Goal: Task Accomplishment & Management: Complete application form

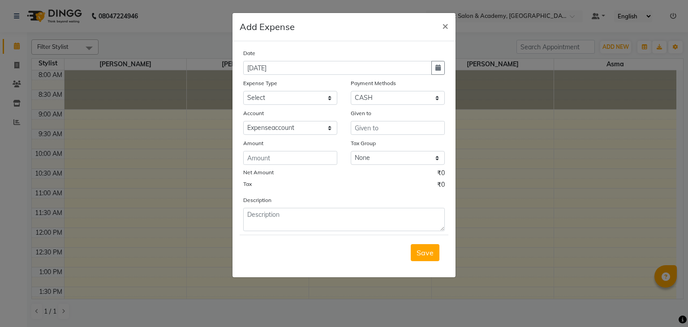
select select "1"
select select "6584"
click at [307, 94] on select "Select Bisleri CCTV and all other client welfare Conveyance Courier & Postage e…" at bounding box center [290, 98] width 94 height 14
select select "24929"
click at [243, 92] on select "Select Bisleri CCTV and all other client welfare Conveyance Courier & Postage e…" at bounding box center [290, 98] width 94 height 14
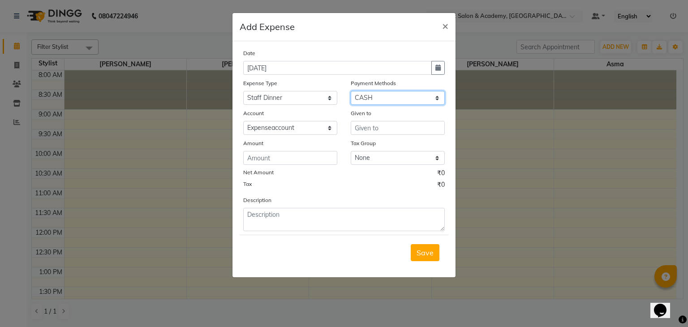
click at [397, 92] on select "Select CASH UPI CARD Wallet Razorpay Prepaid" at bounding box center [398, 98] width 94 height 14
select select "8"
click at [351, 92] on select "Select CASH UPI CARD Wallet Razorpay Prepaid" at bounding box center [398, 98] width 94 height 14
select select
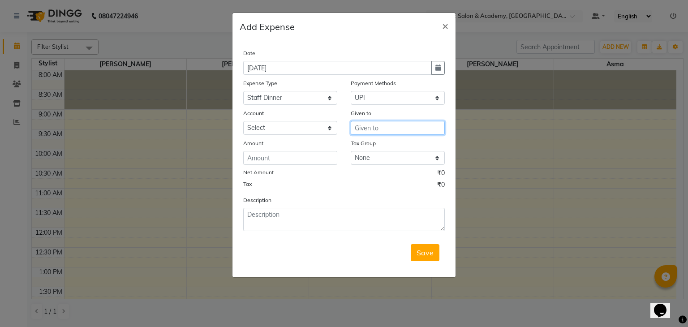
click at [375, 132] on input "text" at bounding box center [398, 128] width 94 height 14
type input "tea"
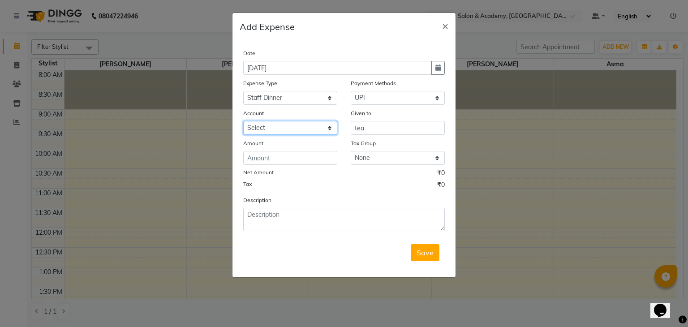
click at [325, 126] on select "Select Expenseaccount Bankaccount" at bounding box center [290, 128] width 94 height 14
select select "6584"
click at [243, 122] on select "Select Expenseaccount Bankaccount" at bounding box center [290, 128] width 94 height 14
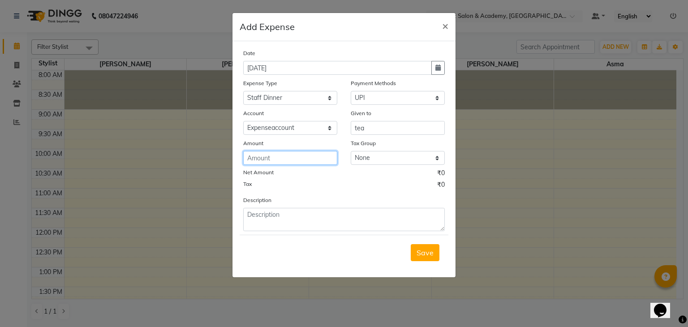
click at [316, 162] on input "number" at bounding box center [290, 158] width 94 height 14
type input "1770"
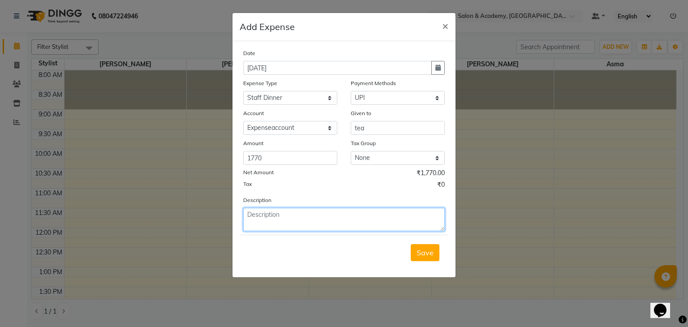
click at [354, 214] on textarea at bounding box center [343, 219] width 201 height 23
type textarea "s"
type textarea "Staff for tea"
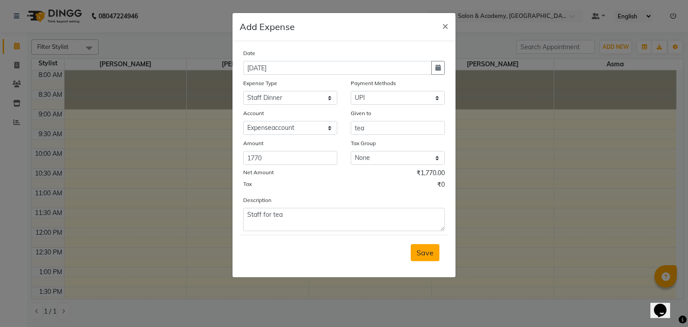
click at [432, 254] on span "Save" at bounding box center [424, 252] width 17 height 9
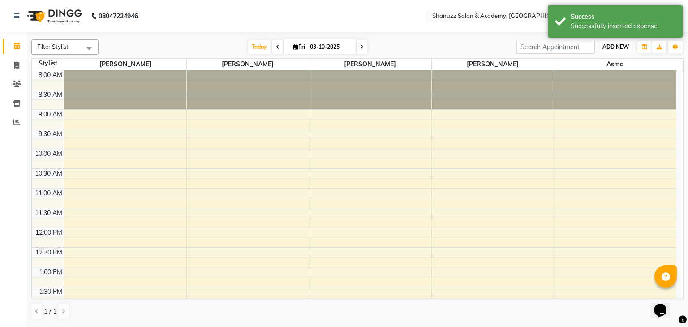
click at [614, 47] on span "ADD NEW" at bounding box center [615, 46] width 26 height 7
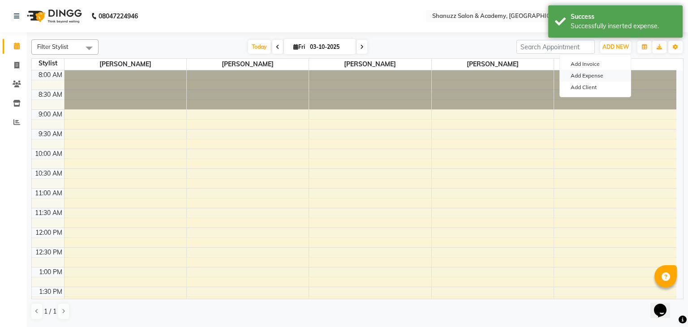
click at [586, 77] on link "Add Expense" at bounding box center [595, 76] width 71 height 12
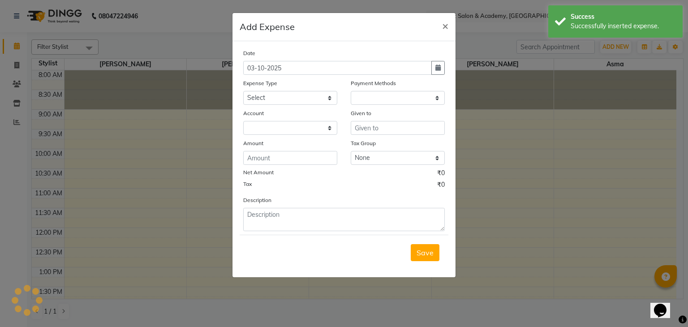
select select "1"
select select "6496"
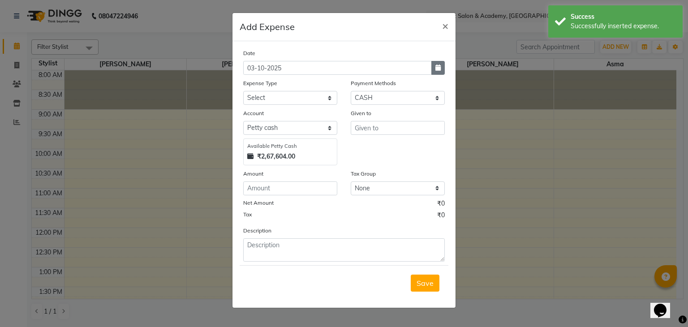
click at [441, 65] on button "button" at bounding box center [437, 68] width 13 height 14
select select "10"
select select "2025"
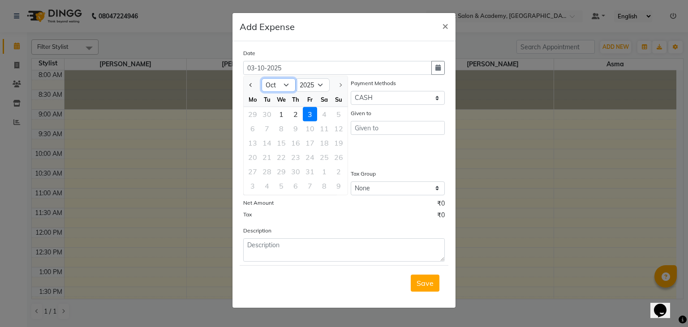
click at [292, 84] on select "Jan Feb Mar Apr May Jun [DATE] Aug Sep Oct" at bounding box center [278, 84] width 34 height 13
select select "9"
click at [261, 78] on select "Jan Feb Mar Apr May Jun [DATE] Aug Sep Oct" at bounding box center [278, 84] width 34 height 13
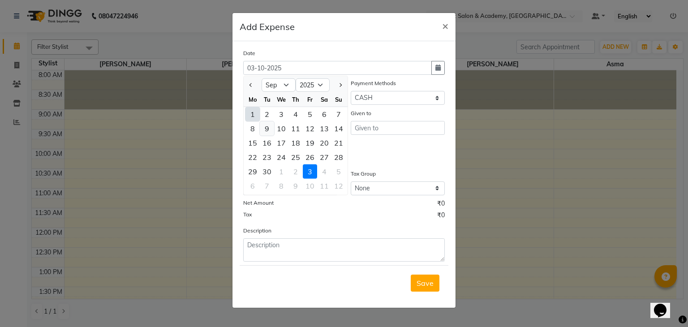
click at [265, 130] on div "9" at bounding box center [267, 128] width 14 height 14
type input "09-09-2025"
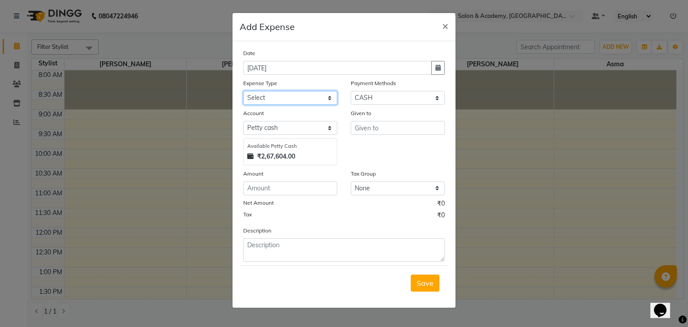
click at [314, 99] on select "Select Bisleri CCTV and all other client welfare Conveyance Courier & Postage e…" at bounding box center [290, 98] width 94 height 14
select select "18261"
click at [243, 92] on select "Select Bisleri CCTV and all other client welfare Conveyance Courier & Postage e…" at bounding box center [290, 98] width 94 height 14
click at [382, 101] on select "Select CASH UPI CARD Wallet Razorpay Prepaid" at bounding box center [398, 98] width 94 height 14
select select "8"
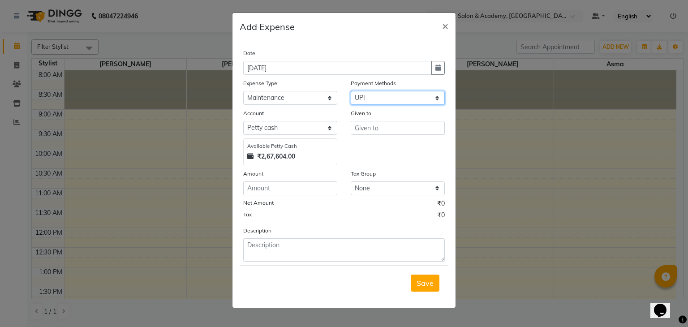
click at [351, 92] on select "Select CASH UPI CARD Wallet Razorpay Prepaid" at bounding box center [398, 98] width 94 height 14
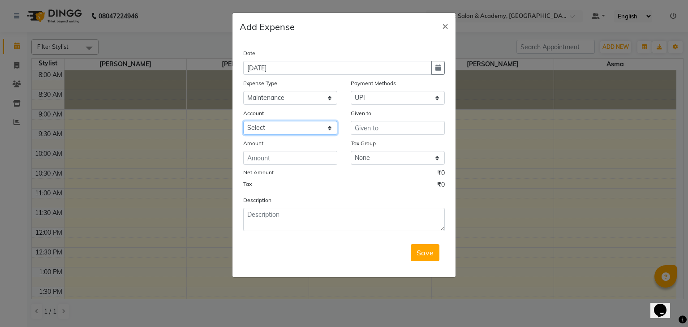
drag, startPoint x: 305, startPoint y: 129, endPoint x: 302, endPoint y: 154, distance: 25.3
click at [302, 154] on div "Date 09-09-2025 Expense Type Select Bisleri CCTV and all other client welfare C…" at bounding box center [343, 139] width 201 height 183
select select "6584"
click at [243, 122] on select "Select Expenseaccount Bankaccount" at bounding box center [290, 128] width 94 height 14
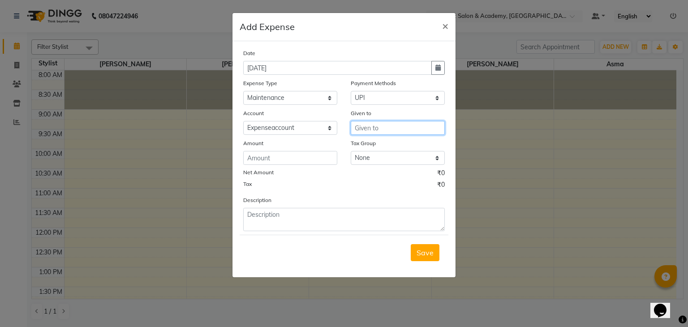
click at [367, 131] on input "text" at bounding box center [398, 128] width 94 height 14
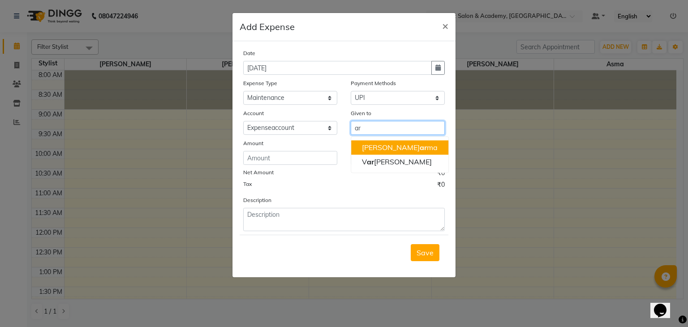
type input "a"
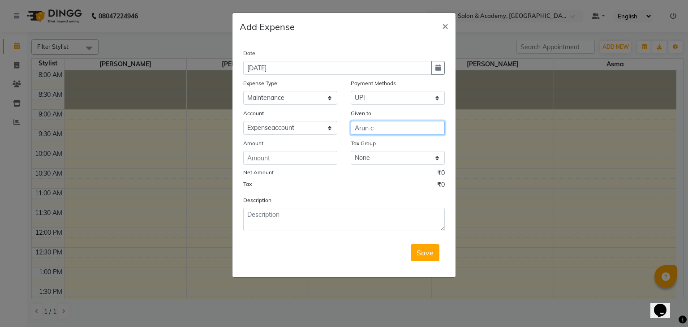
type input "Arun c"
click at [538, 153] on ngb-modal-window "Add Expense × Date 09-09-2025 Expense Type Select Bisleri CCTV and all other cl…" at bounding box center [344, 163] width 688 height 327
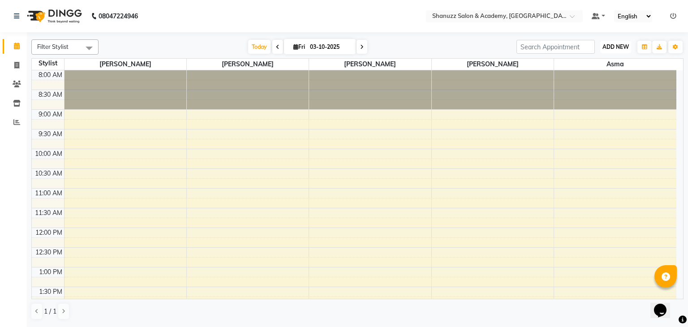
click at [602, 45] on span "ADD NEW" at bounding box center [615, 46] width 26 height 7
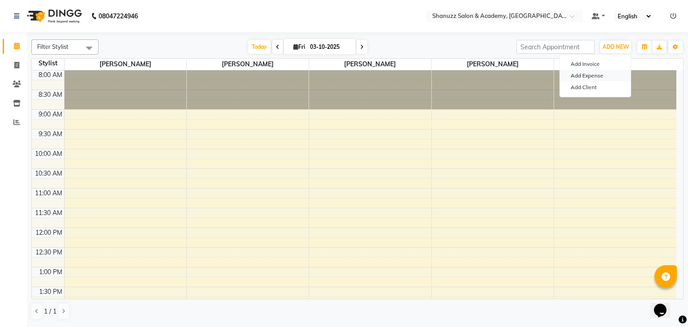
click at [587, 78] on link "Add Expense" at bounding box center [595, 76] width 71 height 12
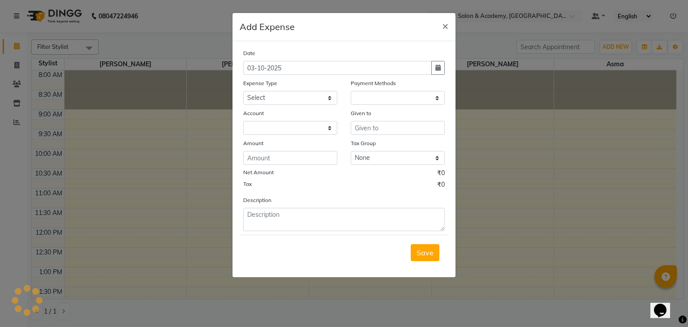
select select "1"
select select "6496"
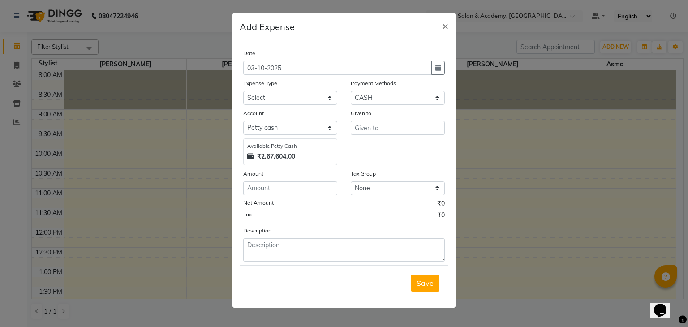
click at [583, 111] on ngb-modal-window "Add Expense × Date 03-10-2025 Expense Type Select Bisleri CCTV and all other cl…" at bounding box center [344, 163] width 688 height 327
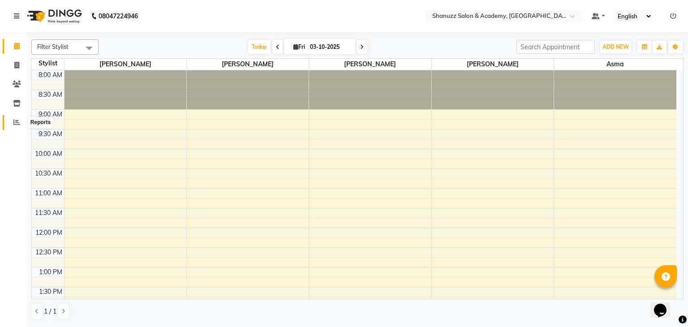
click at [14, 120] on icon at bounding box center [16, 122] width 7 height 7
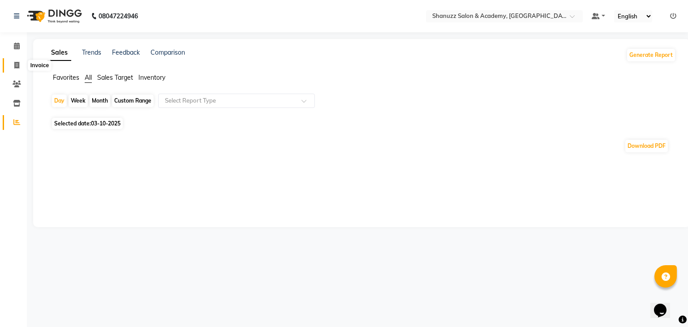
click at [13, 67] on span at bounding box center [17, 65] width 16 height 10
select select "service"
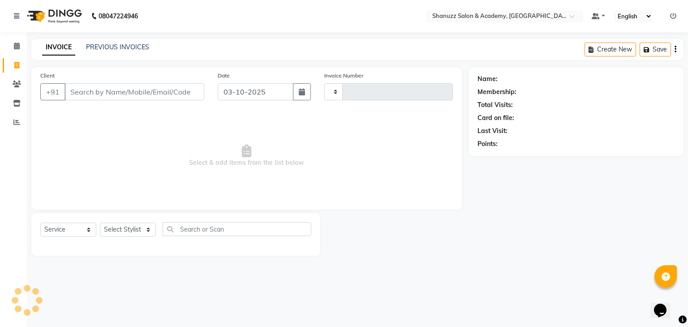
type input "0073"
select select "7393"
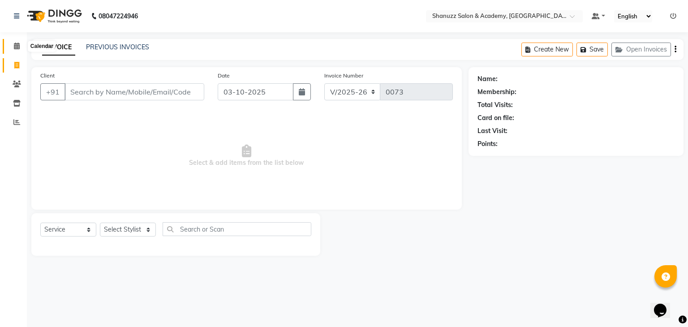
click at [15, 46] on icon at bounding box center [17, 46] width 6 height 7
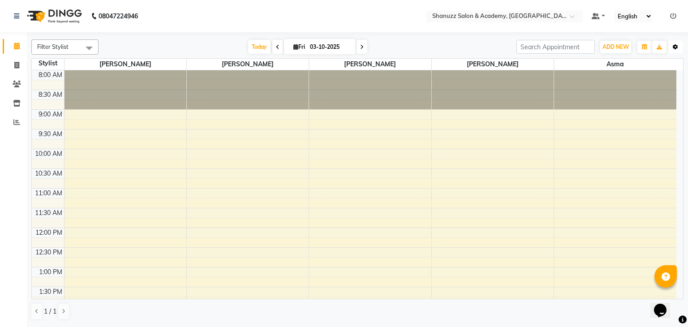
click at [674, 46] on icon "button" at bounding box center [674, 46] width 5 height 5
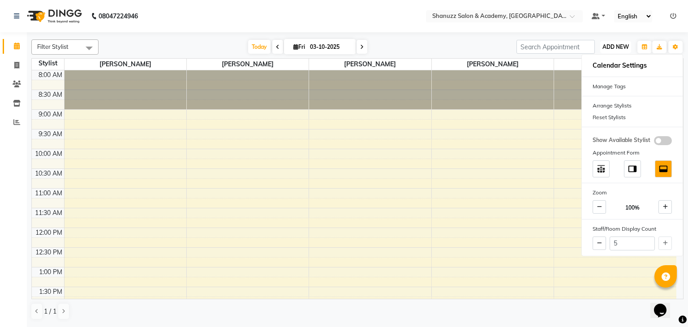
click at [612, 49] on span "ADD NEW" at bounding box center [615, 46] width 26 height 7
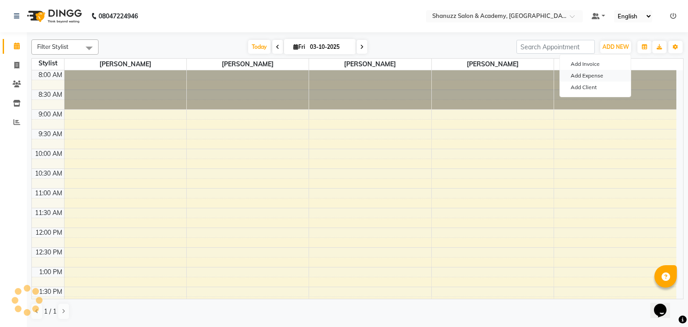
click at [599, 76] on link "Add Expense" at bounding box center [595, 76] width 71 height 12
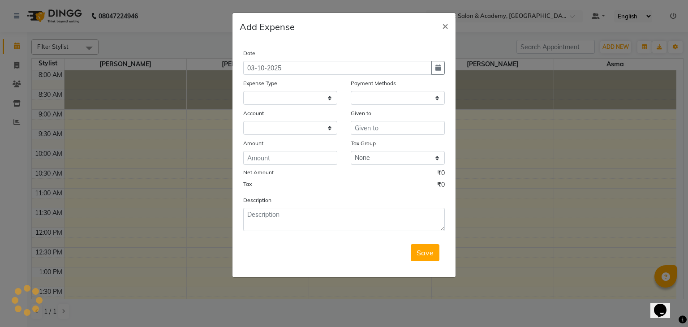
select select "1"
select select "6496"
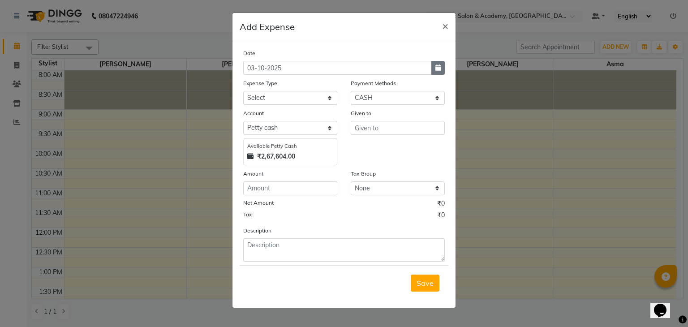
click at [434, 70] on button "button" at bounding box center [437, 68] width 13 height 14
select select "10"
select select "2025"
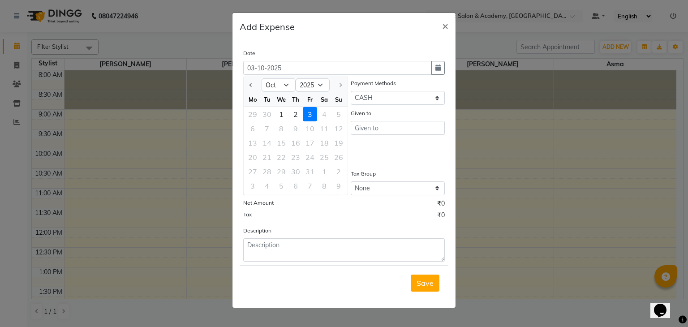
click at [275, 94] on div "We" at bounding box center [281, 99] width 14 height 14
click at [281, 86] on select "Jan Feb Mar Apr May Jun Jul Aug Sep Oct" at bounding box center [278, 84] width 34 height 13
select select "9"
click at [261, 78] on select "Jan Feb Mar Apr May Jun Jul Aug Sep Oct" at bounding box center [278, 84] width 34 height 13
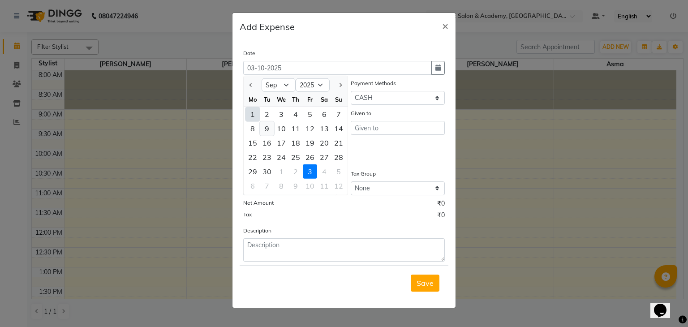
click at [267, 130] on div "9" at bounding box center [267, 128] width 14 height 14
type input "09-09-2025"
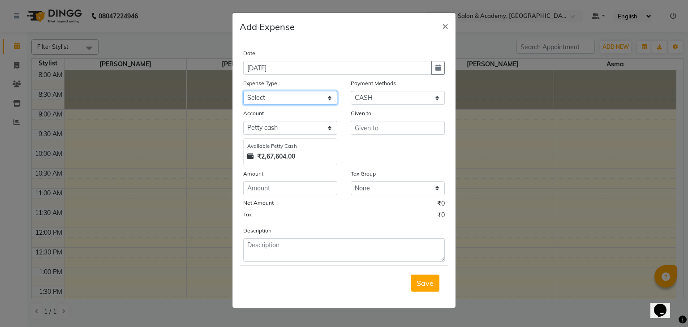
drag, startPoint x: 304, startPoint y: 97, endPoint x: 285, endPoint y: 186, distance: 91.2
click at [285, 186] on div "Date 09-09-2025 Expense Type Select Bisleri CCTV and all other client welfare C…" at bounding box center [343, 154] width 201 height 213
select select "18261"
click at [243, 92] on select "Select Bisleri CCTV and all other client welfare Conveyance Courier & Postage e…" at bounding box center [290, 98] width 94 height 14
click at [385, 95] on select "Select CASH UPI CARD Wallet Razorpay Prepaid" at bounding box center [398, 98] width 94 height 14
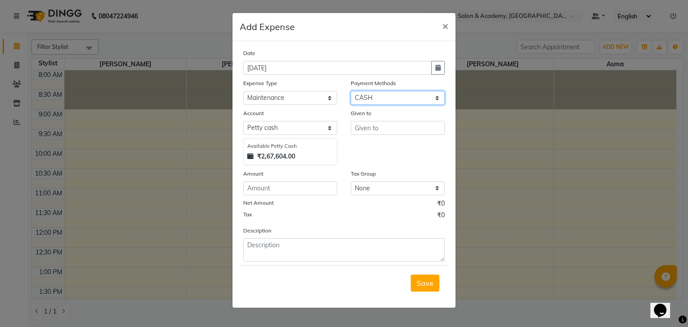
select select "8"
click at [351, 92] on select "Select CASH UPI CARD Wallet Razorpay Prepaid" at bounding box center [398, 98] width 94 height 14
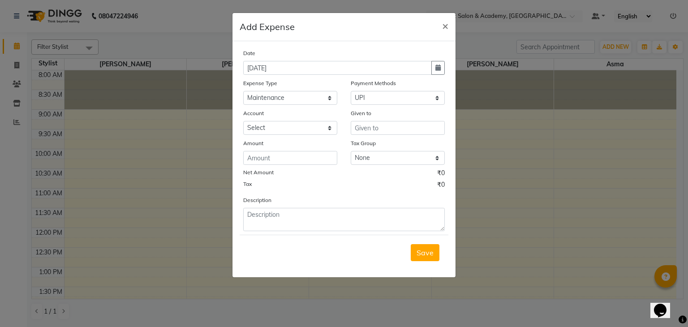
click at [299, 136] on div "Date 09-09-2025 Expense Type Select Bisleri CCTV and all other client welfare C…" at bounding box center [343, 139] width 201 height 183
click at [301, 131] on select "Select Expenseaccount Bankaccount" at bounding box center [290, 128] width 94 height 14
select select "6584"
click at [243, 122] on select "Select Expenseaccount Bankaccount" at bounding box center [290, 128] width 94 height 14
click at [369, 132] on input "text" at bounding box center [398, 128] width 94 height 14
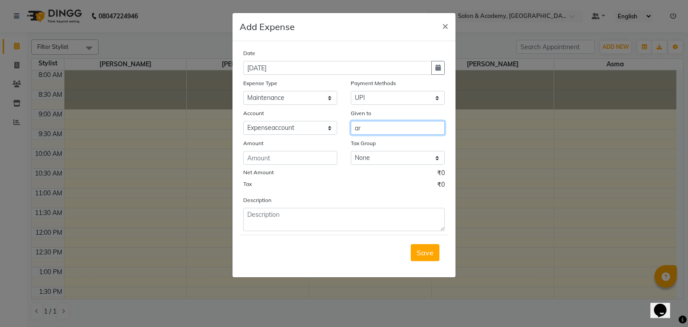
type input "a"
click at [359, 129] on input "Arun cleaning" at bounding box center [398, 128] width 94 height 14
type input "Arun cleaning"
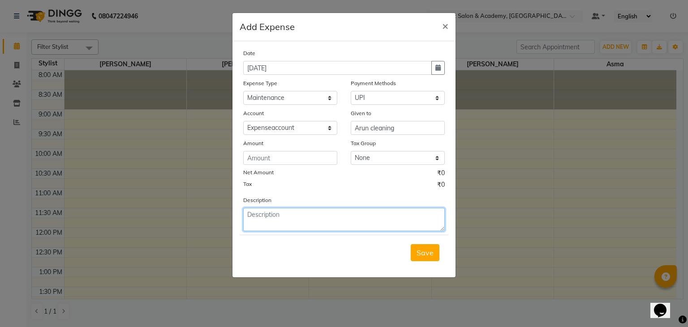
click at [321, 225] on textarea at bounding box center [343, 219] width 201 height 23
paste textarea "Arun cleaning"
type textarea "Arun cleaning"
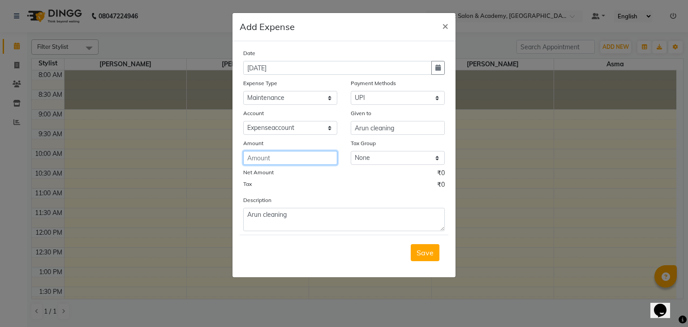
click at [282, 159] on input "number" at bounding box center [290, 158] width 94 height 14
type input "600"
click at [428, 250] on span "Save" at bounding box center [424, 252] width 17 height 9
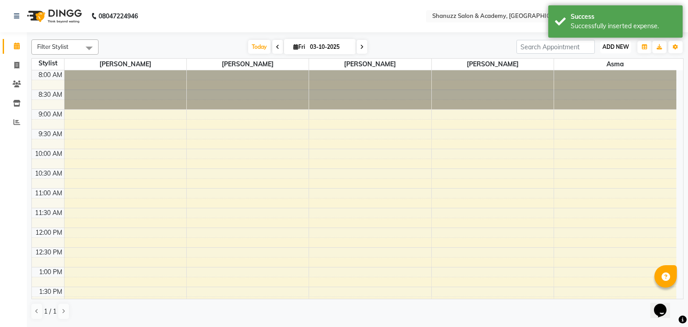
click at [614, 52] on button "ADD NEW Toggle Dropdown" at bounding box center [615, 47] width 31 height 13
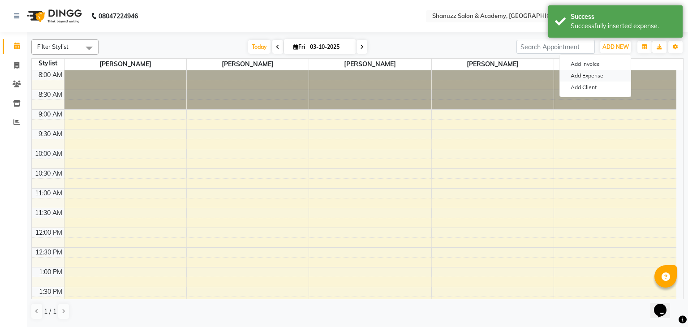
click at [600, 72] on link "Add Expense" at bounding box center [595, 76] width 71 height 12
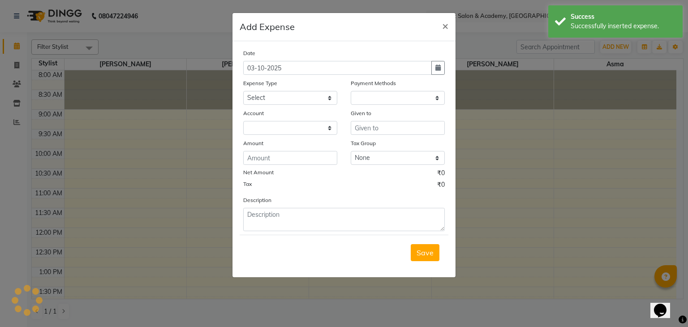
select select "1"
select select "6496"
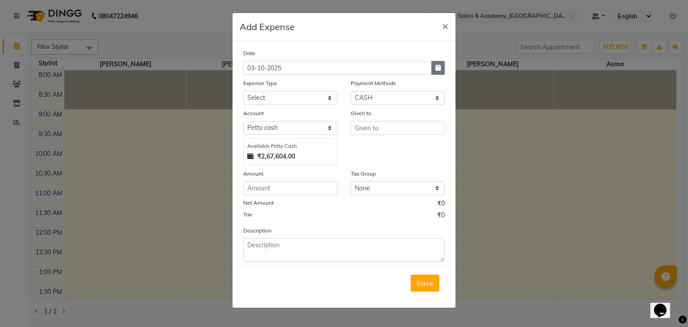
click at [444, 67] on button "button" at bounding box center [437, 68] width 13 height 14
select select "10"
select select "2025"
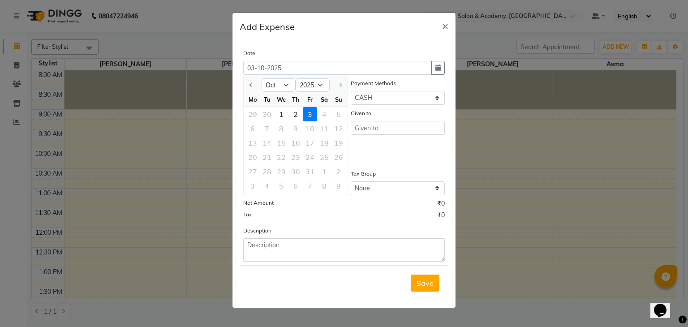
click at [288, 92] on div "Th" at bounding box center [295, 99] width 14 height 14
click at [283, 86] on select "Jan Feb Mar Apr May Jun Jul Aug Sep Oct" at bounding box center [278, 84] width 34 height 13
select select "9"
click at [261, 78] on select "Jan Feb Mar Apr May Jun Jul Aug Sep Oct" at bounding box center [278, 84] width 34 height 13
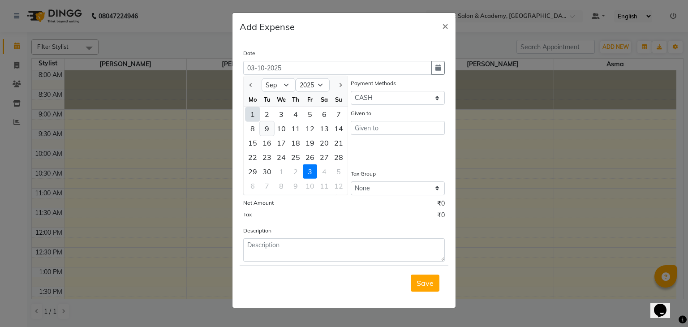
click at [265, 134] on div "9" at bounding box center [267, 128] width 14 height 14
type input "09-09-2025"
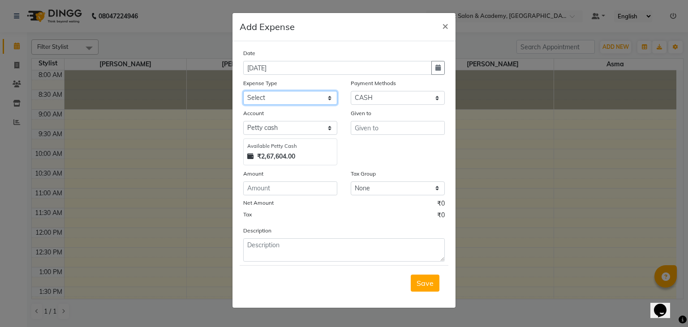
click at [313, 94] on select "Select Bisleri CCTV and all other client welfare Conveyance Courier & Postage e…" at bounding box center [290, 98] width 94 height 14
click at [386, 105] on select "Select CASH UPI CARD Wallet Razorpay Prepaid" at bounding box center [398, 98] width 94 height 14
select select "8"
click at [351, 92] on select "Select CASH UPI CARD Wallet Razorpay Prepaid" at bounding box center [398, 98] width 94 height 14
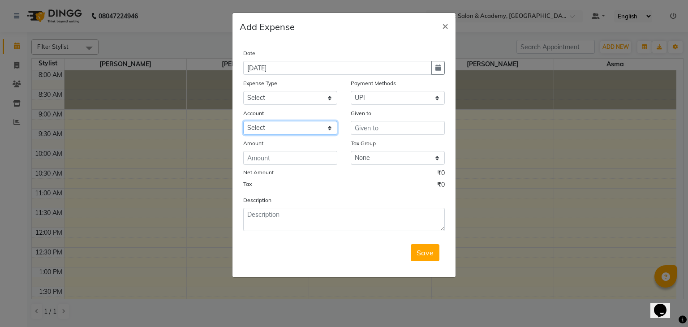
click at [322, 124] on select "Select Expenseaccount Bankaccount" at bounding box center [290, 128] width 94 height 14
select select "6584"
click at [243, 122] on select "Select Expenseaccount Bankaccount" at bounding box center [290, 128] width 94 height 14
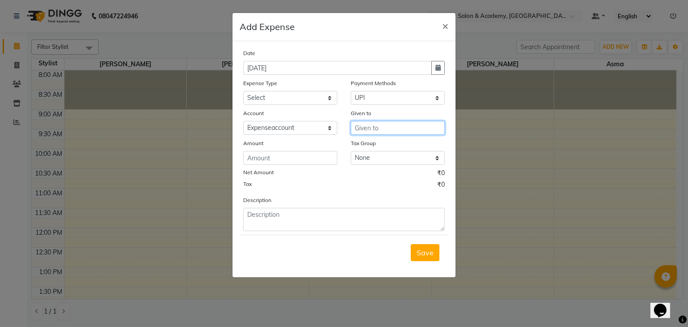
click at [394, 126] on input "text" at bounding box center [398, 128] width 94 height 14
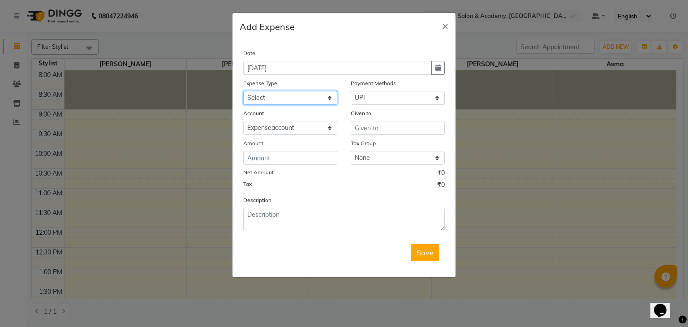
click at [314, 99] on select "Select Bisleri CCTV and all other client welfare Conveyance Courier & Postage e…" at bounding box center [290, 98] width 94 height 14
click at [243, 92] on select "Select Bisleri CCTV and all other client welfare Conveyance Courier & Postage e…" at bounding box center [290, 98] width 94 height 14
click at [324, 101] on select "Select Bisleri CCTV and all other client welfare Conveyance Courier & Postage e…" at bounding box center [290, 98] width 94 height 14
click at [243, 92] on select "Select Bisleri CCTV and all other client welfare Conveyance Courier & Postage e…" at bounding box center [290, 98] width 94 height 14
click at [380, 94] on select "Select CASH UPI CARD Wallet Razorpay Prepaid" at bounding box center [398, 98] width 94 height 14
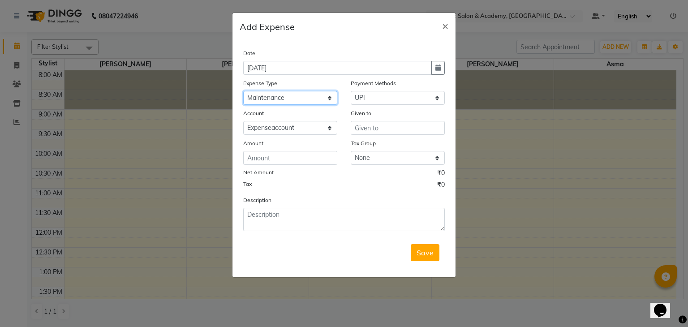
click at [319, 101] on select "Select Bisleri CCTV and all other client welfare Conveyance Courier & Postage e…" at bounding box center [290, 98] width 94 height 14
select select "18266"
click at [243, 92] on select "Select Bisleri CCTV and all other client welfare Conveyance Courier & Postage e…" at bounding box center [290, 98] width 94 height 14
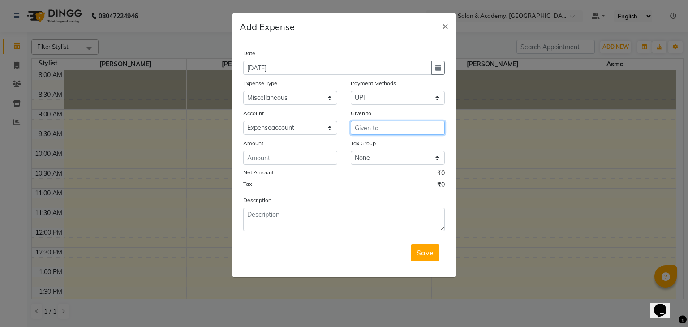
click at [373, 132] on input "text" at bounding box center [398, 128] width 94 height 14
click at [361, 128] on input "Electritian" at bounding box center [398, 128] width 94 height 14
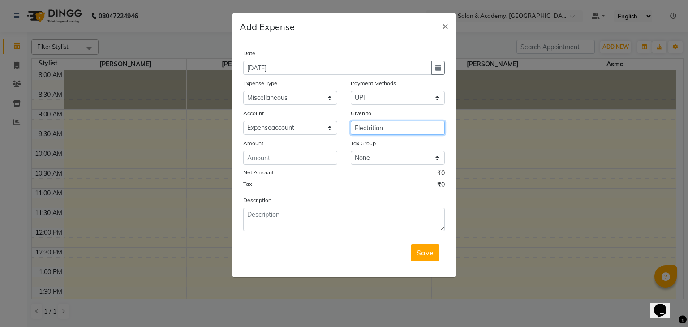
click at [361, 128] on input "Electritian" at bounding box center [398, 128] width 94 height 14
type input "Electritian"
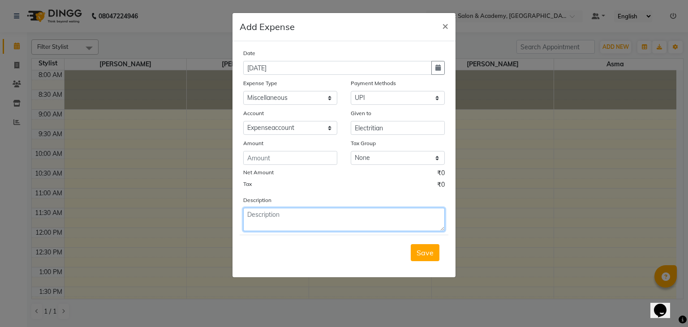
click at [302, 219] on textarea at bounding box center [343, 219] width 201 height 23
paste textarea "Electritian"
type textarea "Electritian"
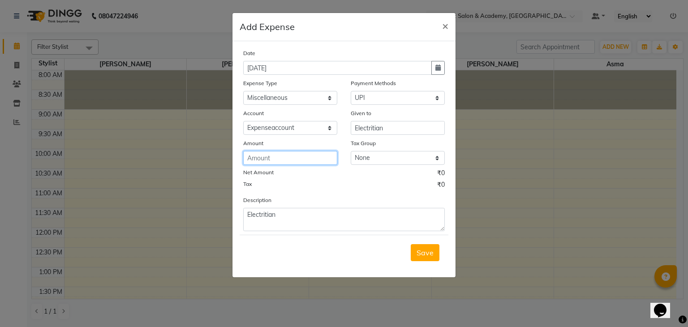
click at [275, 154] on input "number" at bounding box center [290, 158] width 94 height 14
type input "600"
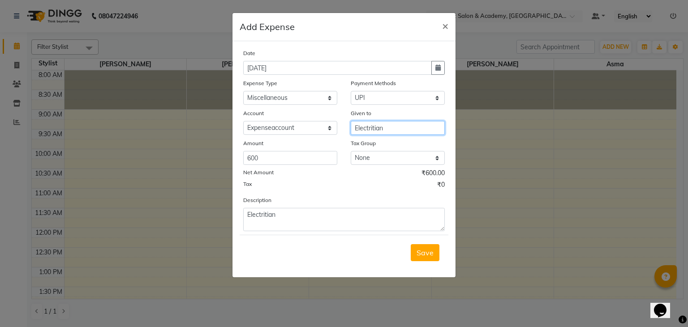
click at [393, 129] on input "Electritian" at bounding box center [398, 128] width 94 height 14
type input "Electrition"
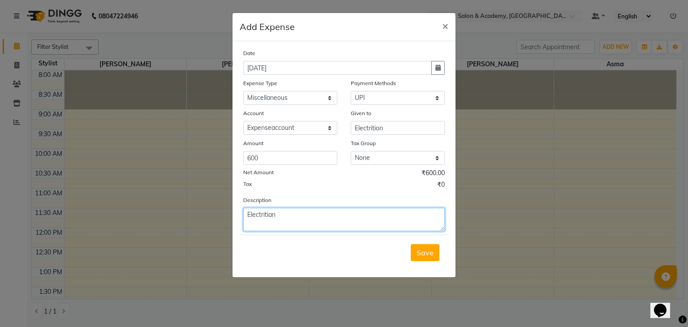
click at [288, 222] on textarea "Electritian" at bounding box center [343, 219] width 201 height 23
type textarea "Electrition"
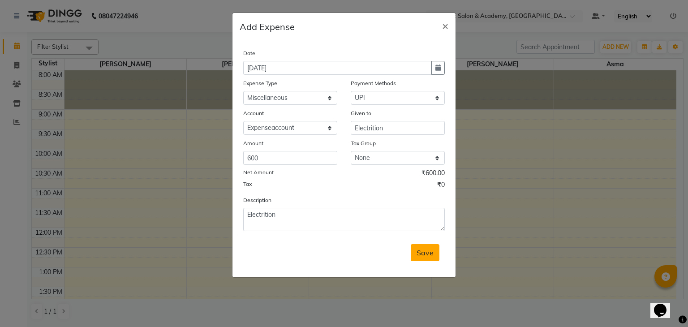
click at [432, 253] on span "Save" at bounding box center [424, 252] width 17 height 9
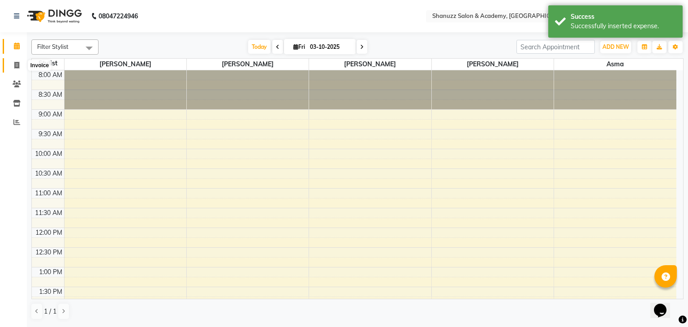
click at [14, 65] on icon at bounding box center [16, 65] width 5 height 7
select select "service"
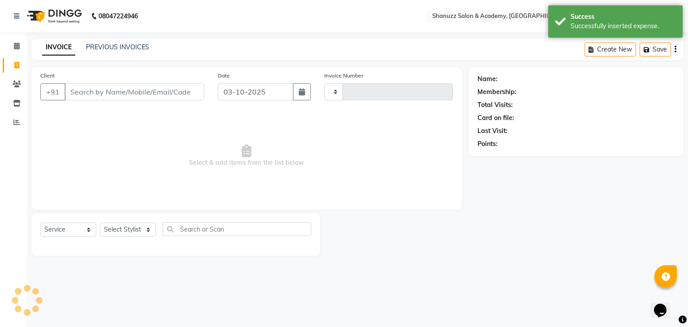
type input "0073"
select select "7393"
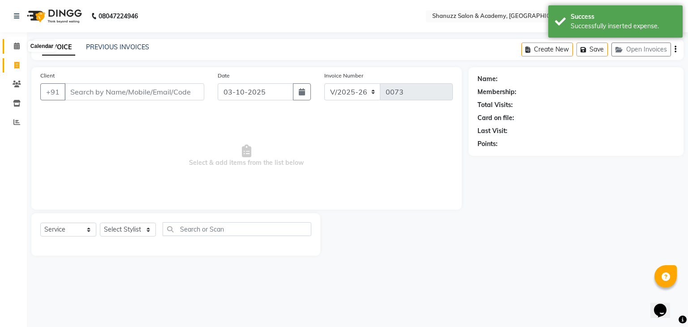
click at [20, 47] on span at bounding box center [17, 46] width 16 height 10
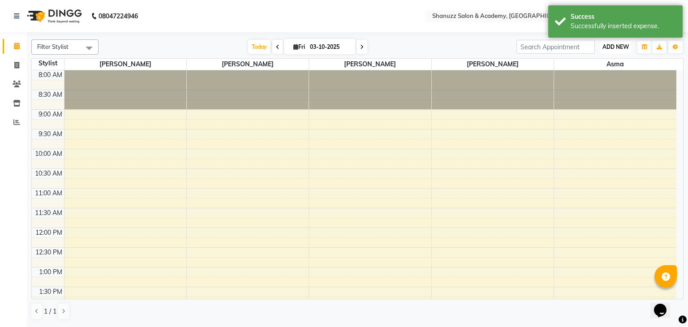
click at [618, 51] on button "ADD NEW Toggle Dropdown" at bounding box center [615, 47] width 31 height 13
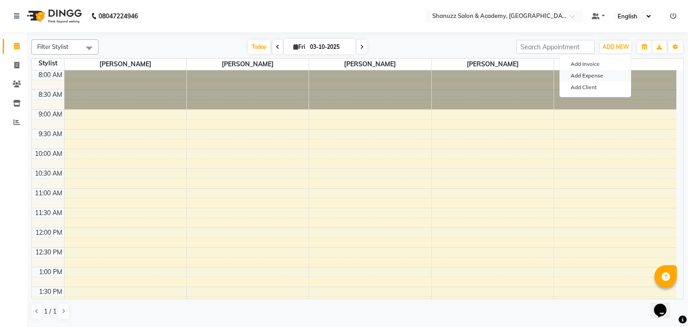
click at [596, 76] on link "Add Expense" at bounding box center [595, 76] width 71 height 12
select select "1"
select select "6496"
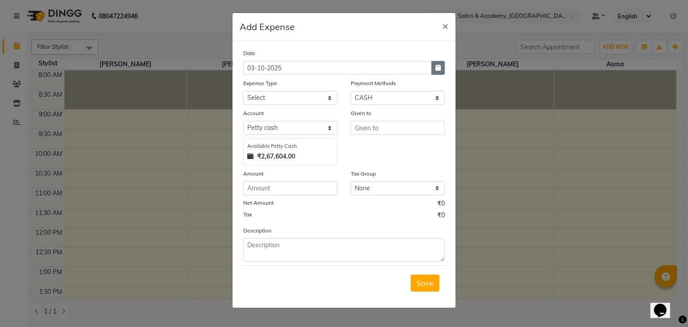
click at [436, 71] on icon "button" at bounding box center [437, 67] width 5 height 6
select select "10"
select select "2025"
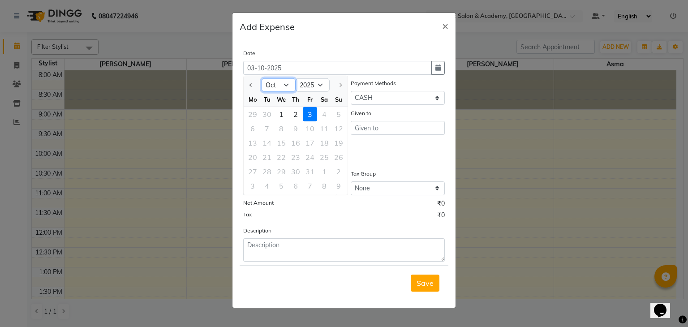
drag, startPoint x: 281, startPoint y: 89, endPoint x: 290, endPoint y: 192, distance: 103.8
click at [290, 192] on ngb-datepicker "Jan Feb Mar Apr May Jun Jul Aug Sep Oct 2015 2016 2017 2018 2019 2020 2021 2022…" at bounding box center [295, 136] width 105 height 120
select select "9"
click at [261, 78] on select "Jan Feb Mar Apr May Jun Jul Aug Sep Oct" at bounding box center [278, 84] width 34 height 13
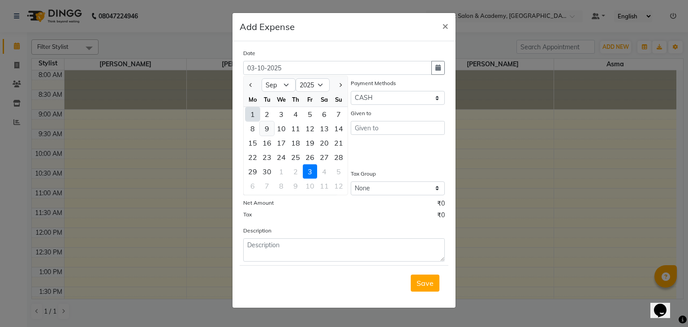
click at [267, 133] on div "9" at bounding box center [267, 128] width 14 height 14
type input "09-09-2025"
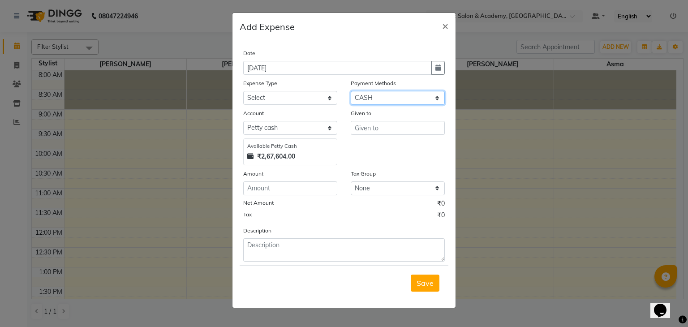
click at [364, 94] on select "Select CASH UPI CARD Wallet Razorpay Prepaid" at bounding box center [398, 98] width 94 height 14
select select "8"
click at [351, 92] on select "Select CASH UPI CARD Wallet Razorpay Prepaid" at bounding box center [398, 98] width 94 height 14
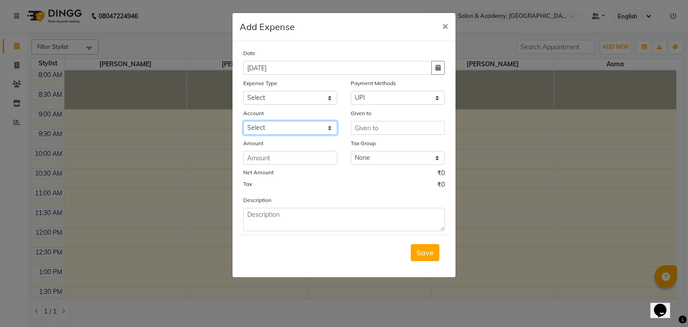
click at [325, 124] on select "Select Expenseaccount Bankaccount" at bounding box center [290, 128] width 94 height 14
select select "6584"
click at [243, 122] on select "Select Expenseaccount Bankaccount" at bounding box center [290, 128] width 94 height 14
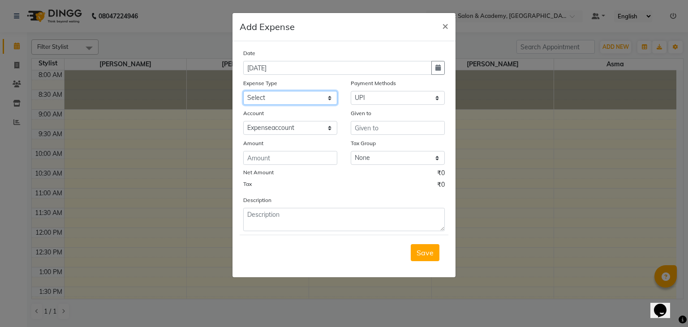
click at [288, 97] on select "Select Bisleri CCTV and all other client welfare Conveyance Courier & Postage e…" at bounding box center [290, 98] width 94 height 14
select select "18266"
click at [243, 92] on select "Select Bisleri CCTV and all other client welfare Conveyance Courier & Postage e…" at bounding box center [290, 98] width 94 height 14
click at [373, 97] on select "Select CASH UPI CARD Wallet Razorpay Prepaid" at bounding box center [398, 98] width 94 height 14
click at [351, 92] on select "Select CASH UPI CARD Wallet Razorpay Prepaid" at bounding box center [398, 98] width 94 height 14
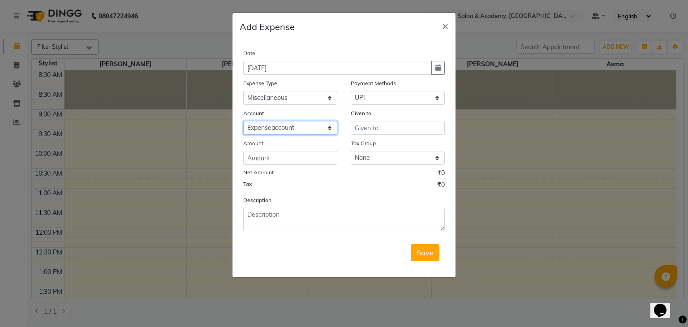
click at [318, 126] on select "Select Expenseaccount Bankaccount" at bounding box center [290, 128] width 94 height 14
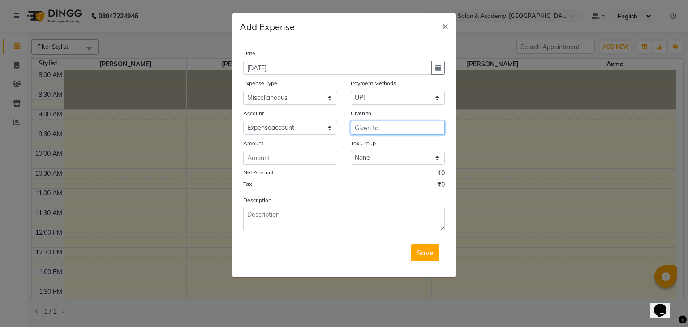
click at [385, 129] on input "text" at bounding box center [398, 128] width 94 height 14
type input "v"
type input "V fast"
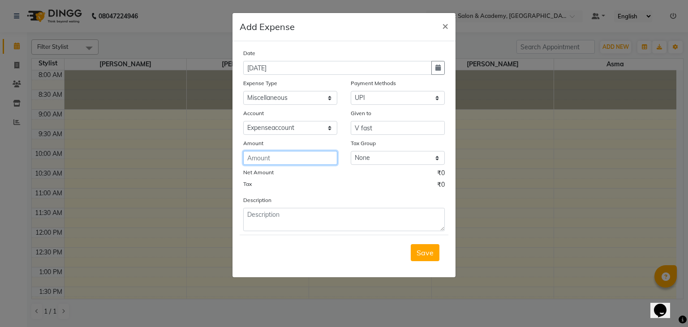
click at [285, 161] on input "number" at bounding box center [290, 158] width 94 height 14
type input "186"
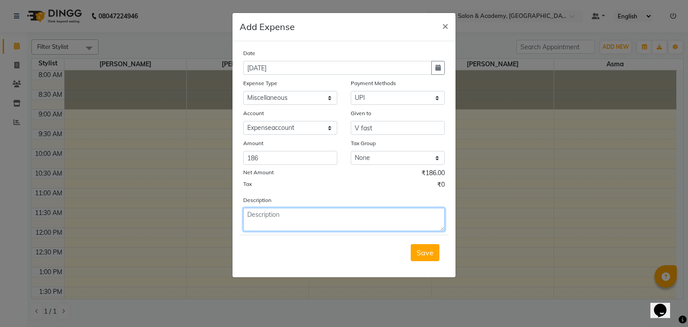
click at [318, 215] on textarea at bounding box center [343, 219] width 201 height 23
type textarea "v"
type textarea "Vfast"
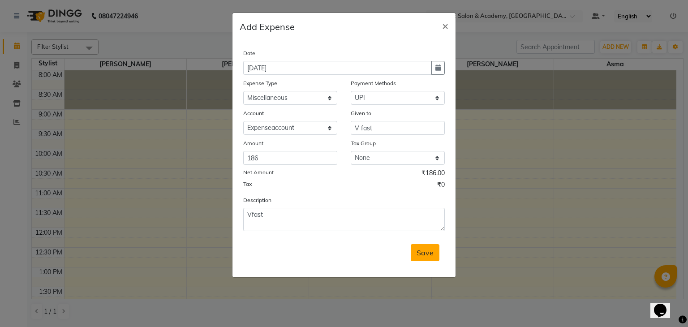
click at [424, 253] on span "Save" at bounding box center [424, 252] width 17 height 9
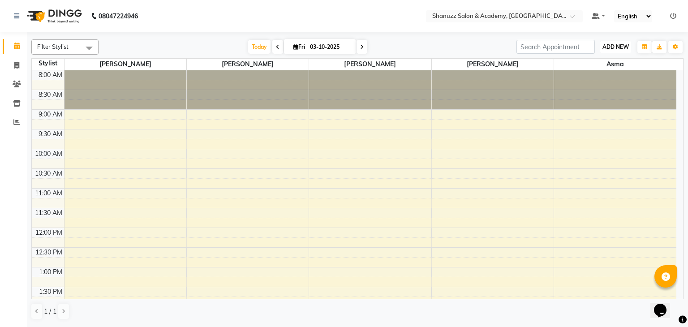
click at [613, 44] on span "ADD NEW" at bounding box center [615, 46] width 26 height 7
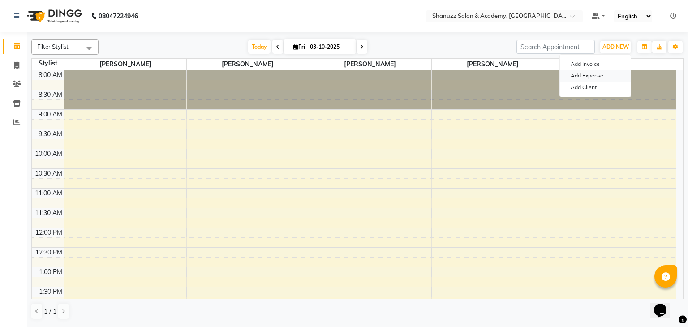
click at [596, 74] on link "Add Expense" at bounding box center [595, 76] width 71 height 12
select select "1"
select select "6496"
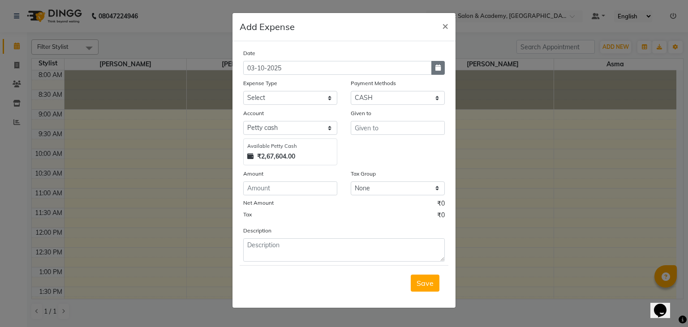
click at [437, 71] on icon "button" at bounding box center [437, 67] width 5 height 6
select select "10"
select select "2025"
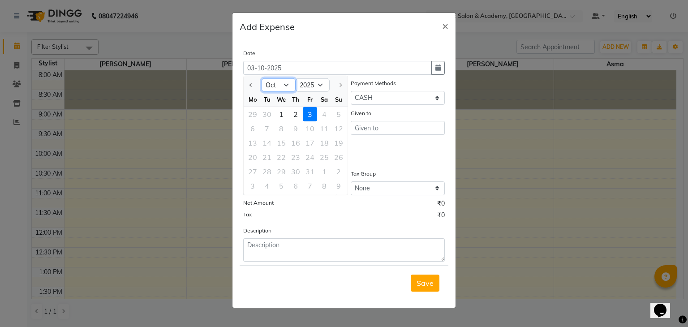
click at [288, 80] on select "Jan Feb Mar Apr May Jun Jul Aug Sep Oct" at bounding box center [278, 84] width 34 height 13
select select "9"
click at [261, 78] on select "Jan Feb Mar Apr May Jun Jul Aug Sep Oct" at bounding box center [278, 84] width 34 height 13
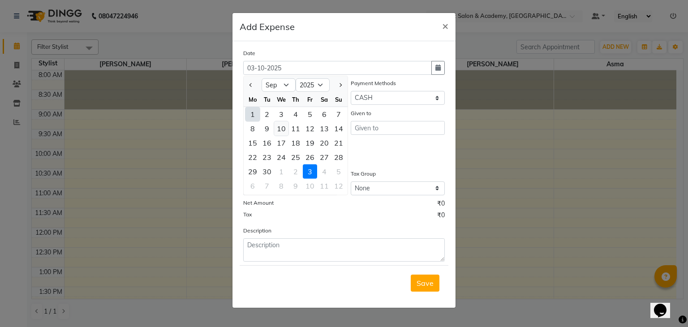
click at [280, 131] on div "10" at bounding box center [281, 128] width 14 height 14
type input "10-09-2025"
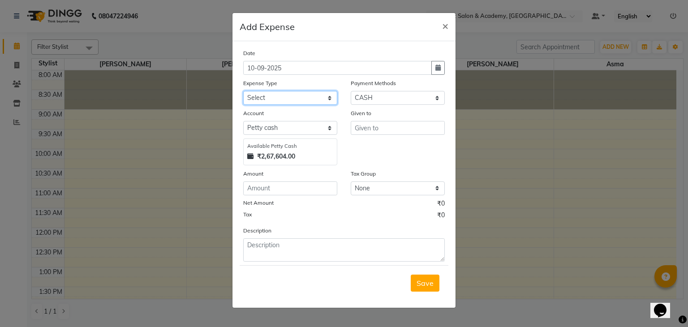
click at [319, 97] on select "Select Bisleri CCTV and all other client welfare Conveyance Courier & Postage e…" at bounding box center [290, 98] width 94 height 14
click at [382, 97] on select "Select CASH UPI CARD Wallet Razorpay Prepaid" at bounding box center [398, 98] width 94 height 14
select select "8"
click at [351, 92] on select "Select CASH UPI CARD Wallet Razorpay Prepaid" at bounding box center [398, 98] width 94 height 14
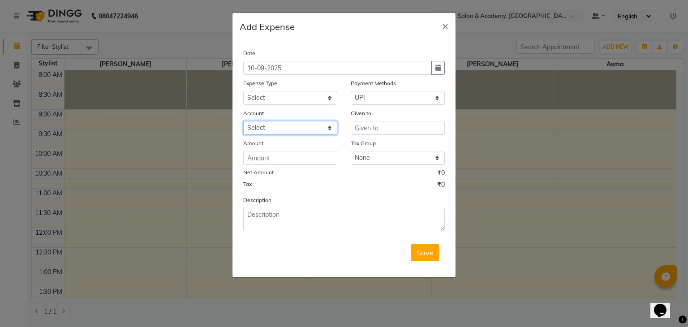
click at [312, 131] on select "Select Expenseaccount Bankaccount" at bounding box center [290, 128] width 94 height 14
select select "6584"
click at [243, 122] on select "Select Expenseaccount Bankaccount" at bounding box center [290, 128] width 94 height 14
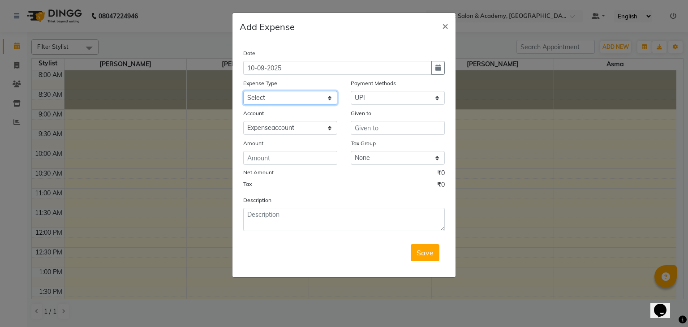
click at [282, 99] on select "Select Bisleri CCTV and all other client welfare Conveyance Courier & Postage e…" at bounding box center [290, 98] width 94 height 14
select select "18265"
click at [243, 92] on select "Select Bisleri CCTV and all other client welfare Conveyance Courier & Postage e…" at bounding box center [290, 98] width 94 height 14
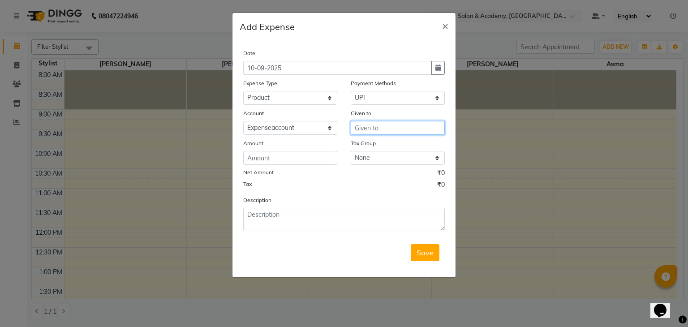
click at [385, 128] on input "text" at bounding box center [398, 128] width 94 height 14
type input "beauty palace"
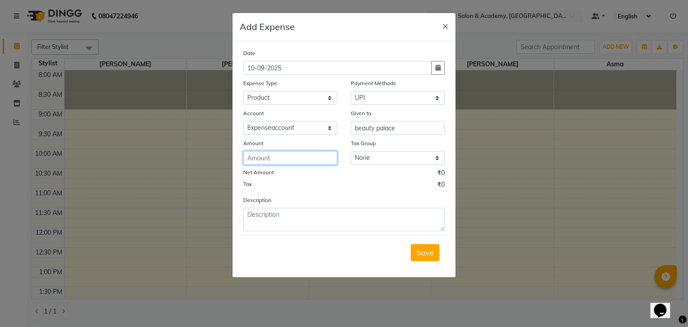
click at [312, 159] on input "number" at bounding box center [290, 158] width 94 height 14
type input "56505"
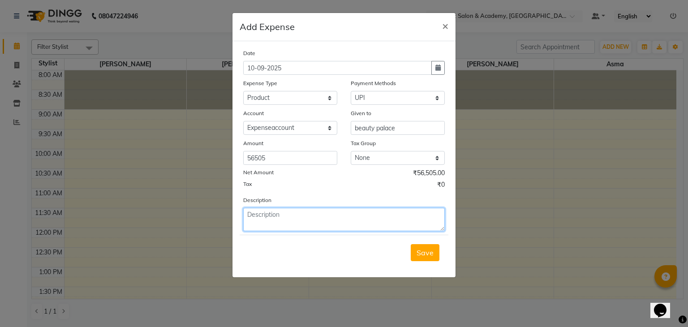
click at [336, 221] on textarea at bounding box center [343, 219] width 201 height 23
type textarea "beauty palace product"
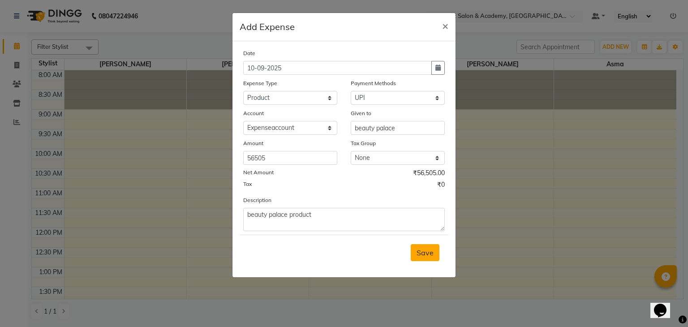
click at [420, 257] on span "Save" at bounding box center [424, 252] width 17 height 9
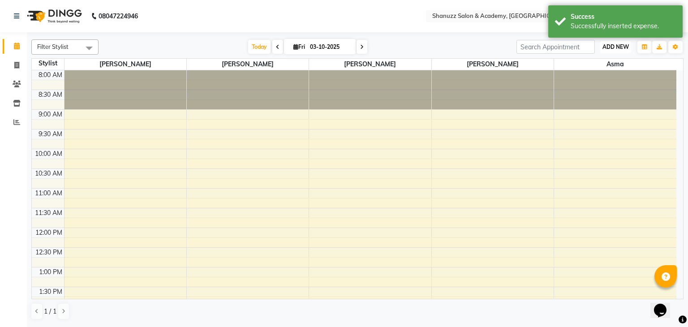
click at [616, 43] on span "ADD NEW" at bounding box center [615, 46] width 26 height 7
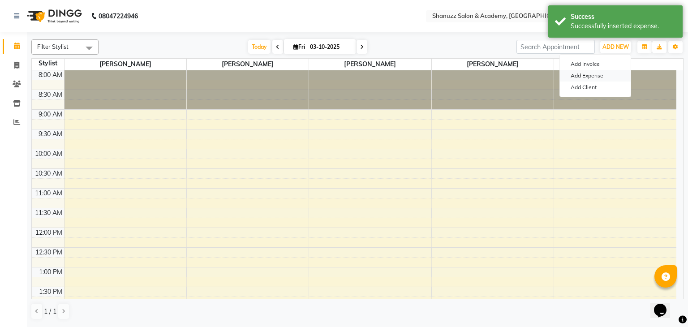
click at [595, 75] on link "Add Expense" at bounding box center [595, 76] width 71 height 12
select select "1"
select select "6496"
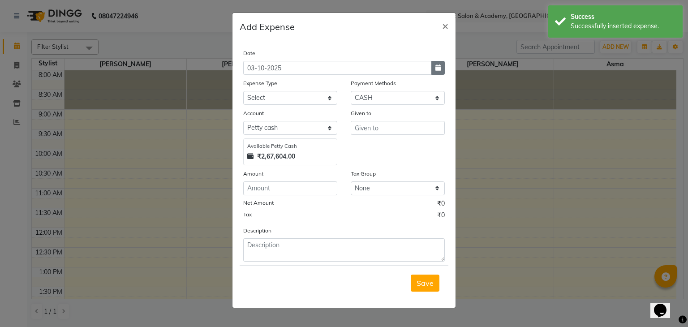
click at [444, 68] on button "button" at bounding box center [437, 68] width 13 height 14
select select "10"
select select "2025"
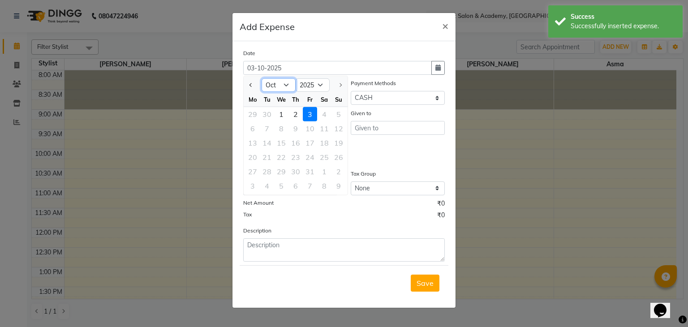
drag, startPoint x: 281, startPoint y: 86, endPoint x: 281, endPoint y: 193, distance: 107.0
click at [281, 193] on ngb-datepicker "Jan Feb Mar Apr May Jun Jul Aug Sep Oct 2015 2016 2017 2018 2019 2020 2021 2022…" at bounding box center [295, 136] width 105 height 120
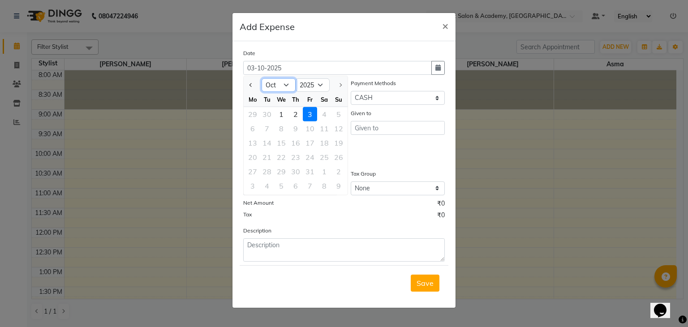
select select "9"
click at [261, 78] on select "Jan Feb Mar Apr May Jun Jul Aug Sep Oct" at bounding box center [278, 84] width 34 height 13
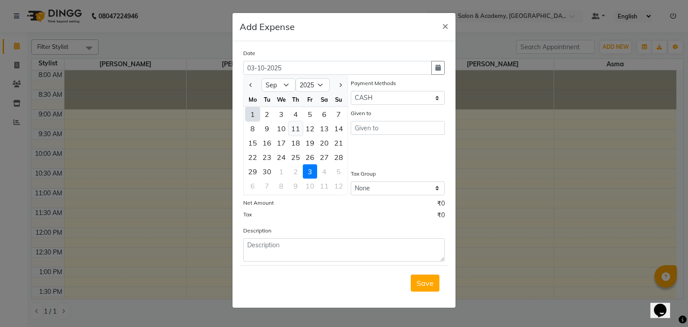
click at [295, 130] on div "11" at bounding box center [295, 128] width 14 height 14
type input "11-09-2025"
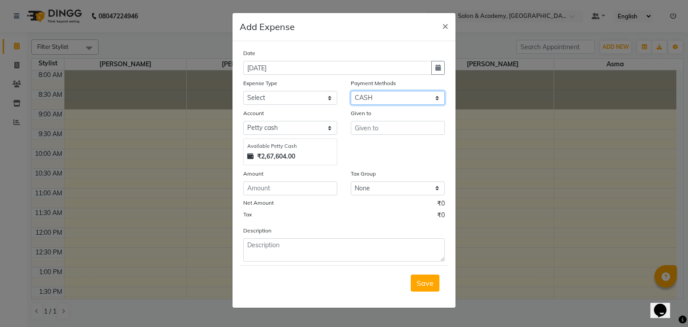
click at [383, 104] on select "Select CASH UPI CARD Wallet Razorpay Prepaid" at bounding box center [398, 98] width 94 height 14
select select "8"
click at [351, 92] on select "Select CASH UPI CARD Wallet Razorpay Prepaid" at bounding box center [398, 98] width 94 height 14
select select
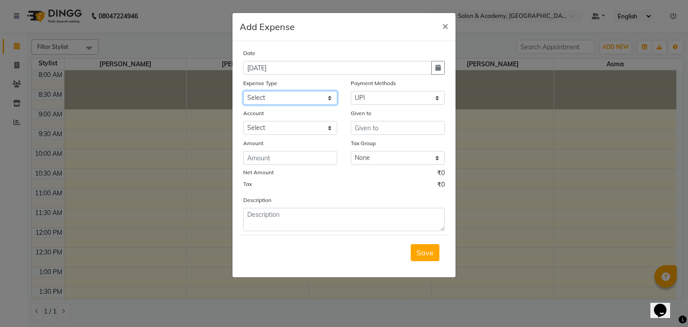
drag, startPoint x: 318, startPoint y: 99, endPoint x: 315, endPoint y: 164, distance: 65.4
click at [315, 164] on div "Date 11-09-2025 Expense Type Select Bisleri CCTV and all other client welfare C…" at bounding box center [343, 139] width 201 height 183
select select "18266"
click at [243, 92] on select "Select Bisleri CCTV and all other client welfare Conveyance Courier & Postage e…" at bounding box center [290, 98] width 94 height 14
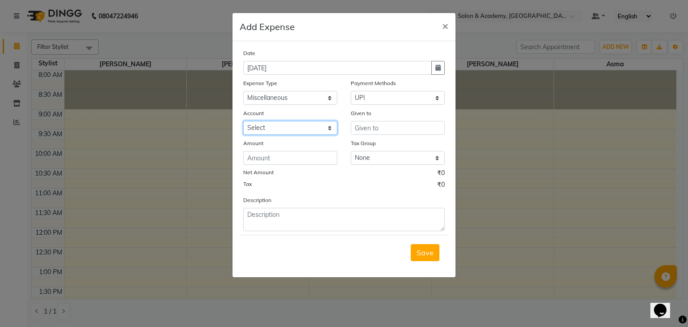
click at [294, 135] on select "Select Expenseaccount Bankaccount" at bounding box center [290, 128] width 94 height 14
select select "6584"
click at [243, 122] on select "Select Expenseaccount Bankaccount" at bounding box center [290, 128] width 94 height 14
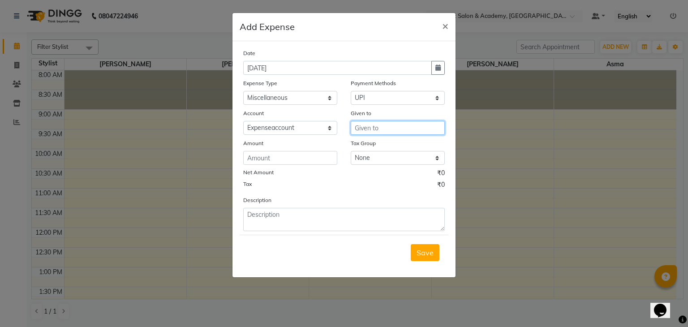
click at [396, 131] on input "text" at bounding box center [398, 128] width 94 height 14
type input "y"
type input "Youtube premium"
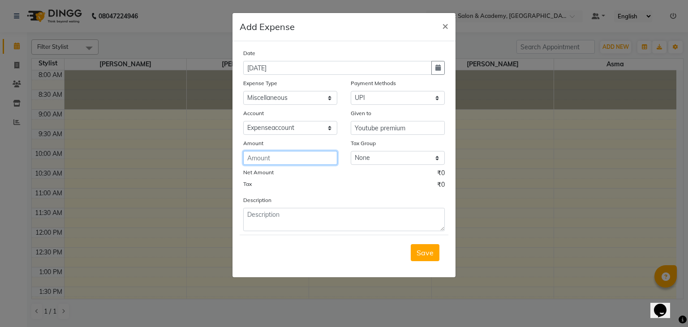
click at [261, 158] on input "number" at bounding box center [290, 158] width 94 height 14
type input "1190"
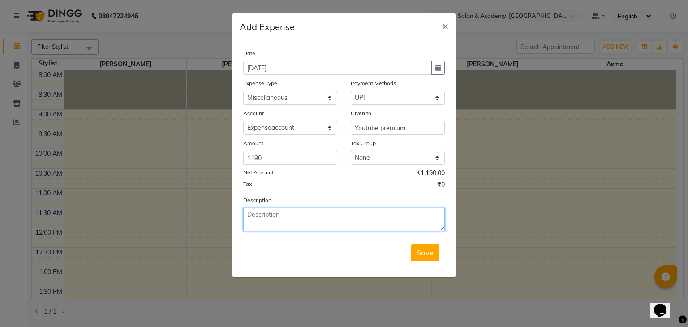
click at [280, 215] on textarea at bounding box center [343, 219] width 201 height 23
type textarea "y"
type textarea "Youtube premium pay"
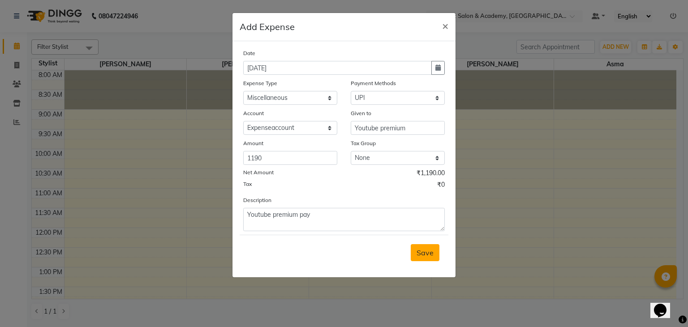
click at [426, 255] on span "Save" at bounding box center [424, 252] width 17 height 9
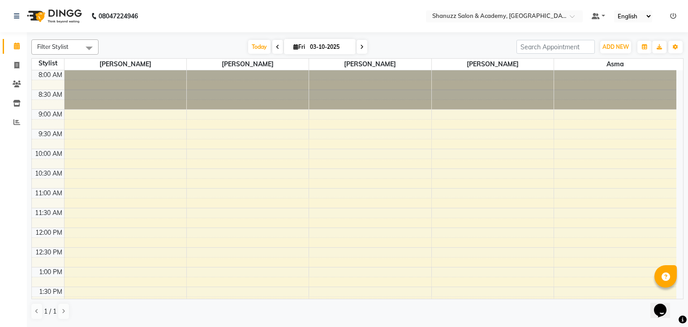
click at [610, 54] on div "Filter Stylist Select All Asma Jagruti Shinde Lalit Kamble Shanky Shinde Varsha…" at bounding box center [357, 46] width 652 height 15
click at [609, 44] on span "ADD NEW" at bounding box center [615, 46] width 26 height 7
click at [590, 76] on link "Add Expense" at bounding box center [595, 76] width 71 height 12
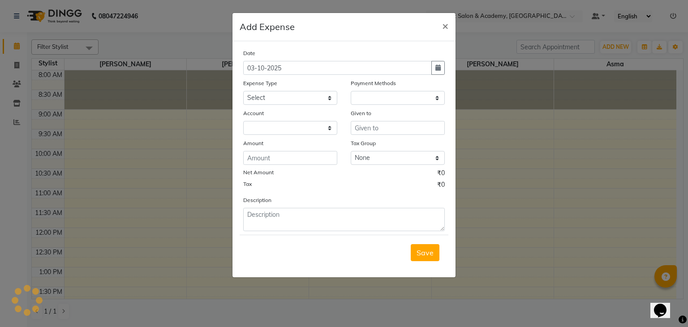
select select "1"
select select "6496"
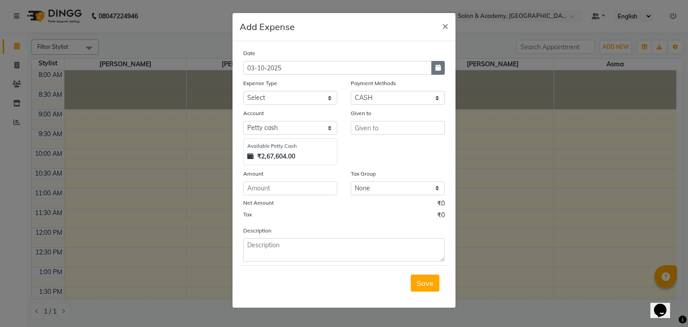
click at [437, 67] on icon "button" at bounding box center [437, 67] width 5 height 6
select select "10"
select select "2025"
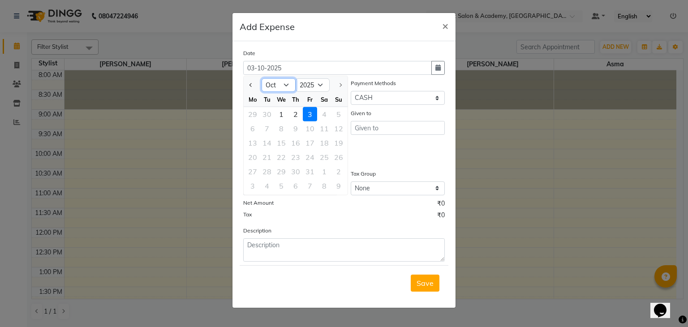
drag, startPoint x: 287, startPoint y: 83, endPoint x: 278, endPoint y: 193, distance: 110.5
click at [278, 193] on ngb-datepicker "Jan Feb Mar Apr May Jun Jul Aug Sep Oct 2015 2016 2017 2018 2019 2020 2021 2022…" at bounding box center [295, 136] width 105 height 120
select select "9"
click at [261, 78] on select "Jan Feb Mar Apr May Jun Jul Aug Sep Oct" at bounding box center [278, 84] width 34 height 13
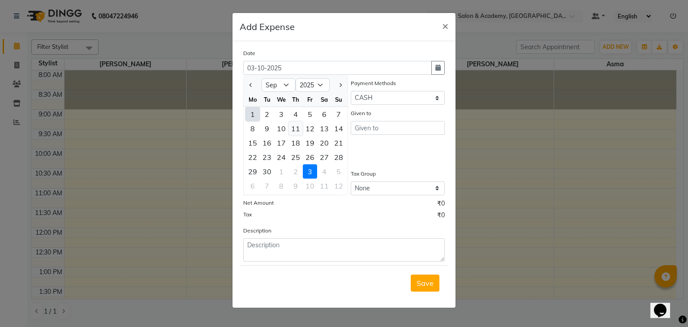
click at [290, 131] on div "11" at bounding box center [295, 128] width 14 height 14
type input "11-09-2025"
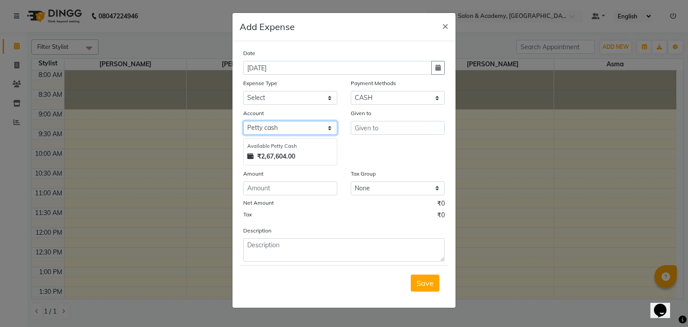
click at [290, 131] on select "Select Petty cash Expenseaccount Bankaccount" at bounding box center [290, 128] width 94 height 14
select select "6584"
click at [243, 122] on select "Select Petty cash Expenseaccount Bankaccount" at bounding box center [290, 128] width 94 height 14
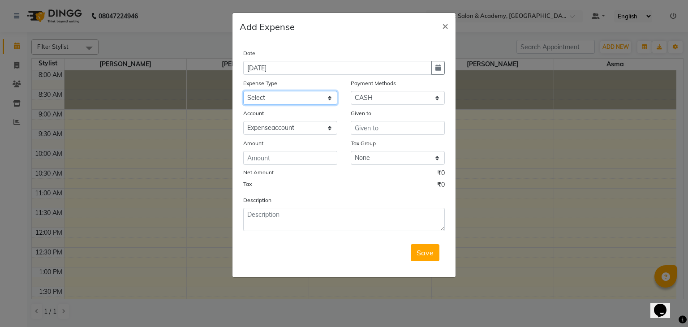
click at [293, 100] on select "Select Bisleri CCTV and all other client welfare Conveyance Courier & Postage e…" at bounding box center [290, 98] width 94 height 14
select select "18266"
click at [243, 92] on select "Select Bisleri CCTV and all other client welfare Conveyance Courier & Postage e…" at bounding box center [290, 98] width 94 height 14
drag, startPoint x: 388, startPoint y: 102, endPoint x: 375, endPoint y: 137, distance: 37.3
click at [375, 137] on div "Date 11-09-2025 Expense Type Select Bisleri CCTV and all other client welfare C…" at bounding box center [343, 139] width 201 height 183
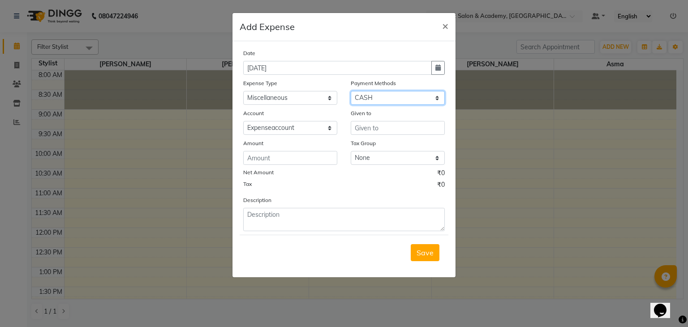
select select "8"
click at [351, 92] on select "Select CASH UPI CARD Wallet Razorpay Prepaid" at bounding box center [398, 98] width 94 height 14
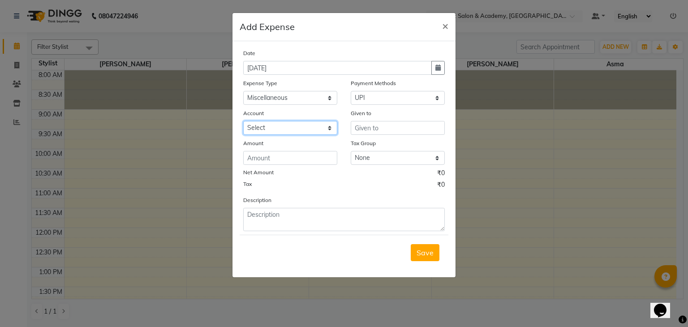
drag, startPoint x: 320, startPoint y: 127, endPoint x: 298, endPoint y: 154, distance: 34.3
click at [298, 154] on div "Date 11-09-2025 Expense Type Select Bisleri CCTV and all other client welfare C…" at bounding box center [343, 139] width 201 height 183
select select "6584"
click at [243, 122] on select "Select Expenseaccount Bankaccount" at bounding box center [290, 128] width 94 height 14
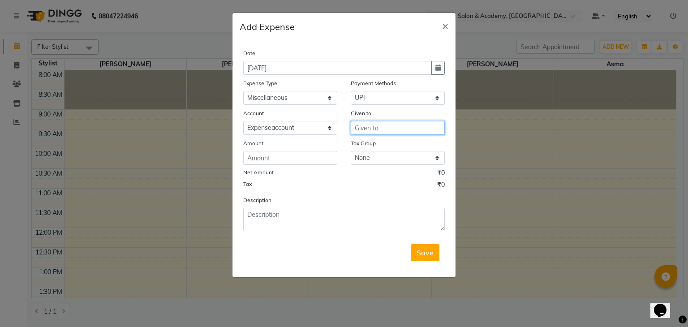
click at [365, 132] on input "text" at bounding box center [398, 128] width 94 height 14
type input "meta ads"
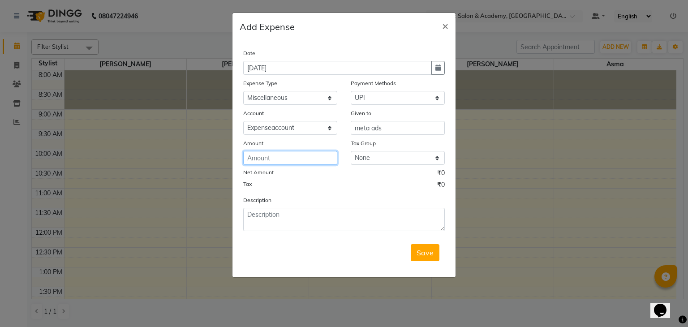
click at [305, 162] on input "number" at bounding box center [290, 158] width 94 height 14
type input "2000"
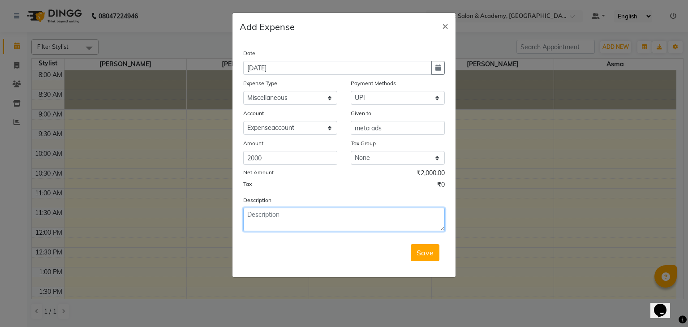
click at [339, 225] on textarea at bounding box center [343, 219] width 201 height 23
type textarea "meta ads"
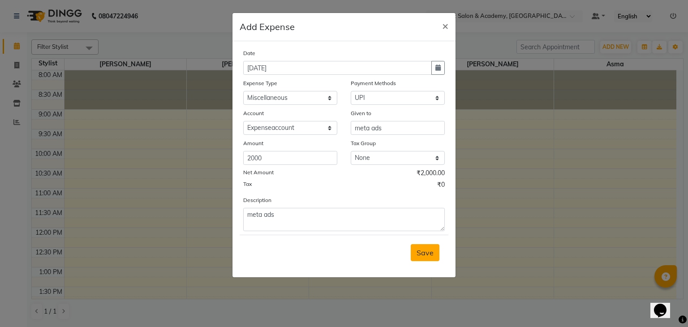
click at [419, 255] on span "Save" at bounding box center [424, 252] width 17 height 9
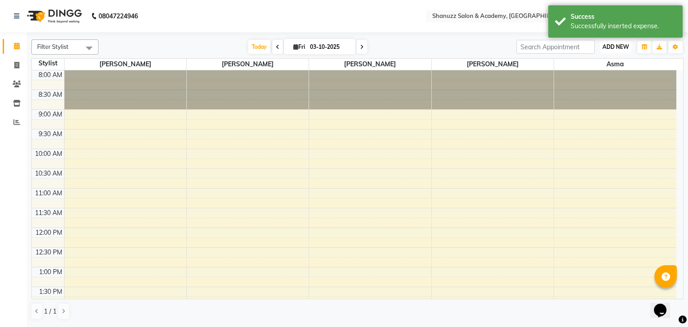
click at [613, 46] on span "ADD NEW" at bounding box center [615, 46] width 26 height 7
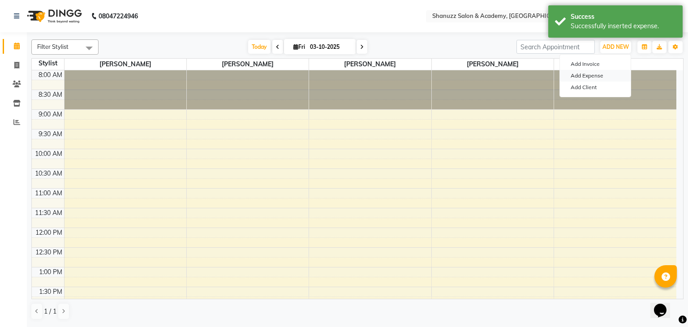
click at [593, 74] on link "Add Expense" at bounding box center [595, 76] width 71 height 12
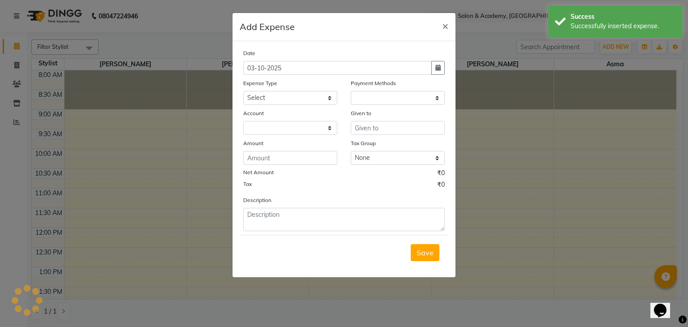
select select "1"
select select "6496"
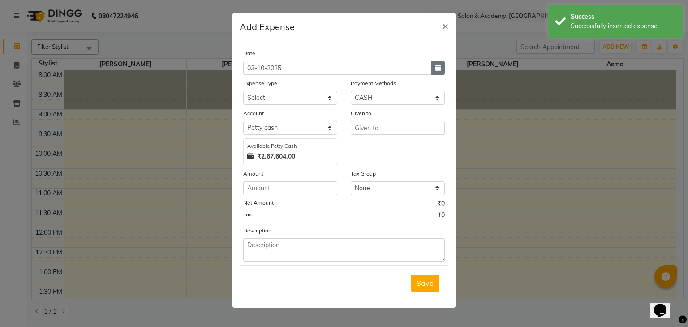
click at [442, 72] on button "button" at bounding box center [437, 68] width 13 height 14
select select "10"
select select "2025"
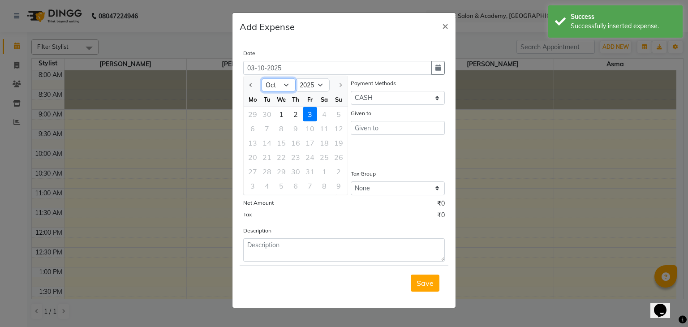
drag, startPoint x: 285, startPoint y: 84, endPoint x: 274, endPoint y: 194, distance: 110.7
click at [274, 194] on ngb-datepicker "Jan Feb Mar Apr May Jun Jul Aug Sep Oct 2015 2016 2017 2018 2019 2020 2021 2022…" at bounding box center [295, 136] width 105 height 120
select select "9"
click at [261, 78] on select "Jan Feb Mar Apr May Jun Jul Aug Sep Oct" at bounding box center [278, 84] width 34 height 13
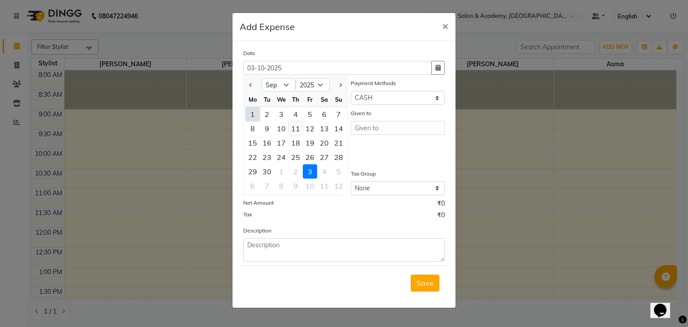
click at [295, 125] on div "11" at bounding box center [295, 128] width 14 height 14
type input "11-09-2025"
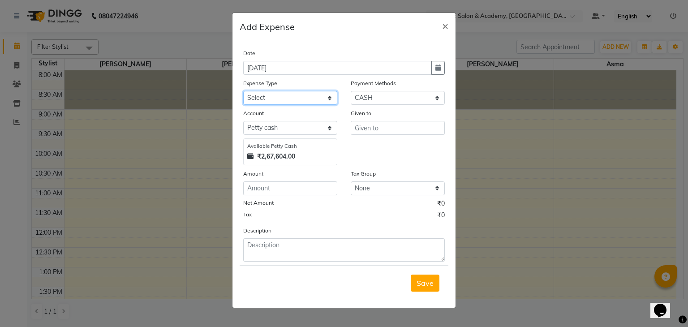
click at [316, 98] on select "Select Bisleri CCTV and all other client welfare Conveyance Courier & Postage e…" at bounding box center [290, 98] width 94 height 14
select select "18266"
click at [243, 92] on select "Select Bisleri CCTV and all other client welfare Conveyance Courier & Postage e…" at bounding box center [290, 98] width 94 height 14
click at [360, 94] on select "Select CASH UPI CARD Wallet Razorpay Prepaid" at bounding box center [398, 98] width 94 height 14
select select "8"
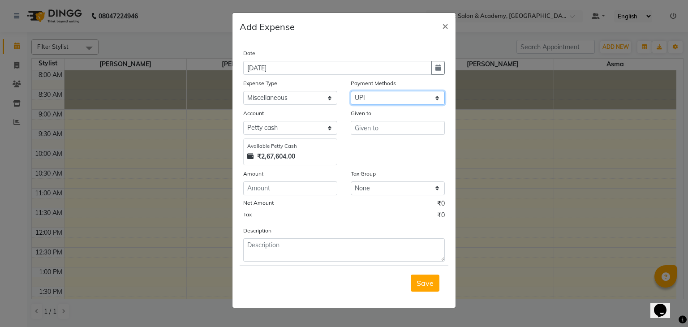
click at [351, 92] on select "Select CASH UPI CARD Wallet Razorpay Prepaid" at bounding box center [398, 98] width 94 height 14
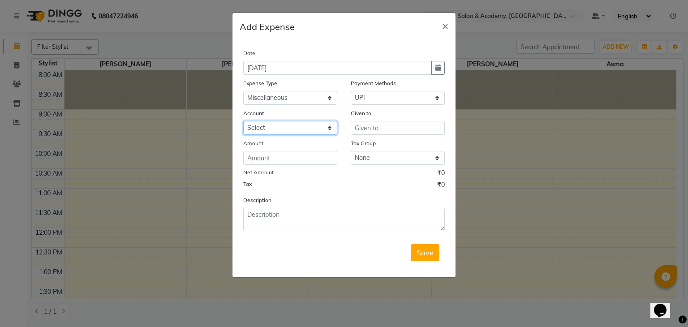
click at [308, 127] on select "Select Expenseaccount Bankaccount" at bounding box center [290, 128] width 94 height 14
select select "6584"
click at [243, 122] on select "Select Expenseaccount Bankaccount" at bounding box center [290, 128] width 94 height 14
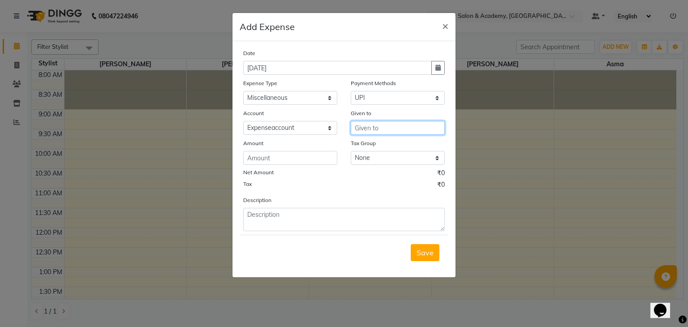
click at [371, 132] on input "text" at bounding box center [398, 128] width 94 height 14
type input "domain name"
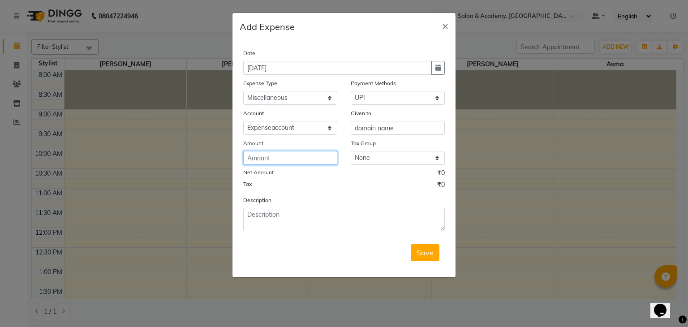
click at [304, 158] on input "number" at bounding box center [290, 158] width 94 height 14
type input "3005"
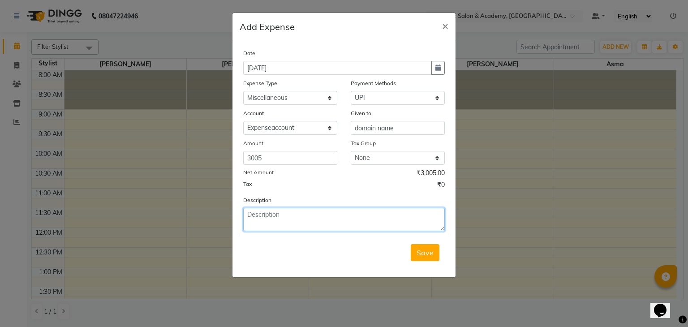
click at [319, 221] on textarea at bounding box center [343, 219] width 201 height 23
type textarea "domain name"
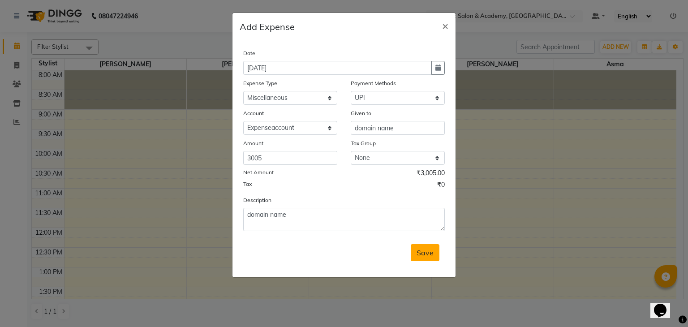
click at [424, 257] on span "Save" at bounding box center [424, 252] width 17 height 9
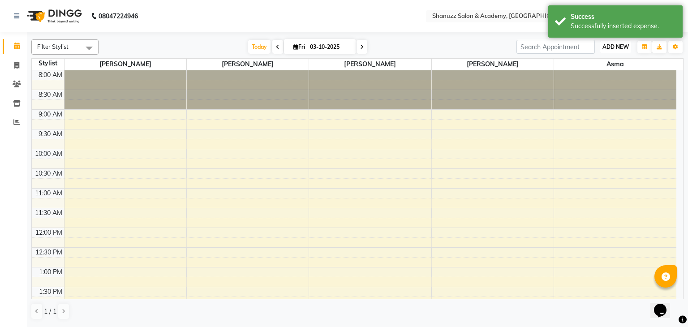
click at [621, 41] on button "ADD NEW Toggle Dropdown" at bounding box center [615, 47] width 31 height 13
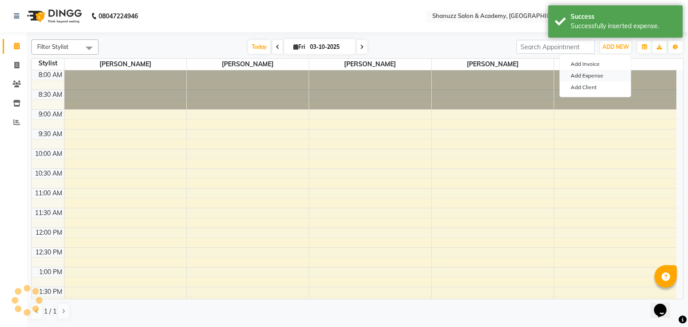
click at [586, 76] on link "Add Expense" at bounding box center [595, 76] width 71 height 12
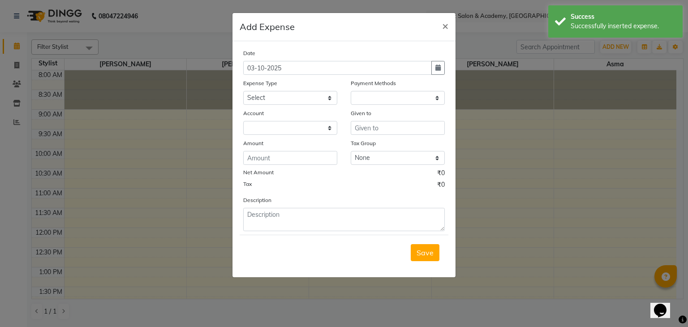
select select "1"
select select "6496"
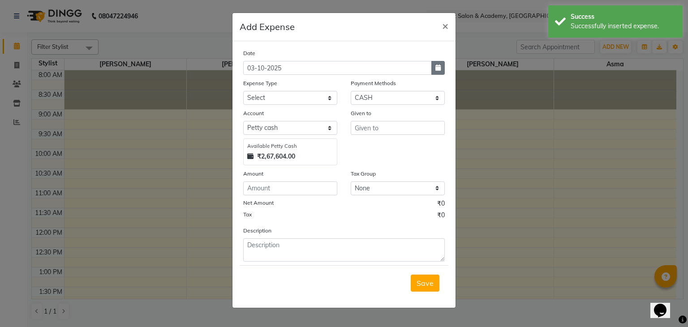
click at [437, 68] on icon "button" at bounding box center [437, 67] width 5 height 6
select select "10"
select select "2025"
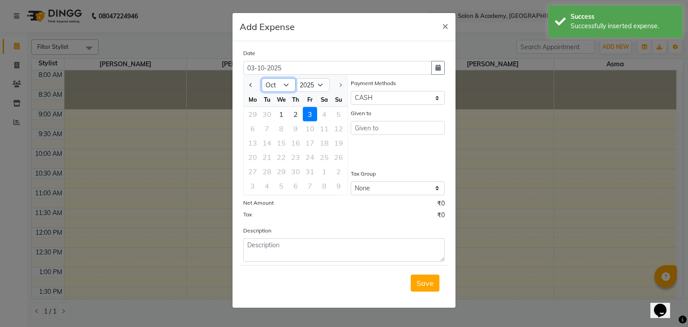
drag, startPoint x: 284, startPoint y: 85, endPoint x: 279, endPoint y: 192, distance: 107.1
click at [279, 192] on ngb-datepicker "Jan Feb Mar Apr May Jun Jul Aug Sep Oct 2015 2016 2017 2018 2019 2020 2021 2022…" at bounding box center [295, 136] width 105 height 120
select select "9"
click at [261, 78] on select "Jan Feb Mar Apr May Jun Jul Aug Sep Oct" at bounding box center [278, 84] width 34 height 13
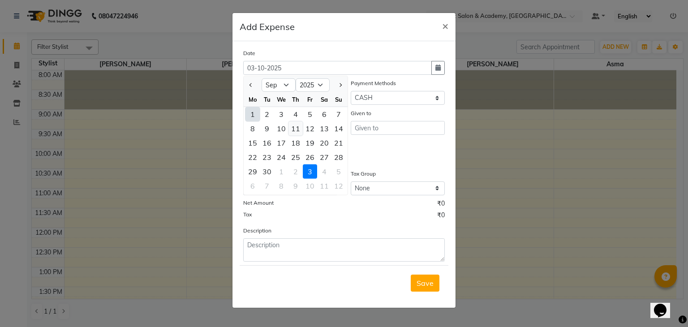
click at [294, 128] on div "11" at bounding box center [295, 128] width 14 height 14
type input "11-09-2025"
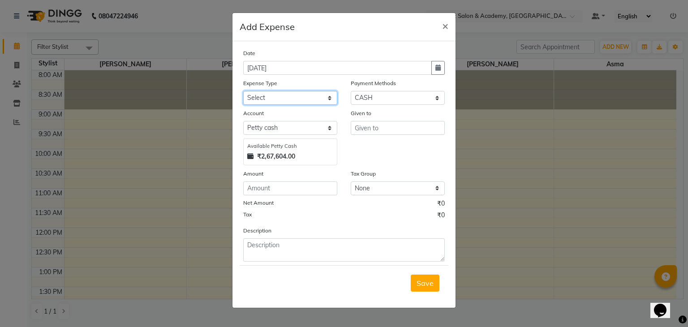
click at [320, 100] on select "Select Bisleri CCTV and all other client welfare Conveyance Courier & Postage e…" at bounding box center [290, 98] width 94 height 14
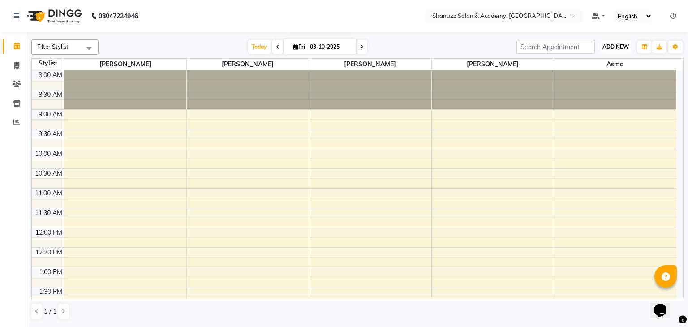
click at [610, 51] on button "ADD NEW Toggle Dropdown" at bounding box center [615, 47] width 31 height 13
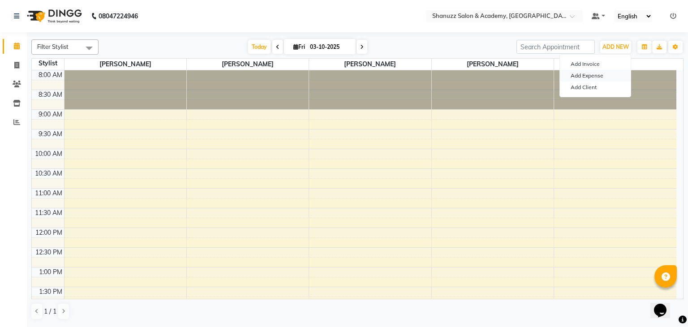
click at [593, 73] on link "Add Expense" at bounding box center [595, 76] width 71 height 12
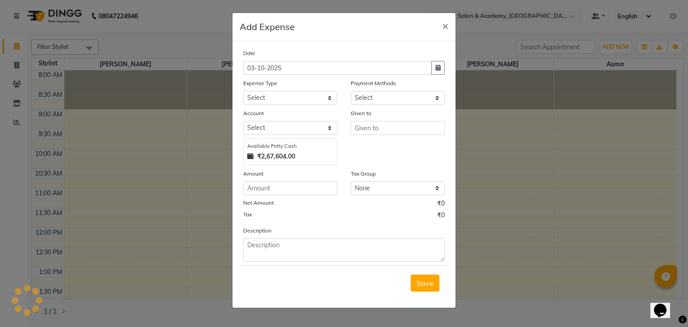
select select "1"
select select "6496"
click at [432, 72] on button "button" at bounding box center [437, 68] width 13 height 14
select select "10"
select select "2025"
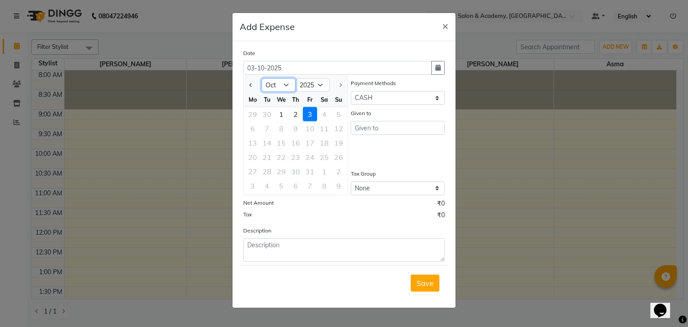
click at [278, 87] on select "Jan Feb Mar Apr May Jun [DATE] Aug Sep Oct" at bounding box center [278, 84] width 34 height 13
select select "9"
click at [261, 78] on select "Jan Feb Mar Apr May Jun [DATE] Aug Sep Oct" at bounding box center [278, 84] width 34 height 13
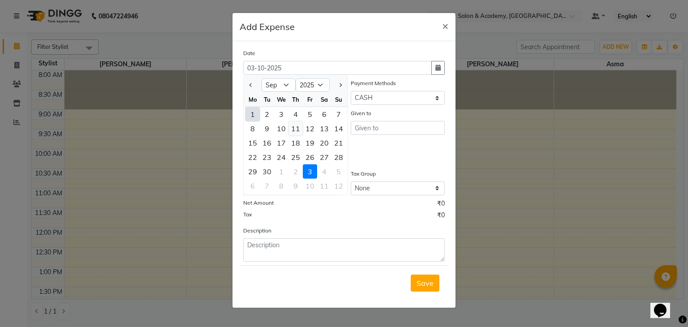
click at [294, 124] on div "11" at bounding box center [295, 128] width 14 height 14
type input "11-09-2025"
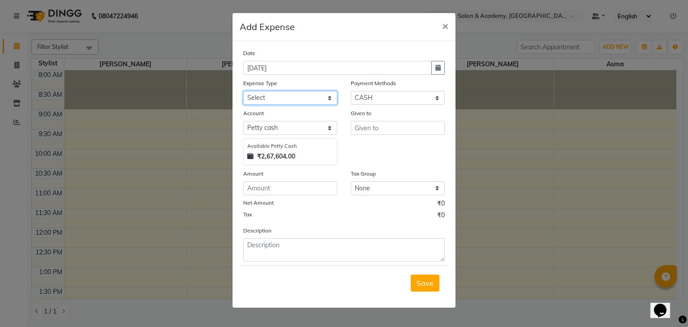
click at [315, 101] on select "Select Bisleri CCTV and all other client welfare Conveyance Courier & Postage e…" at bounding box center [290, 98] width 94 height 14
select select "25136"
click at [243, 92] on select "Select Bisleri CCTV and all other client welfare Conveyance Courier & Postage e…" at bounding box center [290, 98] width 94 height 14
drag, startPoint x: 389, startPoint y: 97, endPoint x: 383, endPoint y: 137, distance: 40.8
click at [383, 137] on div "Date 11-09-2025 Expense Type Select Bisleri CCTV and all other client welfare C…" at bounding box center [343, 154] width 201 height 213
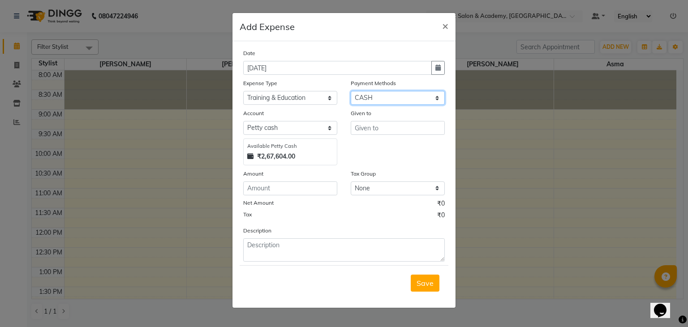
select select "8"
click at [351, 92] on select "Select CASH UPI CARD Wallet Razorpay Prepaid" at bounding box center [398, 98] width 94 height 14
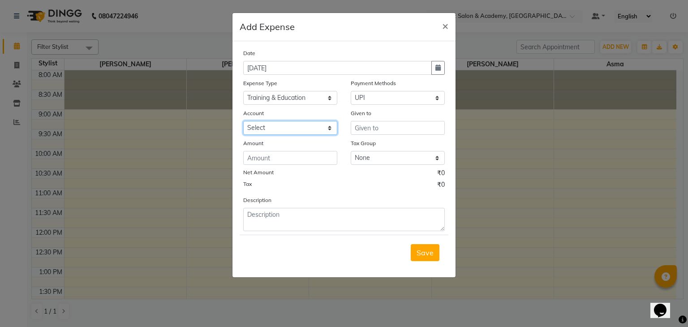
click at [300, 128] on select "Select Expenseaccount Bankaccount" at bounding box center [290, 128] width 94 height 14
select select "6584"
click at [243, 122] on select "Select Expenseaccount Bankaccount" at bounding box center [290, 128] width 94 height 14
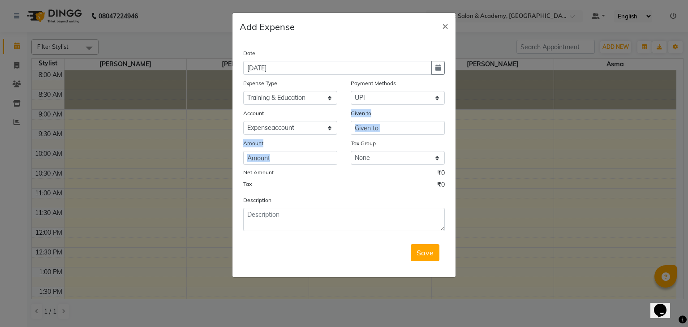
drag, startPoint x: 372, startPoint y: 137, endPoint x: 379, endPoint y: 127, distance: 11.6
click at [379, 127] on div "Date 11-09-2025 Expense Type Select Bisleri CCTV and all other client welfare C…" at bounding box center [343, 139] width 201 height 183
click at [379, 127] on input "text" at bounding box center [398, 128] width 94 height 14
type input "c"
type input "Certificate"
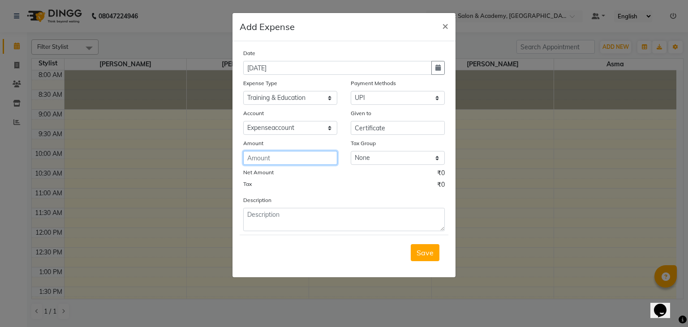
click at [299, 163] on input "number" at bounding box center [290, 158] width 94 height 14
type input "3660"
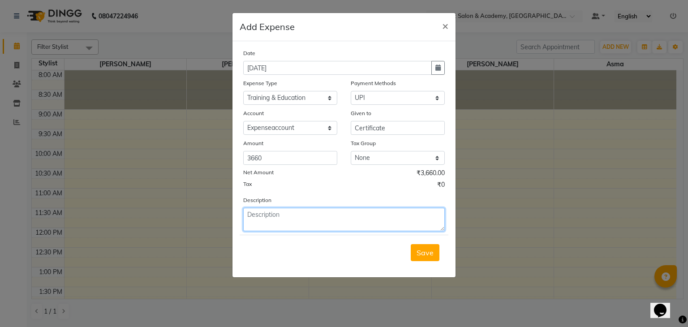
click at [295, 214] on textarea at bounding box center [343, 219] width 201 height 23
type textarea "c"
type textarea "Certificate for garution"
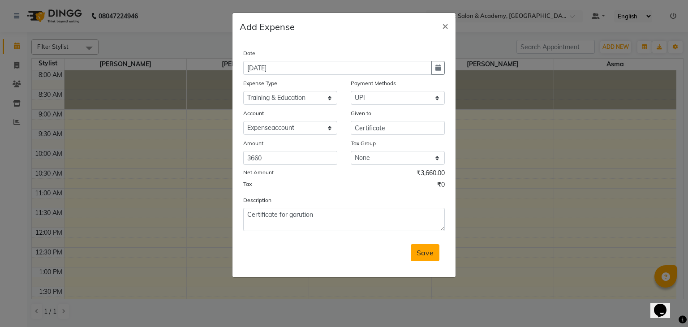
click at [429, 254] on span "Save" at bounding box center [424, 252] width 17 height 9
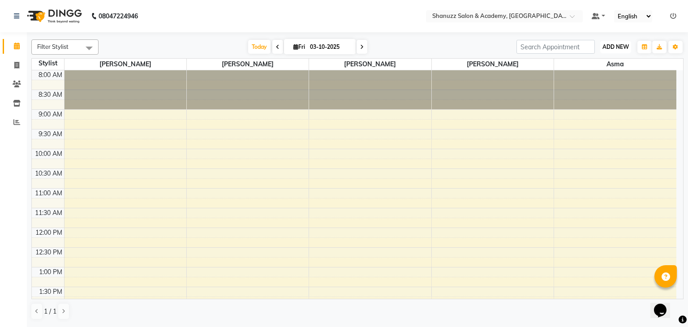
click at [609, 48] on span "ADD NEW" at bounding box center [615, 46] width 26 height 7
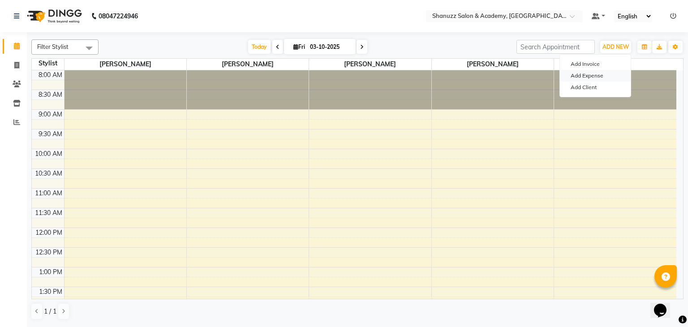
click at [588, 72] on link "Add Expense" at bounding box center [595, 76] width 71 height 12
select select "1"
select select "6496"
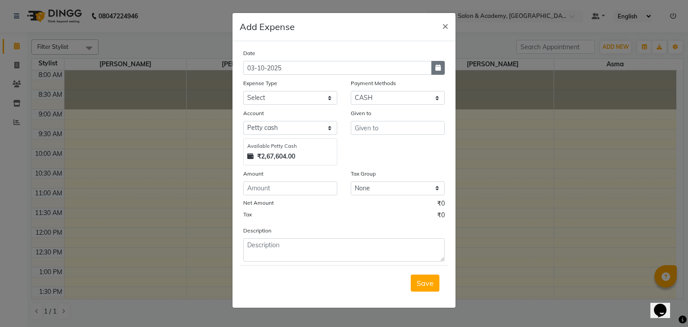
click at [437, 70] on icon "button" at bounding box center [437, 67] width 5 height 6
select select "10"
select select "2025"
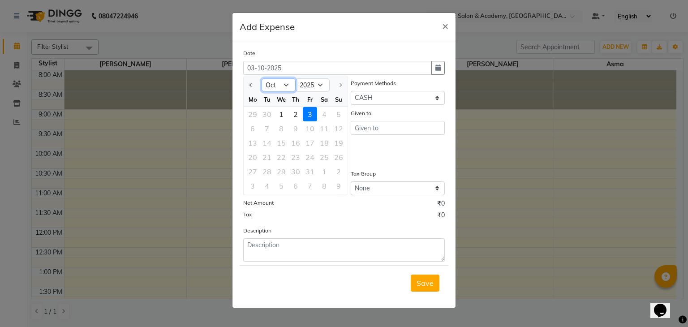
drag, startPoint x: 278, startPoint y: 88, endPoint x: 281, endPoint y: 190, distance: 102.1
click at [281, 190] on ngb-datepicker "Jan Feb Mar Apr May Jun [DATE] Aug Sep [DATE] 2016 2017 2018 2019 2020 2021 202…" at bounding box center [295, 136] width 105 height 120
select select "9"
click at [261, 78] on select "Jan Feb Mar Apr May Jun [DATE] Aug Sep Oct" at bounding box center [278, 84] width 34 height 13
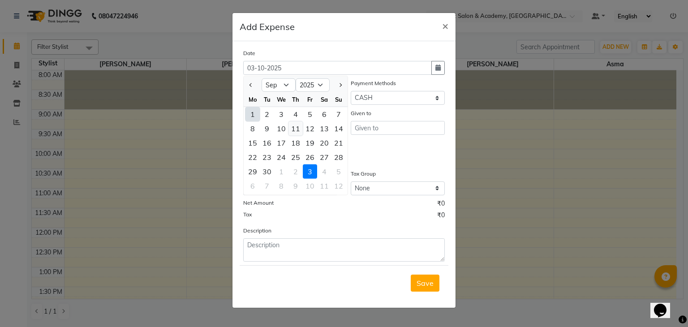
click at [295, 128] on div "11" at bounding box center [295, 128] width 14 height 14
type input "11-09-2025"
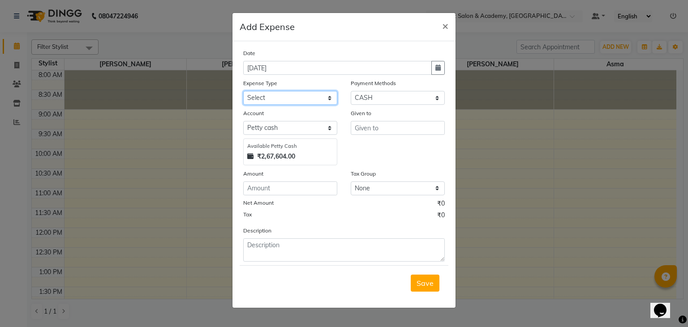
click at [303, 100] on select "Select Bisleri CCTV and all other client welfare Conveyance Courier & Postage e…" at bounding box center [290, 98] width 94 height 14
click at [316, 107] on div "Date 11-09-2025 Expense Type Select Bisleri CCTV and all other client welfare C…" at bounding box center [343, 154] width 201 height 213
click at [325, 95] on select "Select Bisleri CCTV and all other client welfare Conveyance Courier & Postage e…" at bounding box center [290, 98] width 94 height 14
select select "25136"
click at [243, 92] on select "Select Bisleri CCTV and all other client welfare Conveyance Courier & Postage e…" at bounding box center [290, 98] width 94 height 14
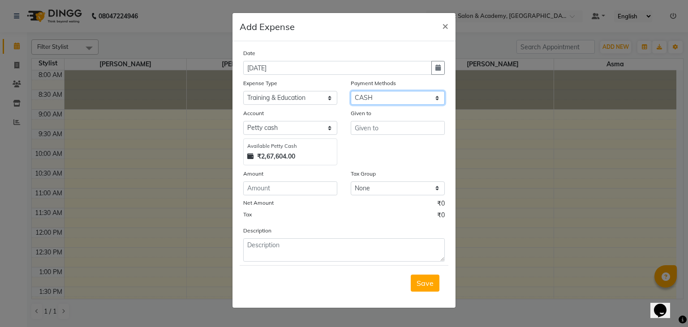
click at [389, 101] on select "Select CASH UPI CARD Wallet Razorpay Prepaid" at bounding box center [398, 98] width 94 height 14
select select "8"
click at [351, 92] on select "Select CASH UPI CARD Wallet Razorpay Prepaid" at bounding box center [398, 98] width 94 height 14
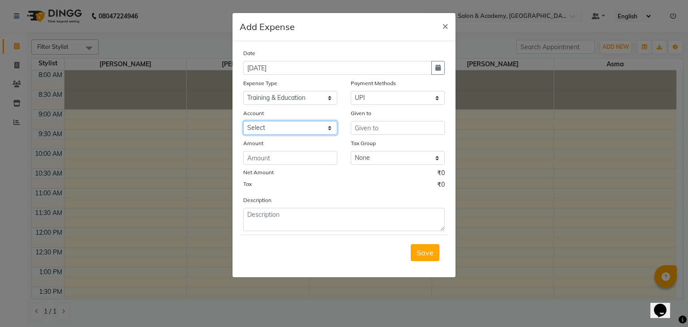
drag, startPoint x: 321, startPoint y: 127, endPoint x: 302, endPoint y: 152, distance: 32.2
click at [302, 152] on div "Date 11-09-2025 Expense Type Select Bisleri CCTV and all other client welfare C…" at bounding box center [343, 139] width 201 height 183
select select "6584"
click at [243, 122] on select "Select Expenseaccount Bankaccount" at bounding box center [290, 128] width 94 height 14
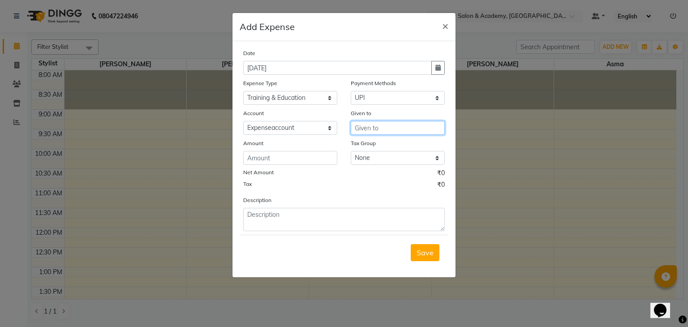
click at [370, 128] on input "text" at bounding box center [398, 128] width 94 height 14
type input "photo studio"
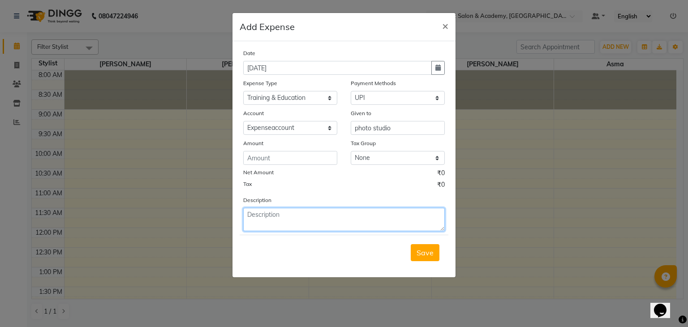
click at [300, 219] on textarea at bounding box center [343, 219] width 201 height 23
type textarea "g"
type textarea "Graduation photo"
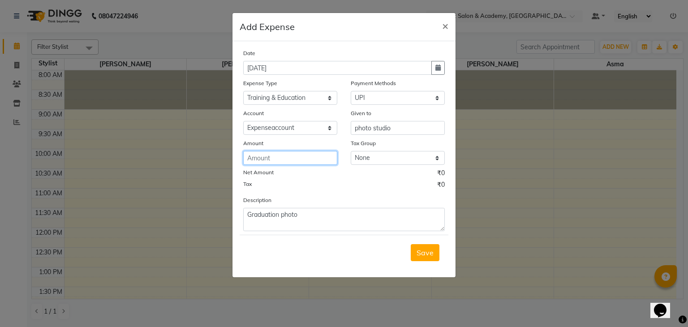
click at [295, 154] on input "number" at bounding box center [290, 158] width 94 height 14
type input "1650"
click at [429, 255] on span "Save" at bounding box center [424, 252] width 17 height 9
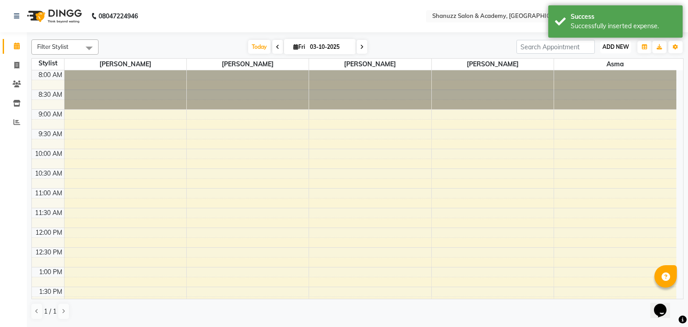
click at [621, 50] on span "ADD NEW" at bounding box center [615, 46] width 26 height 7
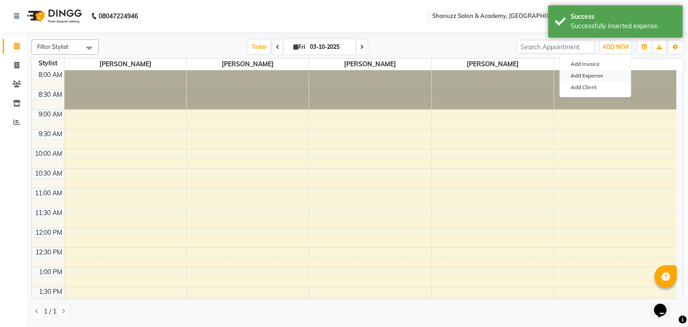
click at [584, 73] on link "Add Expense" at bounding box center [595, 76] width 71 height 12
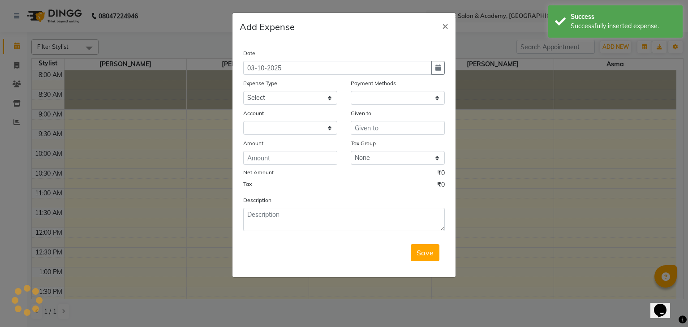
select select "1"
select select "6496"
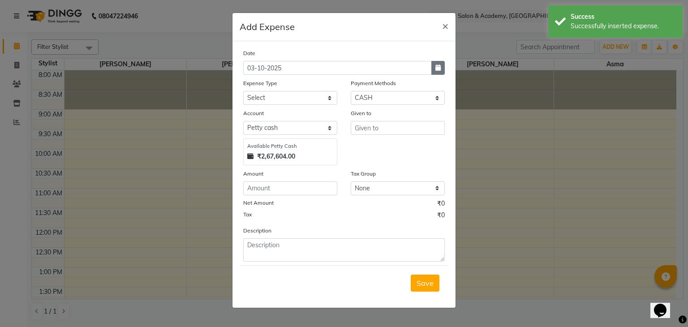
click at [437, 68] on icon "button" at bounding box center [437, 67] width 5 height 6
select select "10"
select select "2025"
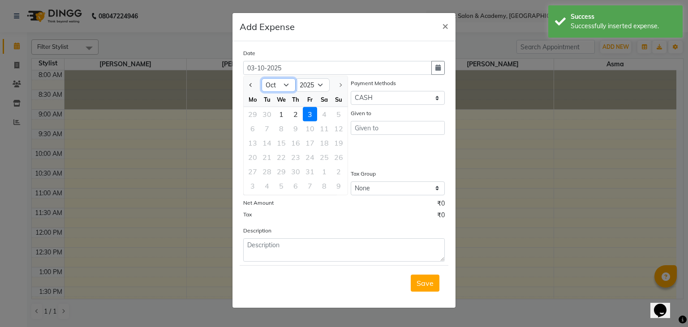
drag, startPoint x: 270, startPoint y: 84, endPoint x: 274, endPoint y: 193, distance: 108.8
click at [274, 193] on ngb-datepicker "Jan Feb Mar Apr May Jun [DATE] Aug Sep [DATE] 2016 2017 2018 2019 2020 2021 202…" at bounding box center [295, 136] width 105 height 120
select select "9"
click at [261, 78] on select "Jan Feb Mar Apr May Jun [DATE] Aug Sep Oct" at bounding box center [278, 84] width 34 height 13
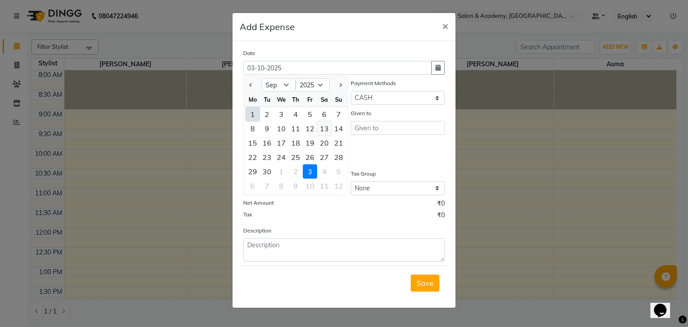
click at [322, 130] on div "13" at bounding box center [324, 128] width 14 height 14
type input "13-09-2025"
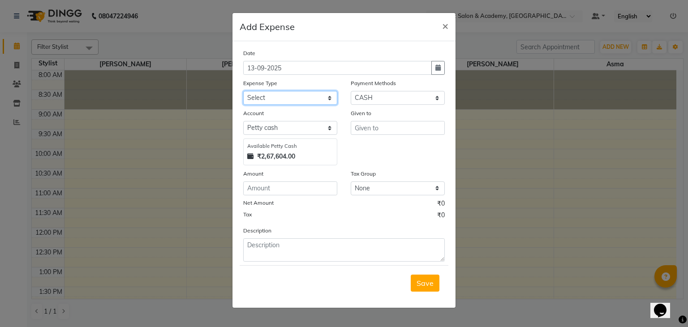
drag, startPoint x: 303, startPoint y: 101, endPoint x: 288, endPoint y: 200, distance: 99.6
click at [288, 200] on div "Date 13-09-2025 Expense Type Select Bisleri CCTV and all other client welfare C…" at bounding box center [343, 154] width 201 height 213
select select "23380"
click at [243, 92] on select "Select Bisleri CCTV and all other client welfare Conveyance Courier & Postage e…" at bounding box center [290, 98] width 94 height 14
drag, startPoint x: 383, startPoint y: 95, endPoint x: 371, endPoint y: 133, distance: 39.1
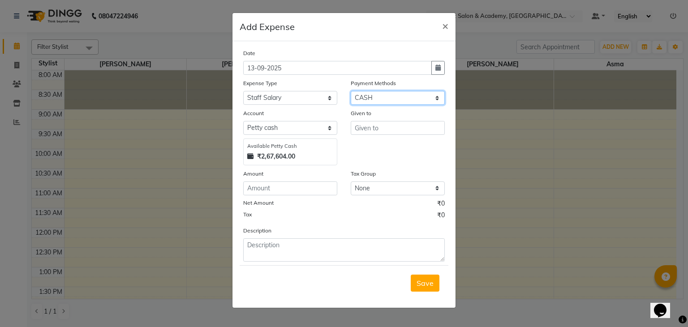
click at [371, 133] on div "Date 13-09-2025 Expense Type Select Bisleri CCTV and all other client welfare C…" at bounding box center [343, 154] width 201 height 213
select select "8"
click at [351, 92] on select "Select CASH UPI CARD Wallet Razorpay Prepaid" at bounding box center [398, 98] width 94 height 14
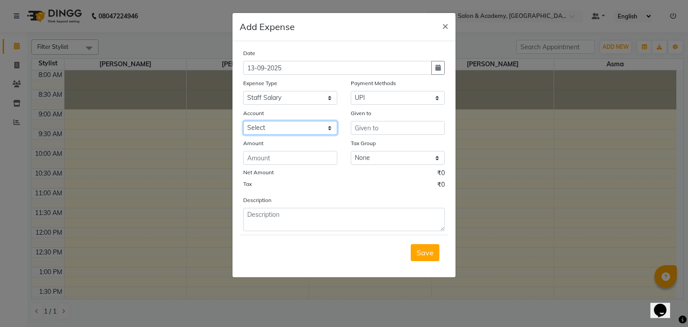
click at [321, 133] on select "Select Expenseaccount Bankaccount" at bounding box center [290, 128] width 94 height 14
select select "6584"
click at [243, 122] on select "Select Expenseaccount Bankaccount" at bounding box center [290, 128] width 94 height 14
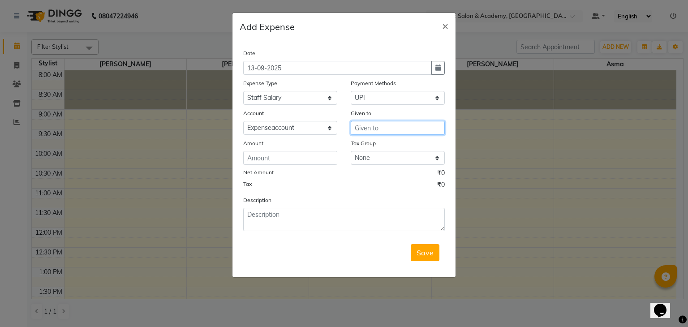
click at [372, 129] on input "text" at bounding box center [398, 128] width 94 height 14
click at [390, 149] on ngb-highlight "Sha nky Shinde" at bounding box center [387, 147] width 50 height 9
type input "[PERSON_NAME]"
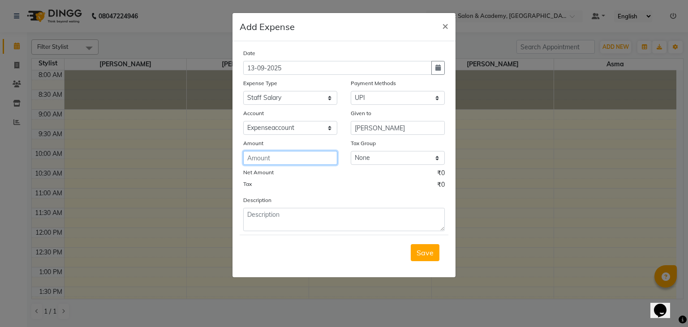
click at [300, 163] on input "number" at bounding box center [290, 158] width 94 height 14
type input "26833"
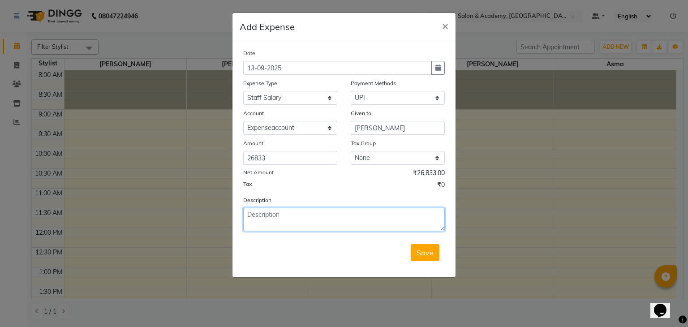
click at [317, 222] on textarea at bounding box center [343, 219] width 201 height 23
type textarea "salary"
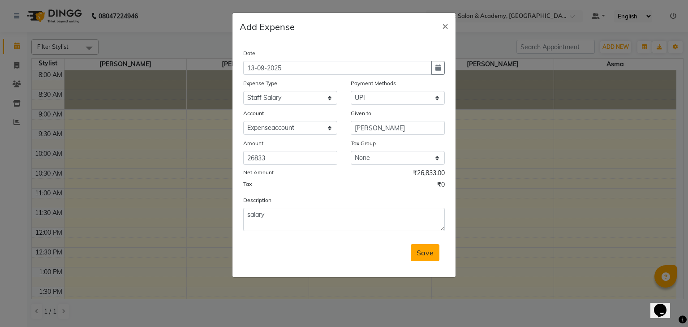
click at [429, 255] on span "Save" at bounding box center [424, 252] width 17 height 9
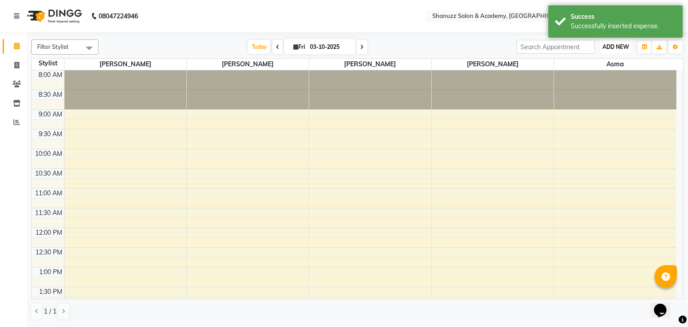
click at [615, 49] on span "ADD NEW" at bounding box center [615, 46] width 26 height 7
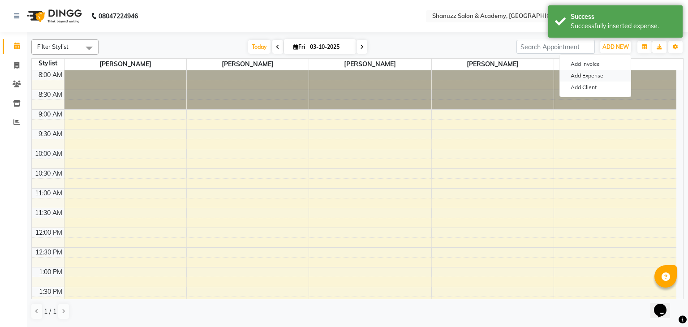
click at [589, 76] on link "Add Expense" at bounding box center [595, 76] width 71 height 12
select select "1"
select select "6496"
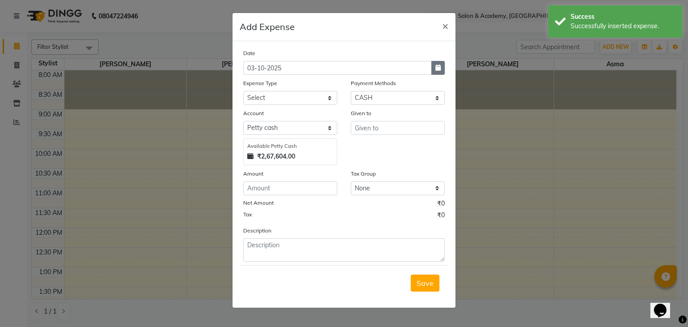
click at [441, 67] on button "button" at bounding box center [437, 68] width 13 height 14
select select "10"
select select "2025"
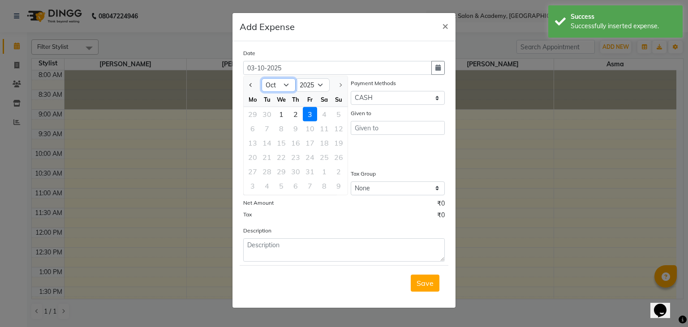
drag, startPoint x: 279, startPoint y: 88, endPoint x: 279, endPoint y: 193, distance: 104.8
click at [279, 193] on ngb-datepicker "Jan Feb Mar Apr May Jun [DATE] Aug Sep [DATE] 2016 2017 2018 2019 2020 2021 202…" at bounding box center [295, 136] width 105 height 120
select select "9"
click at [261, 78] on select "Jan Feb Mar Apr May Jun [DATE] Aug Sep Oct" at bounding box center [278, 84] width 34 height 13
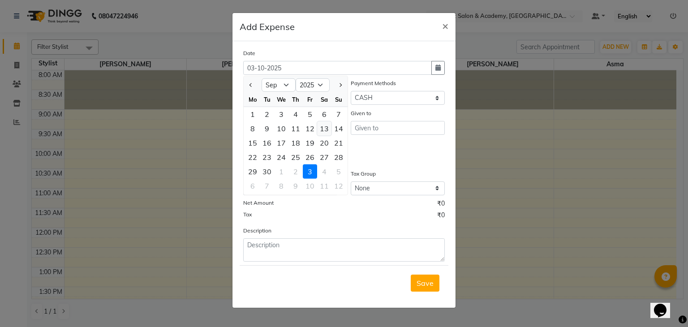
click at [324, 124] on div "13" at bounding box center [324, 128] width 14 height 14
type input "13-09-2025"
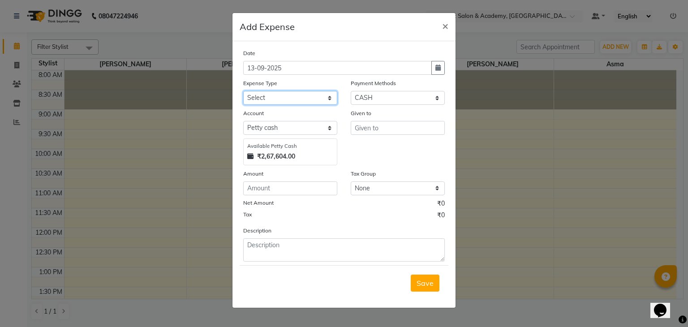
click at [317, 99] on select "Select Bisleri CCTV and all other client welfare Conveyance Courier & Postage e…" at bounding box center [290, 98] width 94 height 14
select select "18265"
click at [243, 92] on select "Select Bisleri CCTV and all other client welfare Conveyance Courier & Postage e…" at bounding box center [290, 98] width 94 height 14
drag, startPoint x: 388, startPoint y: 94, endPoint x: 370, endPoint y: 134, distance: 43.9
click at [370, 134] on div "Date 13-09-2025 Expense Type Select Bisleri CCTV and all other client welfare C…" at bounding box center [343, 154] width 201 height 213
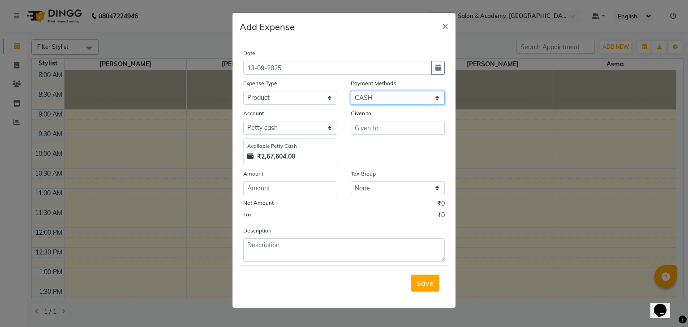
select select "8"
click at [351, 92] on select "Select CASH UPI CARD Wallet Razorpay Prepaid" at bounding box center [398, 98] width 94 height 14
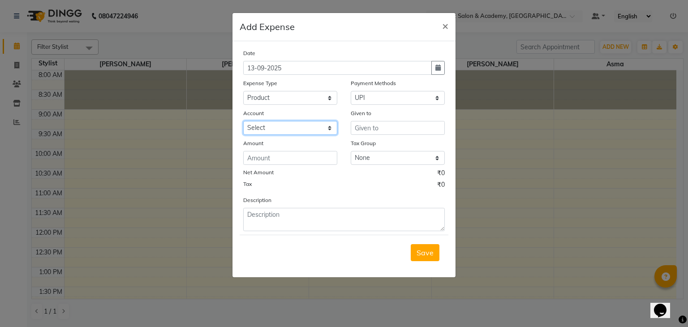
click at [295, 124] on select "Select Expenseaccount Bankaccount" at bounding box center [290, 128] width 94 height 14
select select "6584"
click at [243, 122] on select "Select Expenseaccount Bankaccount" at bounding box center [290, 128] width 94 height 14
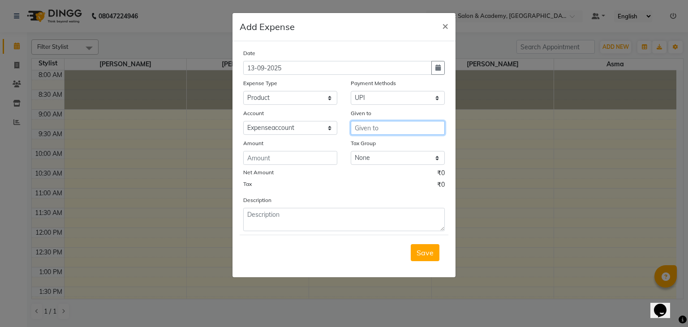
click at [396, 127] on input "text" at bounding box center [398, 128] width 94 height 14
type input "p"
type input "Paming lotion"
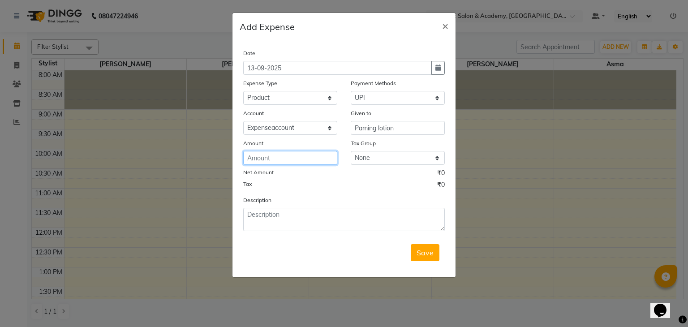
click at [304, 160] on input "number" at bounding box center [290, 158] width 94 height 14
type input "580"
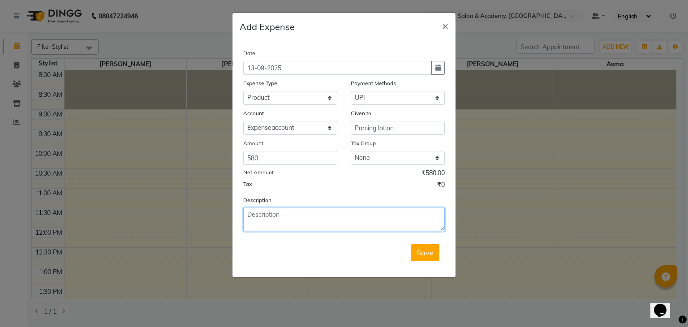
click at [325, 218] on textarea at bounding box center [343, 219] width 201 height 23
type textarea "paming lotion"
click at [425, 256] on span "Save" at bounding box center [424, 252] width 17 height 9
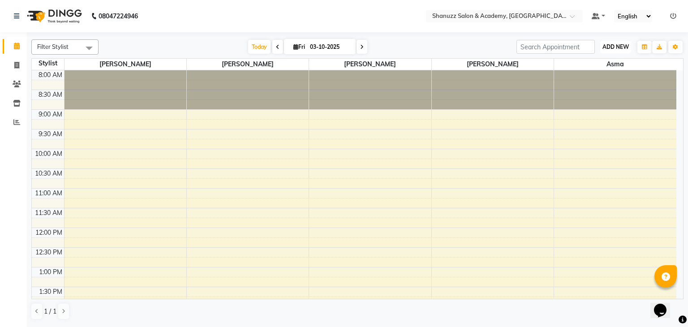
click at [616, 45] on span "ADD NEW" at bounding box center [615, 46] width 26 height 7
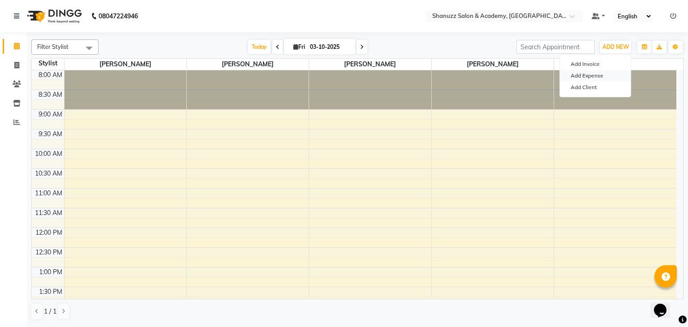
click at [609, 76] on link "Add Expense" at bounding box center [595, 76] width 71 height 12
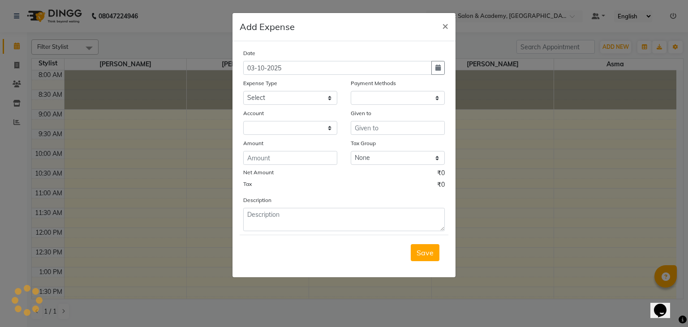
select select "1"
select select "6496"
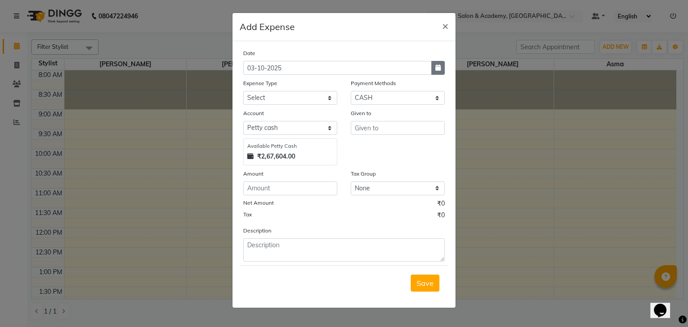
click at [441, 75] on button "button" at bounding box center [437, 68] width 13 height 14
select select "10"
select select "2025"
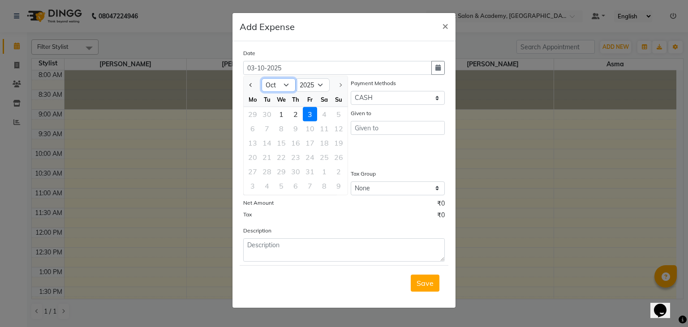
drag, startPoint x: 274, startPoint y: 86, endPoint x: 276, endPoint y: 194, distance: 107.5
click at [276, 194] on ngb-datepicker "Jan Feb Mar Apr May Jun Jul Aug Sep Oct 2015 2016 2017 2018 2019 2020 2021 2022…" at bounding box center [295, 136] width 105 height 120
select select "9"
click at [261, 78] on select "Jan Feb Mar Apr May Jun Jul Aug Sep Oct" at bounding box center [278, 84] width 34 height 13
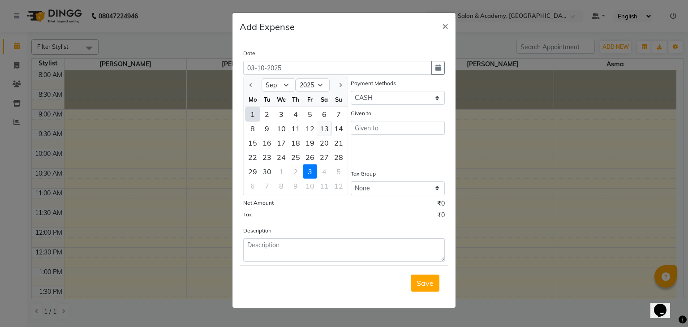
click at [322, 127] on div "13" at bounding box center [324, 128] width 14 height 14
type input "13-09-2025"
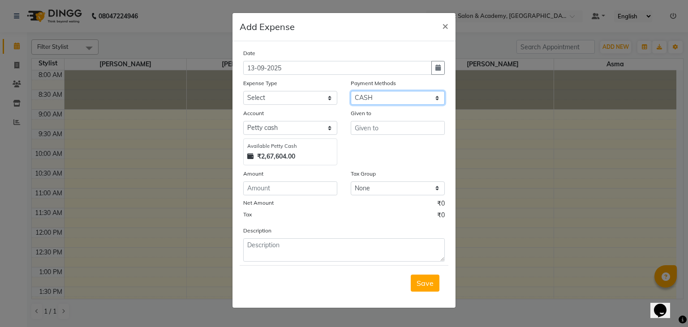
click at [383, 98] on select "Select CASH UPI CARD Wallet Razorpay Prepaid" at bounding box center [398, 98] width 94 height 14
select select "8"
click at [351, 92] on select "Select CASH UPI CARD Wallet Razorpay Prepaid" at bounding box center [398, 98] width 94 height 14
select select
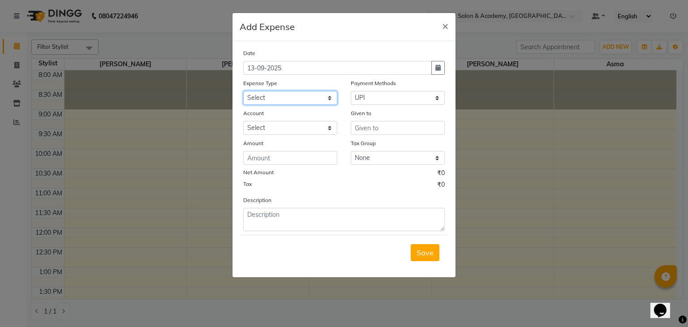
click at [312, 98] on select "Select Bisleri CCTV and all other client welfare Conveyance Courier & Postage e…" at bounding box center [290, 98] width 94 height 14
select select "18265"
click at [243, 92] on select "Select Bisleri CCTV and all other client welfare Conveyance Courier & Postage e…" at bounding box center [290, 98] width 94 height 14
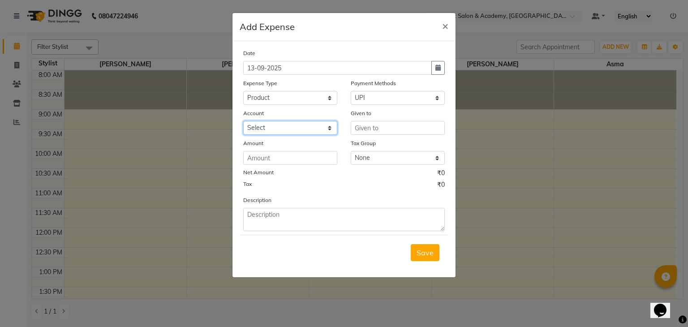
click at [284, 135] on select "Select Expenseaccount Bankaccount" at bounding box center [290, 128] width 94 height 14
select select "6584"
click at [243, 122] on select "Select Expenseaccount Bankaccount" at bounding box center [290, 128] width 94 height 14
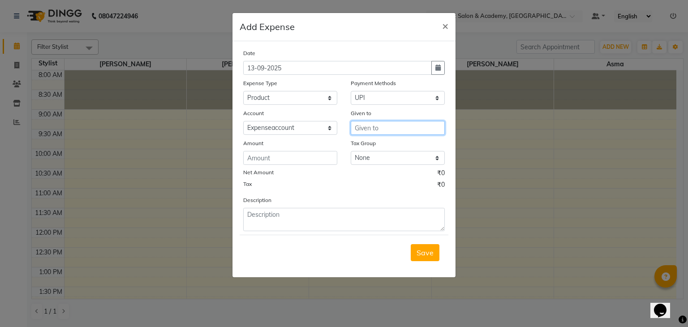
click at [378, 132] on input "text" at bounding box center [398, 128] width 94 height 14
type input "paming lotion"
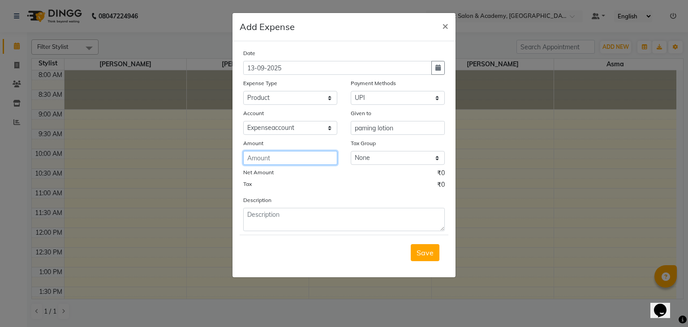
click at [298, 160] on input "number" at bounding box center [290, 158] width 94 height 14
type input "870"
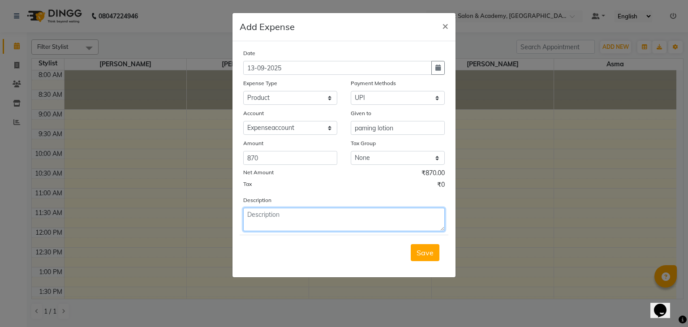
click at [312, 213] on textarea at bounding box center [343, 219] width 201 height 23
type textarea "preming lotion"
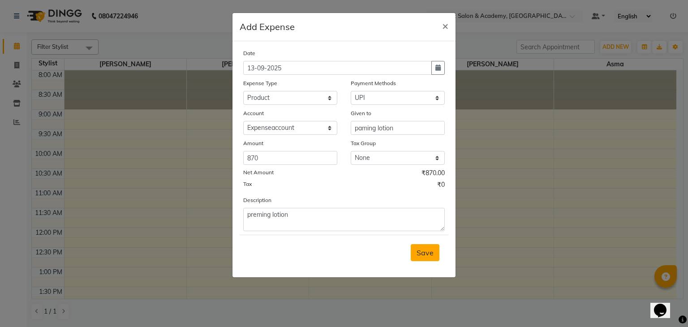
click at [427, 257] on span "Save" at bounding box center [424, 252] width 17 height 9
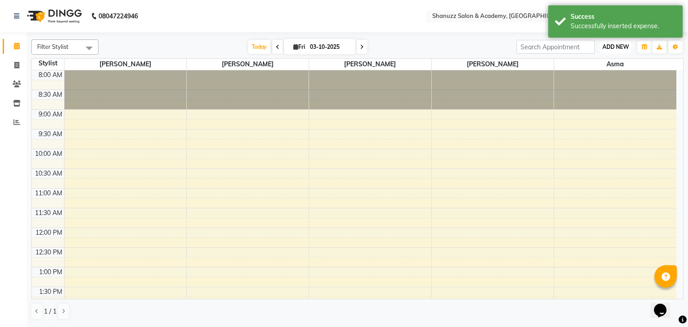
click at [620, 45] on span "ADD NEW" at bounding box center [615, 46] width 26 height 7
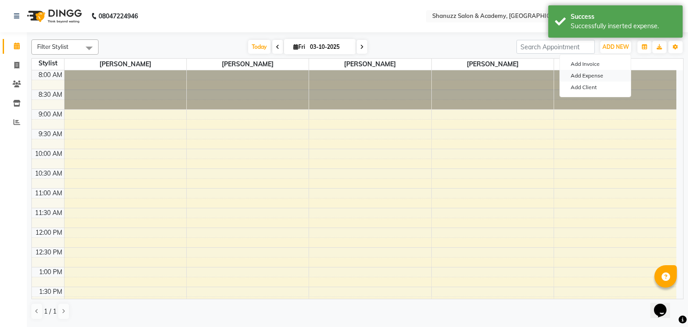
click at [593, 77] on link "Add Expense" at bounding box center [595, 76] width 71 height 12
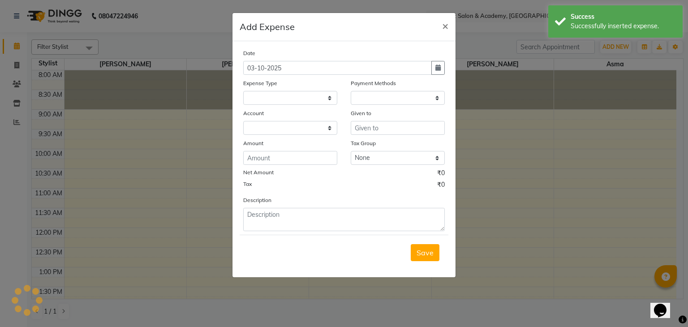
select select "1"
select select "6496"
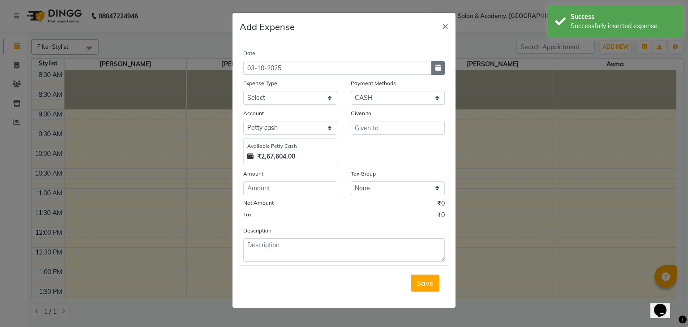
click at [441, 67] on icon "button" at bounding box center [437, 67] width 5 height 6
select select "10"
select select "2025"
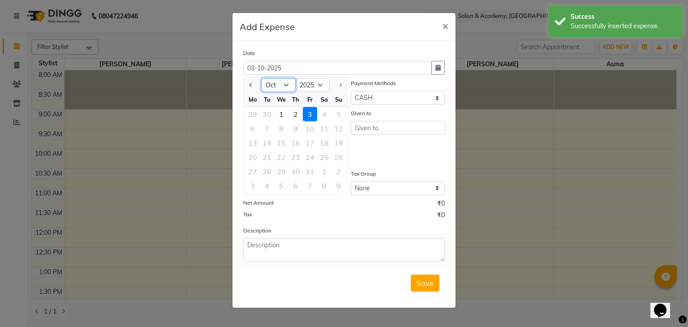
click at [282, 80] on select "Jan Feb Mar Apr May Jun Jul Aug Sep Oct" at bounding box center [278, 84] width 34 height 13
select select "9"
click at [261, 78] on select "Jan Feb Mar Apr May Jun Jul Aug Sep Oct" at bounding box center [278, 84] width 34 height 13
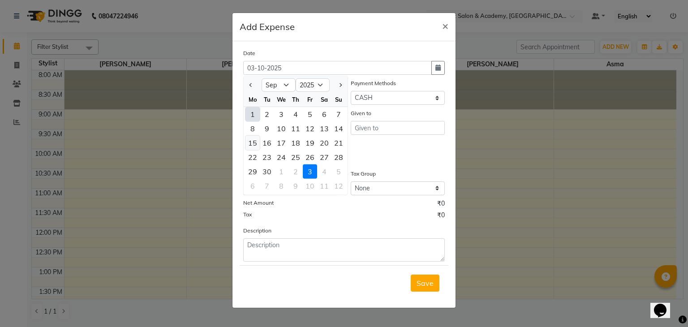
click at [251, 147] on div "15" at bounding box center [252, 143] width 14 height 14
type input "15-09-2025"
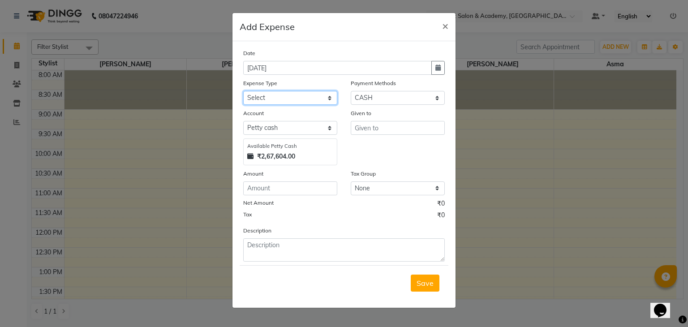
click at [306, 101] on select "Select Bisleri CCTV and all other client welfare Conveyance Courier & Postage e…" at bounding box center [290, 98] width 94 height 14
select select "18266"
click at [243, 92] on select "Select Bisleri CCTV and all other client welfare Conveyance Courier & Postage e…" at bounding box center [290, 98] width 94 height 14
click at [386, 104] on select "Select CASH UPI CARD Wallet Razorpay Prepaid" at bounding box center [398, 98] width 94 height 14
select select "8"
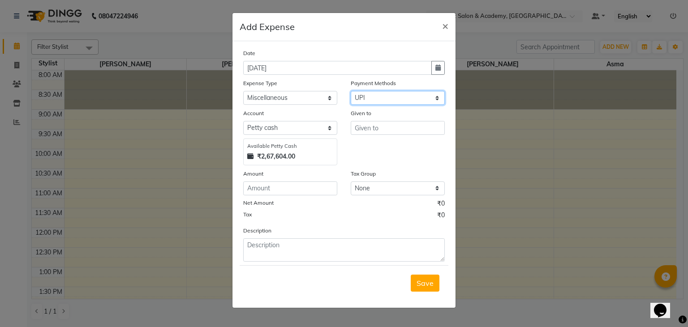
click at [351, 92] on select "Select CASH UPI CARD Wallet Razorpay Prepaid" at bounding box center [398, 98] width 94 height 14
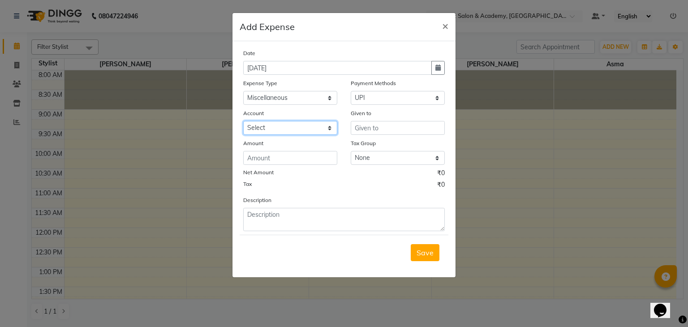
click at [291, 126] on select "Select Expenseaccount Bankaccount" at bounding box center [290, 128] width 94 height 14
select select "6584"
click at [243, 122] on select "Select Expenseaccount Bankaccount" at bounding box center [290, 128] width 94 height 14
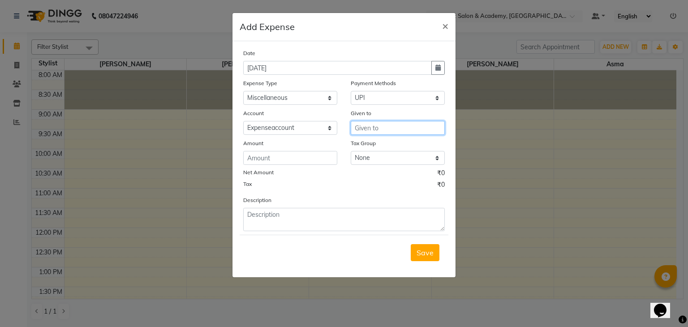
click at [374, 135] on input "text" at bounding box center [398, 128] width 94 height 14
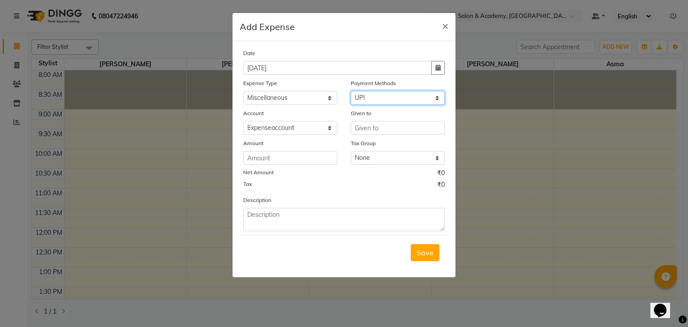
drag, startPoint x: 395, startPoint y: 95, endPoint x: 378, endPoint y: 126, distance: 35.3
click at [378, 126] on div "Date 15-09-2025 Expense Type Select Bisleri CCTV and all other client welfare C…" at bounding box center [343, 139] width 201 height 183
select select "1"
click at [351, 92] on select "Select CASH UPI CARD Wallet Razorpay Prepaid" at bounding box center [398, 98] width 94 height 14
select select "6496"
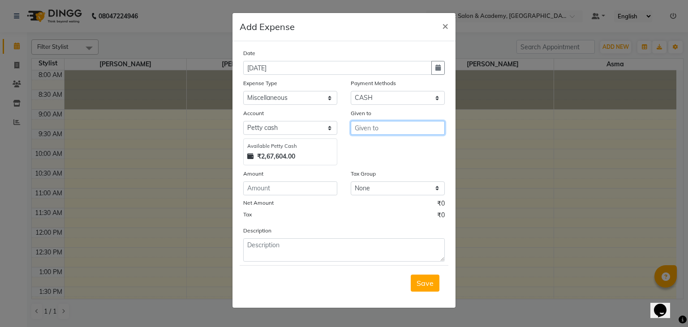
click at [374, 127] on input "text" at bounding box center [398, 128] width 94 height 14
click at [392, 133] on input "shanuzz sir breakfast" at bounding box center [398, 128] width 94 height 14
type input "shanuzz sir"
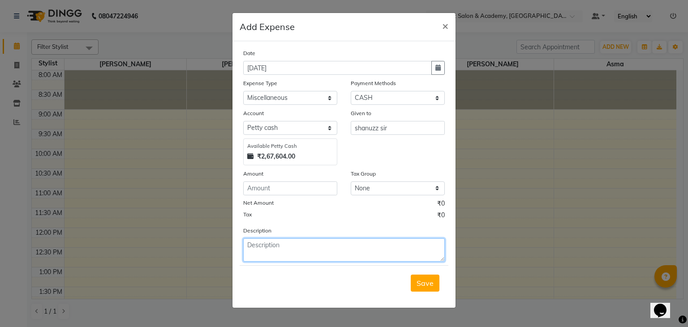
click at [309, 241] on textarea at bounding box center [343, 249] width 201 height 23
paste textarea "breakfast"
type textarea "breakfast"
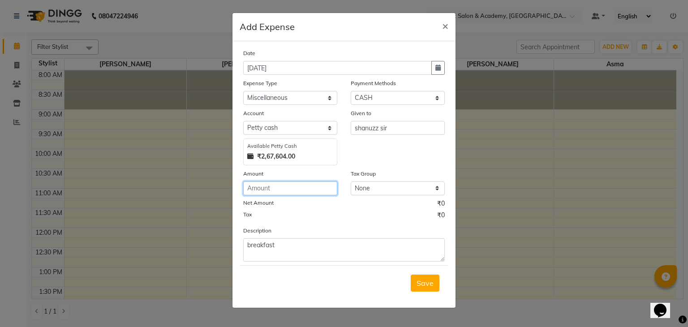
click at [290, 191] on input "number" at bounding box center [290, 188] width 94 height 14
type input "200"
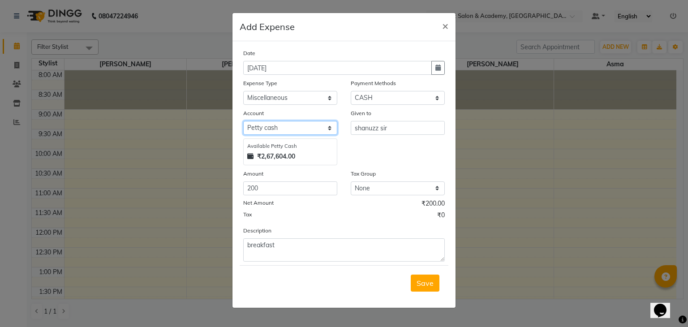
click at [303, 127] on select "Select Petty cash Expenseaccount Bankaccount" at bounding box center [290, 128] width 94 height 14
select select "6584"
click at [243, 122] on select "Select Petty cash Expenseaccount Bankaccount" at bounding box center [290, 128] width 94 height 14
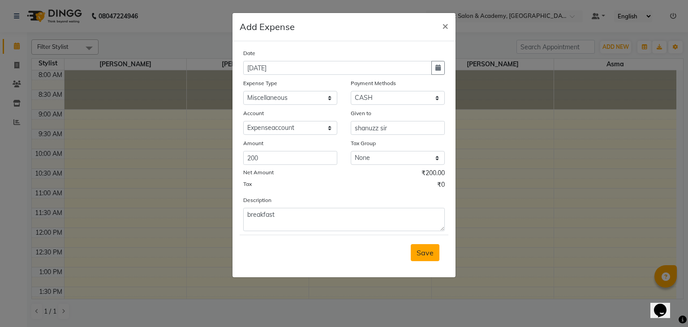
click at [427, 256] on span "Save" at bounding box center [424, 252] width 17 height 9
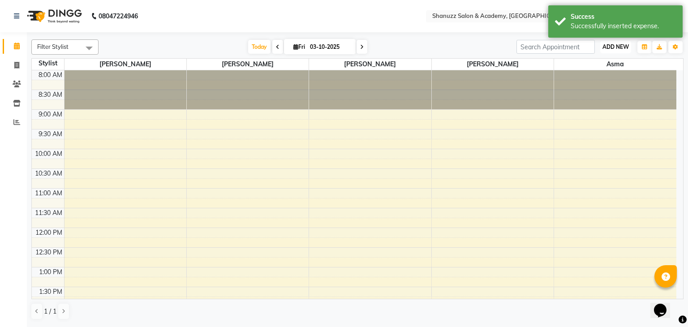
click at [612, 44] on span "ADD NEW" at bounding box center [615, 46] width 26 height 7
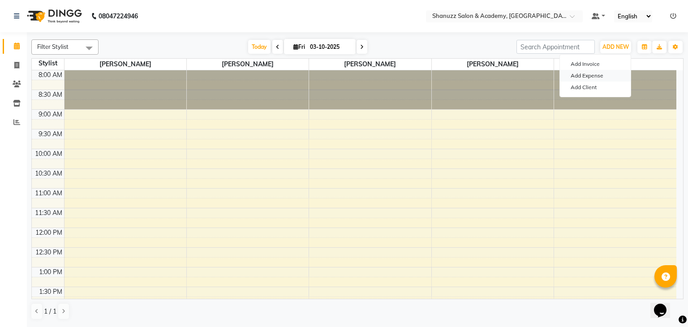
click at [600, 77] on link "Add Expense" at bounding box center [595, 76] width 71 height 12
select select "1"
select select "6496"
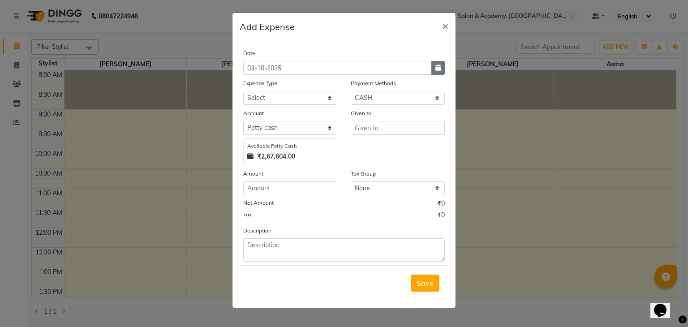
click at [432, 71] on button "button" at bounding box center [437, 68] width 13 height 14
select select "10"
select select "2025"
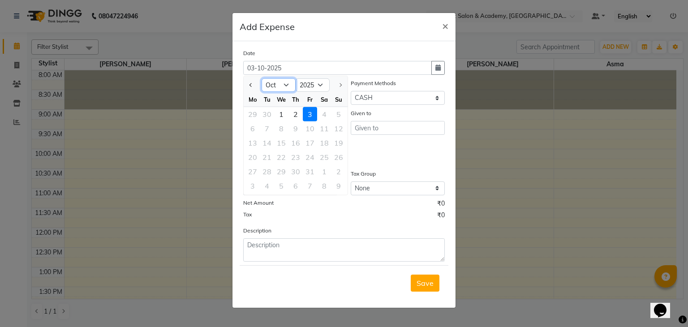
drag, startPoint x: 282, startPoint y: 86, endPoint x: 276, endPoint y: 188, distance: 102.2
click at [276, 188] on ngb-datepicker "Jan Feb Mar Apr May Jun Jul Aug Sep Oct 2015 2016 2017 2018 2019 2020 2021 2022…" at bounding box center [295, 136] width 105 height 120
select select "9"
click at [261, 78] on select "Jan Feb Mar Apr May Jun Jul Aug Sep Oct" at bounding box center [278, 84] width 34 height 13
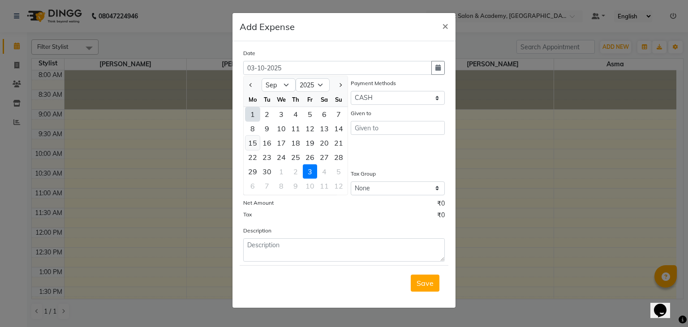
click at [252, 141] on div "15" at bounding box center [252, 143] width 14 height 14
type input "15-09-2025"
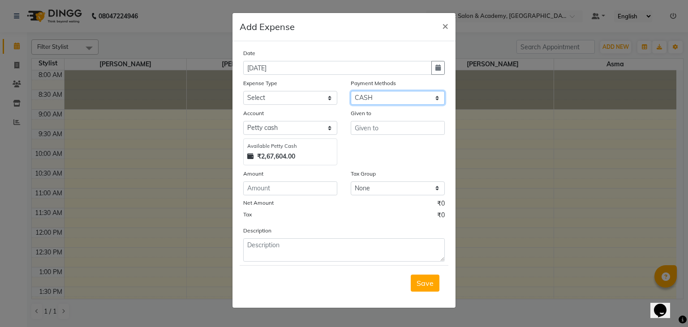
click at [368, 105] on select "Select CASH UPI CARD Wallet Razorpay Prepaid" at bounding box center [398, 98] width 94 height 14
click at [351, 92] on select "Select CASH UPI CARD Wallet Razorpay Prepaid" at bounding box center [398, 98] width 94 height 14
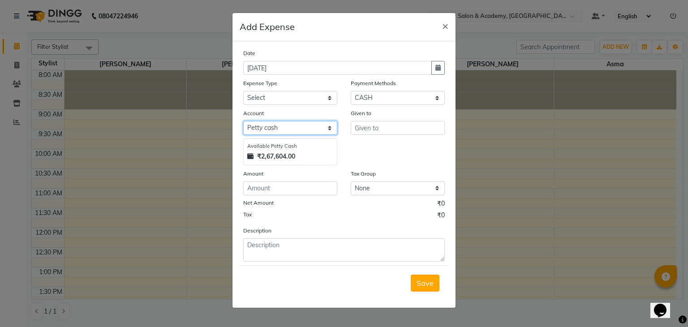
drag, startPoint x: 319, startPoint y: 131, endPoint x: 307, endPoint y: 163, distance: 34.3
click at [307, 163] on div "Account Select Petty cash Expenseaccount Bankaccount Available Petty Cash ₹2,67…" at bounding box center [289, 136] width 107 height 57
select select "6584"
click at [243, 122] on select "Select Petty cash Expenseaccount Bankaccount" at bounding box center [290, 128] width 94 height 14
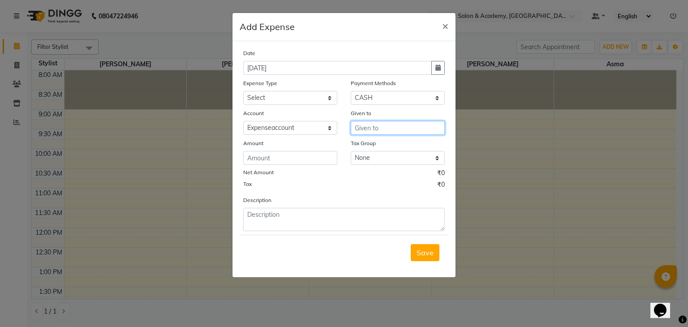
click at [364, 129] on input "text" at bounding box center [398, 128] width 94 height 14
type input "s"
type input "shub sagar"
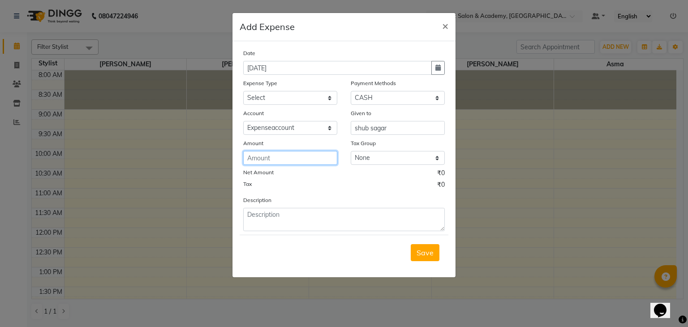
click at [281, 163] on input "number" at bounding box center [290, 158] width 94 height 14
type input "1100"
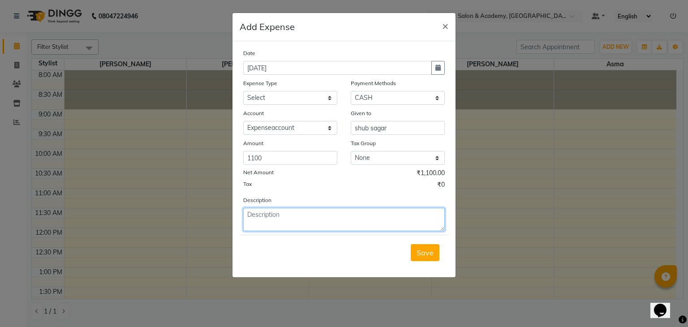
click at [325, 223] on textarea at bounding box center [343, 219] width 201 height 23
type textarea "lunch for master class"
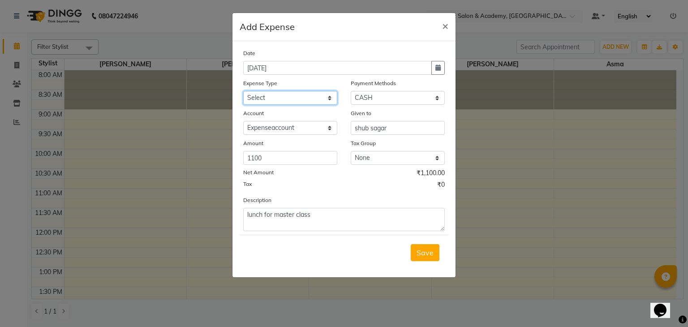
click at [326, 103] on select "Select Bisleri CCTV and all other client welfare Conveyance Courier & Postage e…" at bounding box center [290, 98] width 94 height 14
select select "25136"
click at [243, 92] on select "Select Bisleri CCTV and all other client welfare Conveyance Courier & Postage e…" at bounding box center [290, 98] width 94 height 14
click at [428, 254] on span "Save" at bounding box center [424, 252] width 17 height 9
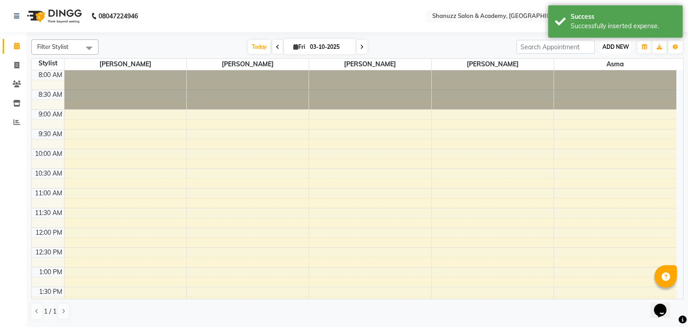
click at [623, 43] on button "ADD NEW Toggle Dropdown" at bounding box center [615, 47] width 31 height 13
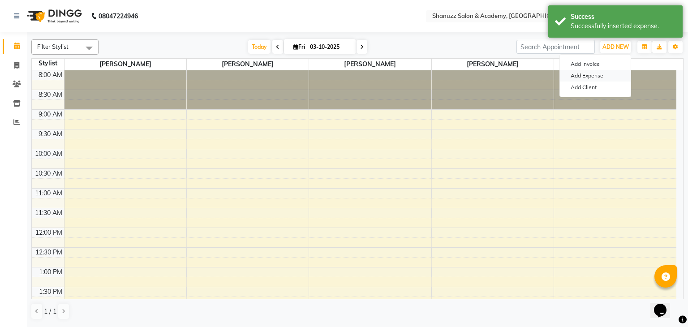
click at [592, 75] on link "Add Expense" at bounding box center [595, 76] width 71 height 12
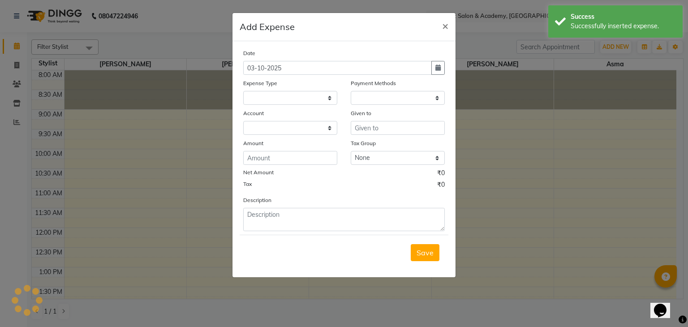
select select "1"
select select "6496"
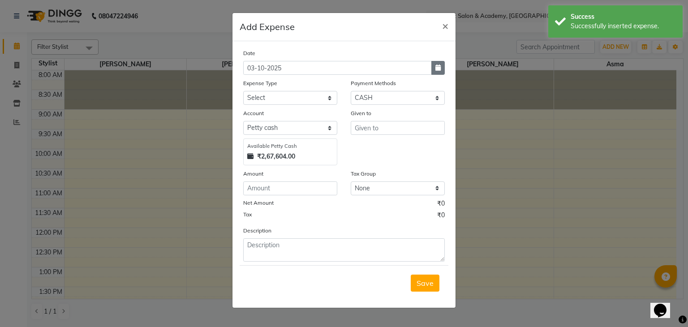
click at [442, 65] on button "button" at bounding box center [437, 68] width 13 height 14
select select "10"
select select "2025"
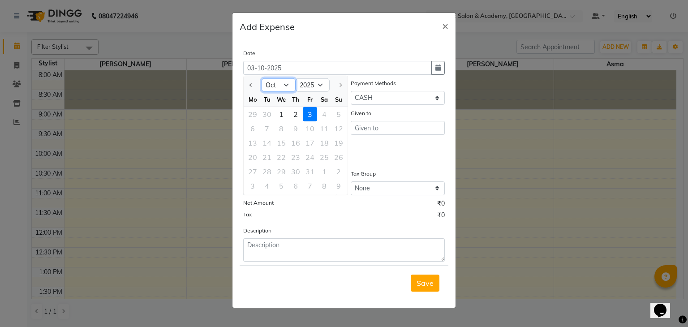
drag, startPoint x: 285, startPoint y: 84, endPoint x: 281, endPoint y: 192, distance: 108.0
click at [281, 192] on ngb-datepicker "Jan Feb Mar Apr May Jun Jul Aug Sep Oct 2015 2016 2017 2018 2019 2020 2021 2022…" at bounding box center [295, 136] width 105 height 120
select select "9"
click at [261, 78] on select "Jan Feb Mar Apr May Jun Jul Aug Sep Oct" at bounding box center [278, 84] width 34 height 13
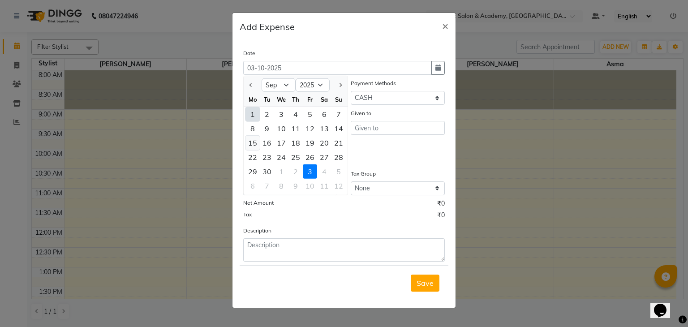
click at [250, 144] on div "15" at bounding box center [252, 143] width 14 height 14
type input "15-09-2025"
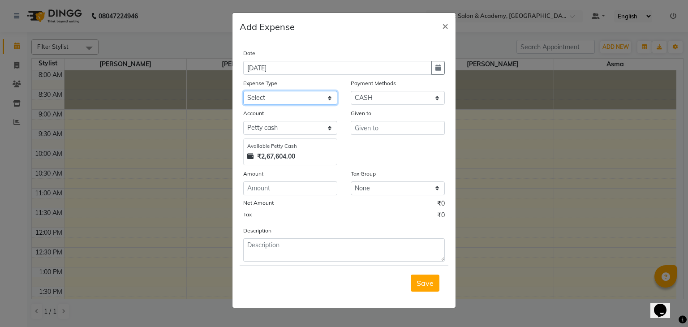
drag, startPoint x: 315, startPoint y: 97, endPoint x: 253, endPoint y: 251, distance: 165.9
click at [253, 251] on div "Date 15-09-2025 Expense Type Select Bisleri CCTV and all other client welfare C…" at bounding box center [343, 154] width 201 height 213
select select "18266"
click at [243, 92] on select "Select Bisleri CCTV and all other client welfare Conveyance Courier & Postage e…" at bounding box center [290, 98] width 94 height 14
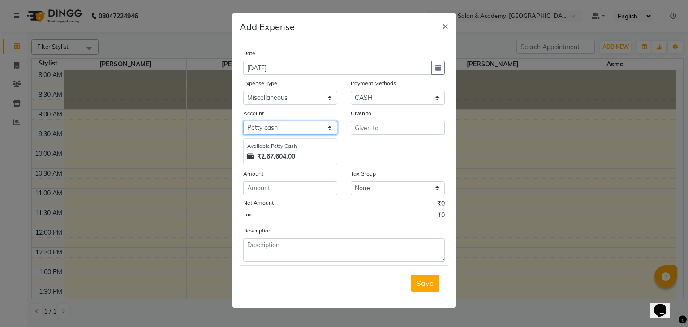
drag, startPoint x: 312, startPoint y: 128, endPoint x: 299, endPoint y: 165, distance: 39.1
click at [299, 165] on div "Account Select Petty cash Expenseaccount Bankaccount Available Petty Cash ₹2,67…" at bounding box center [289, 136] width 107 height 57
select select "6584"
click at [243, 122] on select "Select Petty cash Expenseaccount Bankaccount" at bounding box center [290, 128] width 94 height 14
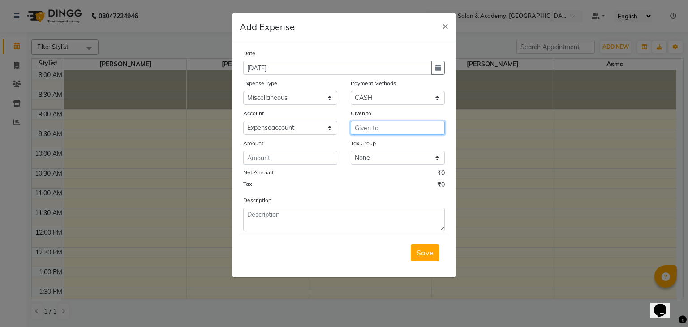
click at [385, 126] on input "text" at bounding box center [398, 128] width 94 height 14
type input "shanuzz sir"
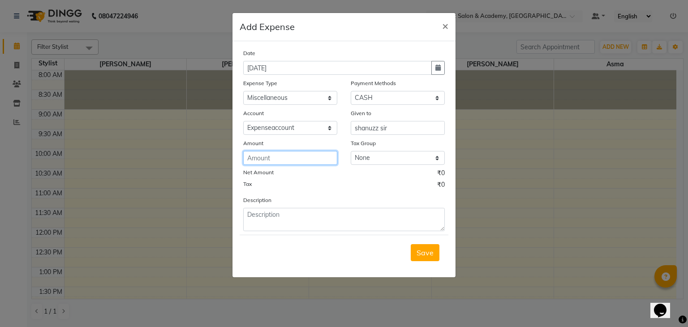
click at [266, 160] on input "number" at bounding box center [290, 158] width 94 height 14
type input "200"
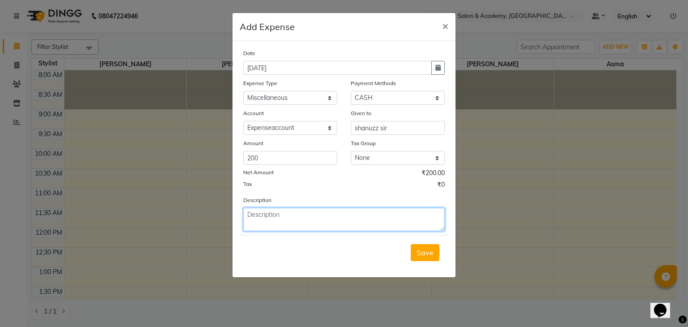
click at [329, 218] on textarea at bounding box center [343, 219] width 201 height 23
type textarea "s"
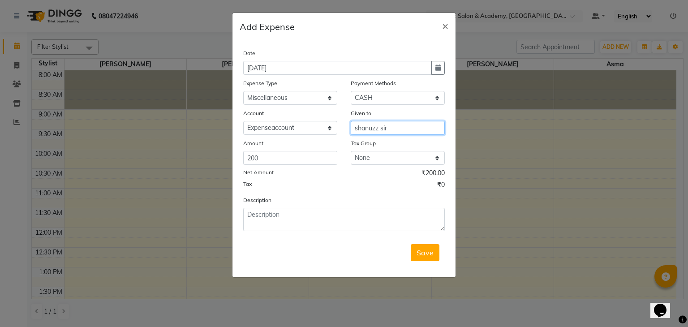
click at [404, 135] on input "shanuzz sir" at bounding box center [398, 128] width 94 height 14
type input "s"
type input "master class"
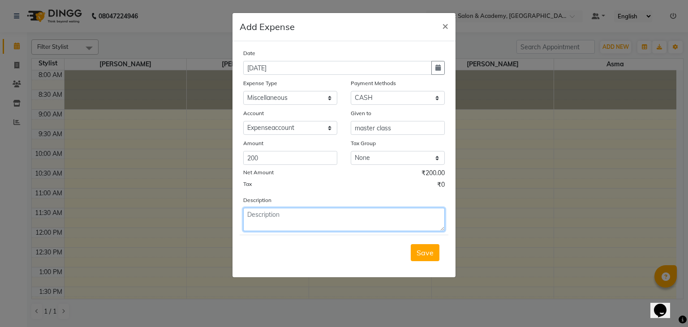
click at [324, 221] on textarea at bounding box center [343, 219] width 201 height 23
type textarea "tea for student"
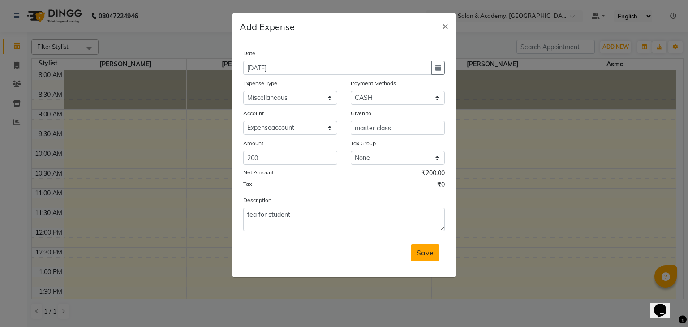
click at [419, 255] on span "Save" at bounding box center [424, 252] width 17 height 9
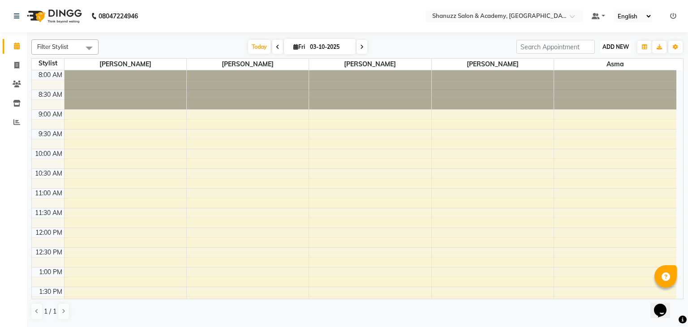
click at [621, 43] on span "ADD NEW" at bounding box center [615, 46] width 26 height 7
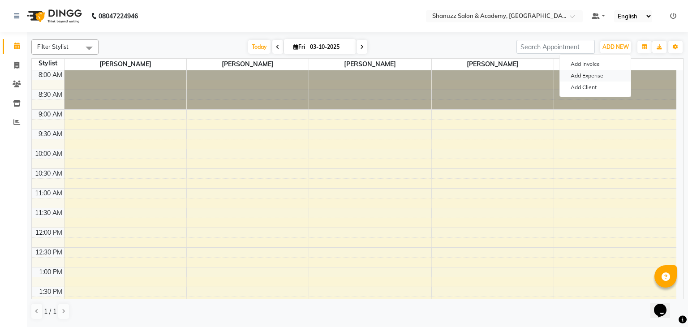
click at [593, 78] on link "Add Expense" at bounding box center [595, 76] width 71 height 12
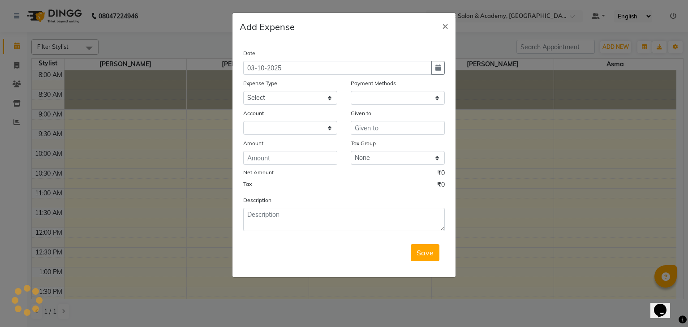
select select "1"
select select "6496"
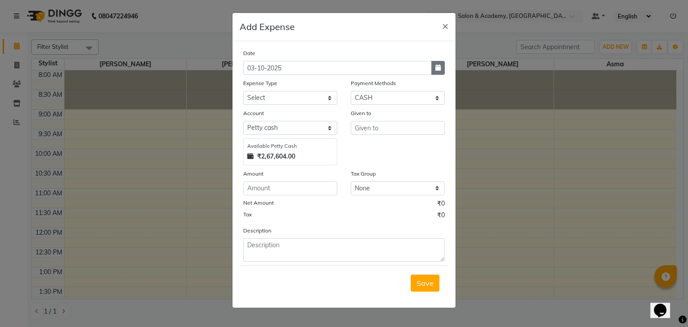
click at [439, 68] on icon "button" at bounding box center [437, 67] width 5 height 6
select select "10"
select select "2025"
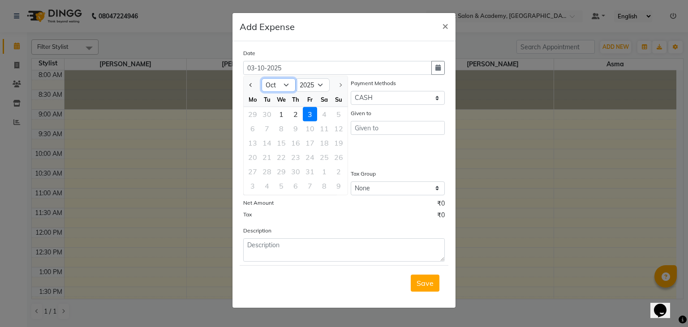
drag, startPoint x: 283, startPoint y: 89, endPoint x: 283, endPoint y: 193, distance: 103.9
click at [283, 193] on ngb-datepicker "Jan Feb Mar Apr May Jun Jul Aug Sep Oct 2015 2016 2017 2018 2019 2020 2021 2022…" at bounding box center [295, 136] width 105 height 120
select select "9"
click at [261, 78] on select "Jan Feb Mar Apr May Jun Jul Aug Sep Oct" at bounding box center [278, 84] width 34 height 13
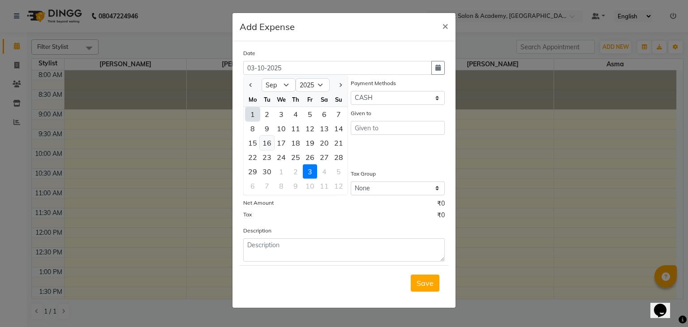
click at [270, 141] on div "16" at bounding box center [267, 143] width 14 height 14
type input "16-09-2025"
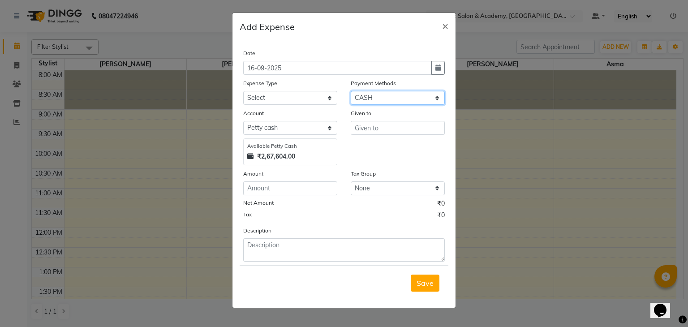
click at [365, 98] on select "Select CASH UPI CARD Wallet Razorpay Prepaid" at bounding box center [398, 98] width 94 height 14
select select "8"
click at [351, 92] on select "Select CASH UPI CARD Wallet Razorpay Prepaid" at bounding box center [398, 98] width 94 height 14
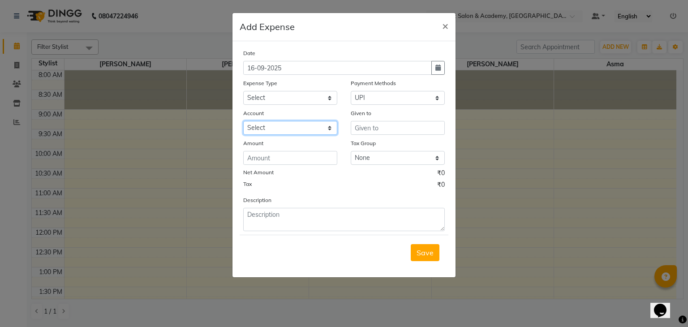
drag, startPoint x: 315, startPoint y: 129, endPoint x: 308, endPoint y: 155, distance: 27.4
click at [308, 155] on div "Date 16-09-2025 Expense Type Select Bisleri CCTV and all other client welfare C…" at bounding box center [343, 139] width 201 height 183
select select "6584"
click at [243, 122] on select "Select Expenseaccount Bankaccount" at bounding box center [290, 128] width 94 height 14
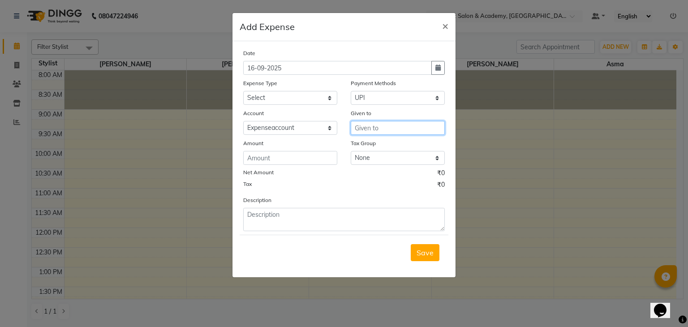
click at [375, 133] on input "text" at bounding box center [398, 128] width 94 height 14
type input "m"
type input "MR Barber"
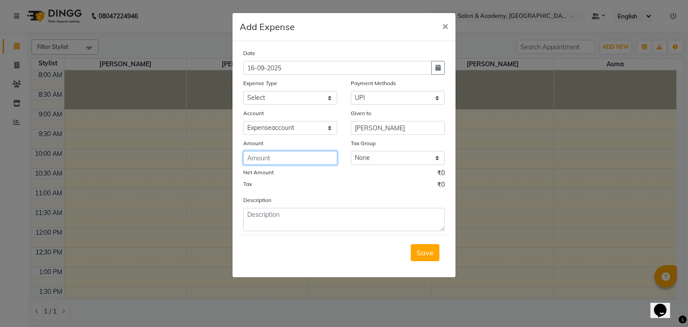
click at [281, 154] on input "number" at bounding box center [290, 158] width 94 height 14
type input "52375"
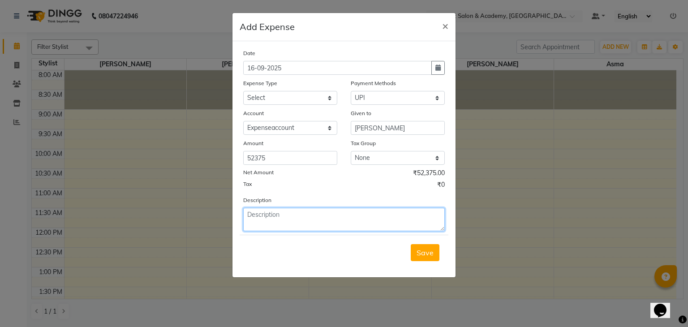
click at [321, 222] on textarea at bounding box center [343, 219] width 201 height 23
type textarea "p"
type textarea "Product"
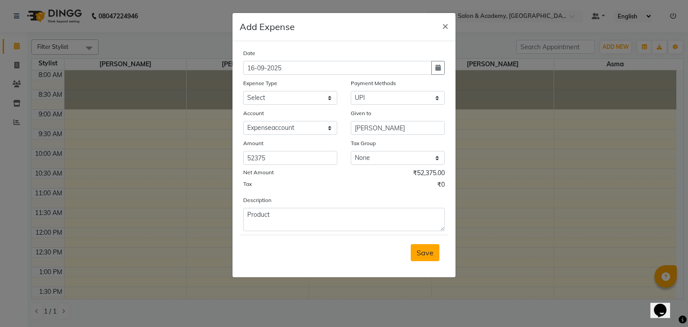
click at [424, 254] on span "Save" at bounding box center [424, 252] width 17 height 9
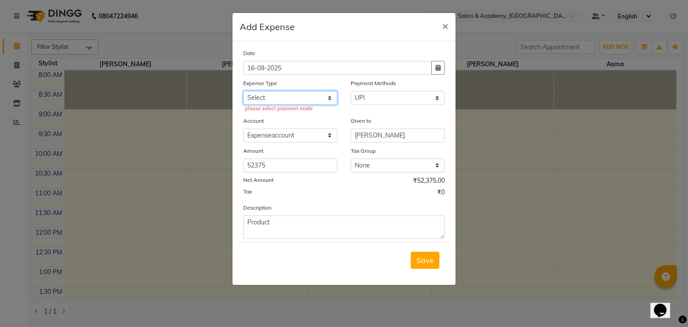
click at [324, 101] on select "Select Bisleri CCTV and all other client welfare Conveyance Courier & Postage e…" at bounding box center [290, 98] width 94 height 14
select select "18265"
click at [243, 92] on select "Select Bisleri CCTV and all other client welfare Conveyance Courier & Postage e…" at bounding box center [290, 98] width 94 height 14
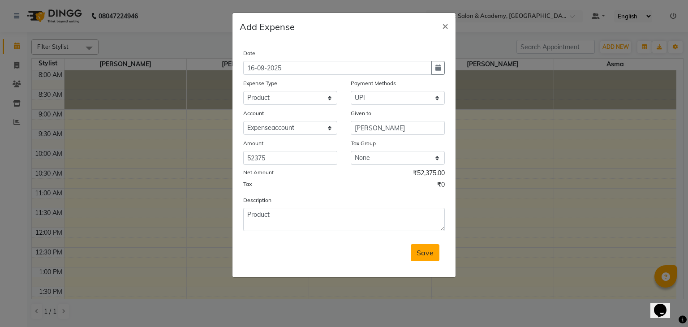
click at [423, 259] on button "Save" at bounding box center [425, 252] width 29 height 17
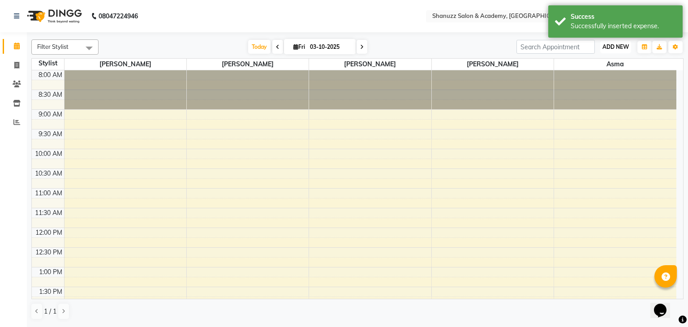
click at [620, 45] on span "ADD NEW" at bounding box center [615, 46] width 26 height 7
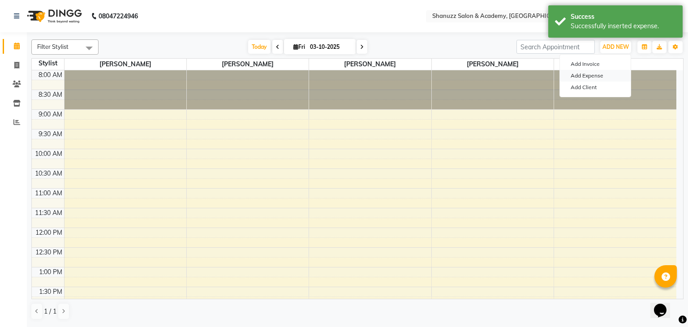
click at [593, 75] on link "Add Expense" at bounding box center [595, 76] width 71 height 12
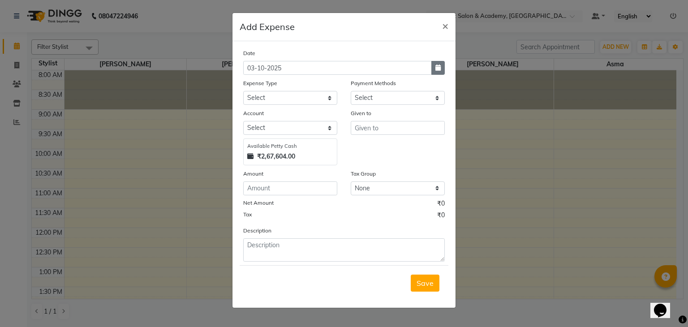
select select "1"
select select "6496"
click at [439, 68] on icon "button" at bounding box center [437, 67] width 5 height 6
select select "10"
select select "2025"
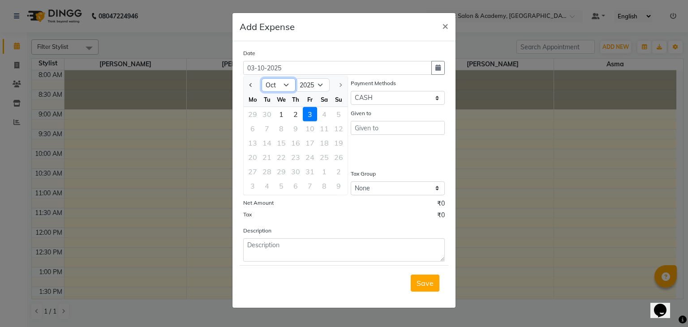
drag, startPoint x: 279, startPoint y: 86, endPoint x: 276, endPoint y: 193, distance: 107.0
click at [276, 193] on ngb-datepicker "Jan Feb Mar Apr May Jun Jul Aug Sep Oct 2015 2016 2017 2018 2019 2020 2021 2022…" at bounding box center [295, 136] width 105 height 120
select select "9"
click at [261, 78] on select "Jan Feb Mar Apr May Jun Jul Aug Sep Oct" at bounding box center [278, 84] width 34 height 13
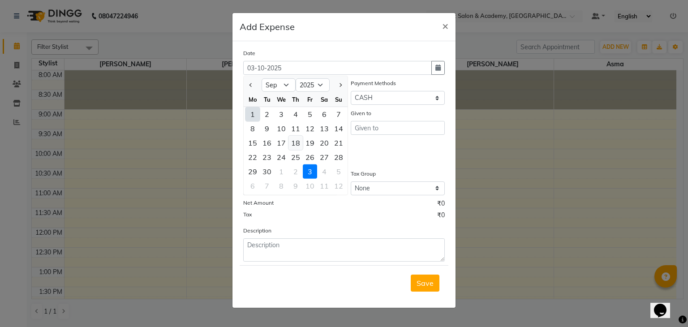
click at [297, 145] on div "18" at bounding box center [295, 143] width 14 height 14
type input "18-09-2025"
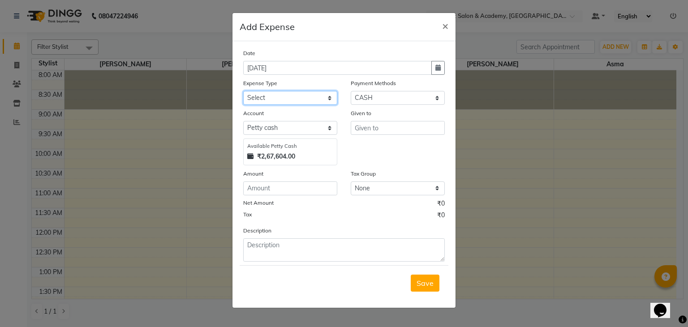
click at [310, 101] on select "Select Bisleri CCTV and all other client welfare Conveyance Courier & Postage e…" at bounding box center [290, 98] width 94 height 14
select select "23380"
click at [243, 92] on select "Select Bisleri CCTV and all other client welfare Conveyance Courier & Postage e…" at bounding box center [290, 98] width 94 height 14
click at [383, 107] on div "Date 18-09-2025 Expense Type Select Bisleri CCTV and all other client welfare C…" at bounding box center [343, 154] width 201 height 213
drag, startPoint x: 387, startPoint y: 98, endPoint x: 376, endPoint y: 140, distance: 43.0
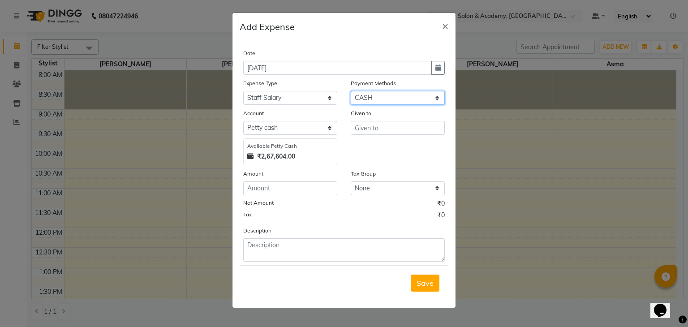
click at [376, 140] on div "Date 18-09-2025 Expense Type Select Bisleri CCTV and all other client welfare C…" at bounding box center [343, 154] width 201 height 213
select select "8"
click at [351, 92] on select "Select CASH UPI CARD Wallet Razorpay Prepaid" at bounding box center [398, 98] width 94 height 14
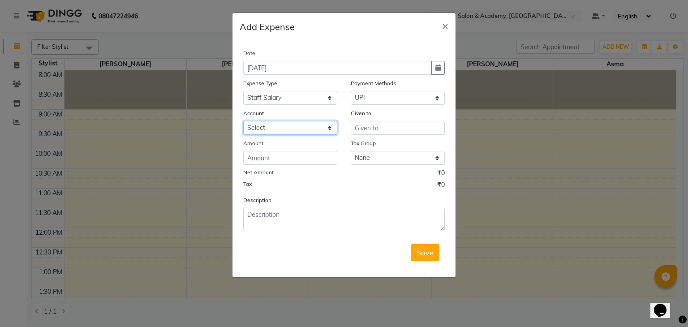
drag, startPoint x: 312, startPoint y: 128, endPoint x: 300, endPoint y: 156, distance: 30.7
click at [300, 156] on div "Date 18-09-2025 Expense Type Select Bisleri CCTV and all other client welfare C…" at bounding box center [343, 139] width 201 height 183
select select "6584"
click at [243, 122] on select "Select Expenseaccount Bankaccount" at bounding box center [290, 128] width 94 height 14
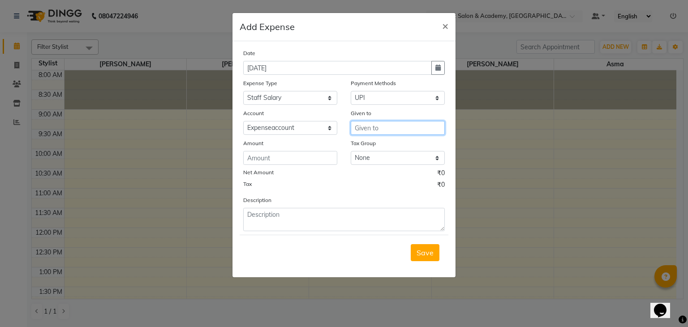
click at [377, 124] on input "text" at bounding box center [398, 128] width 94 height 14
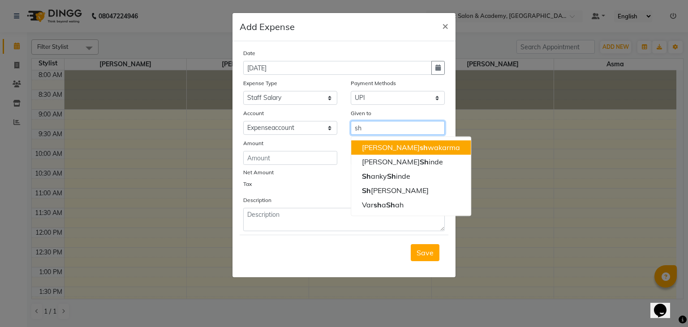
type input "s"
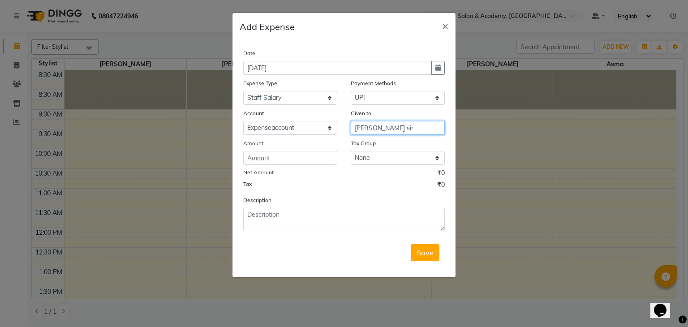
type input "Shahbaz sir"
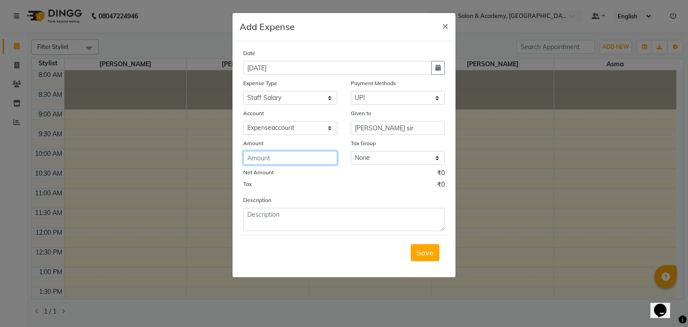
click at [281, 158] on input "number" at bounding box center [290, 158] width 94 height 14
type input "25000"
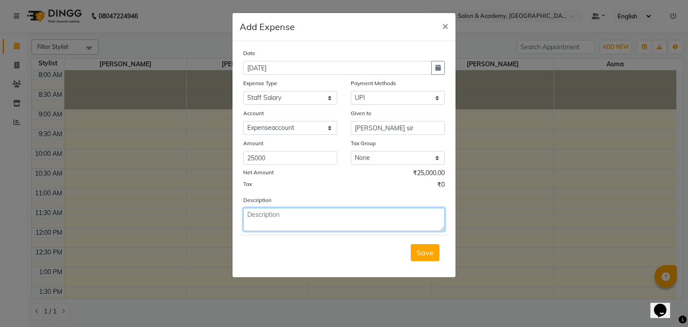
click at [321, 216] on textarea at bounding box center [343, 219] width 201 height 23
type textarea "salary"
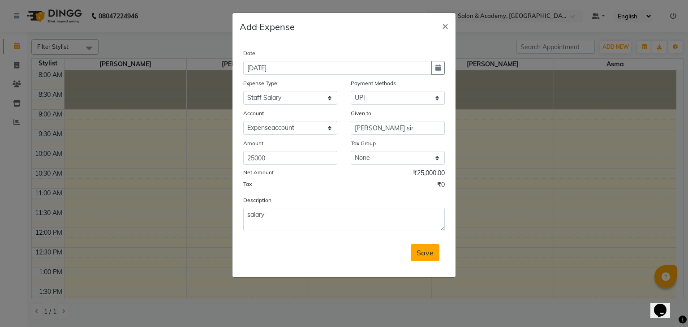
click at [424, 249] on button "Save" at bounding box center [425, 252] width 29 height 17
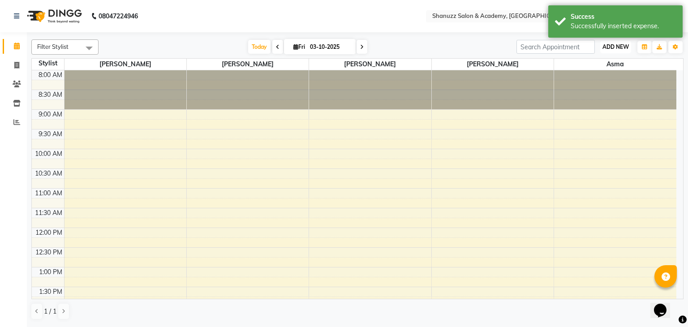
click at [618, 42] on button "ADD NEW Toggle Dropdown" at bounding box center [615, 47] width 31 height 13
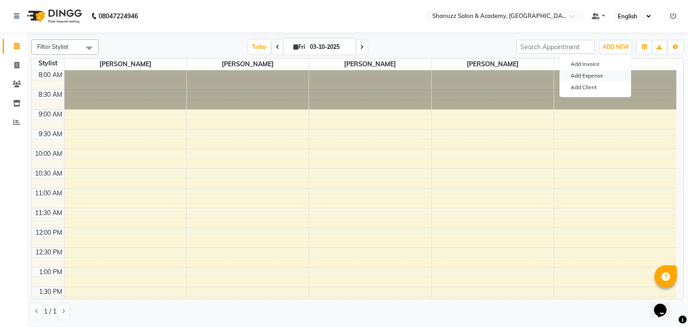
click at [599, 77] on link "Add Expense" at bounding box center [595, 76] width 71 height 12
select select "1"
select select "6496"
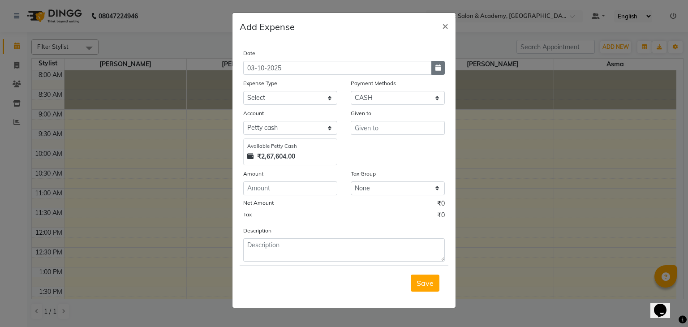
click at [437, 67] on icon "button" at bounding box center [437, 67] width 5 height 6
select select "10"
select select "2025"
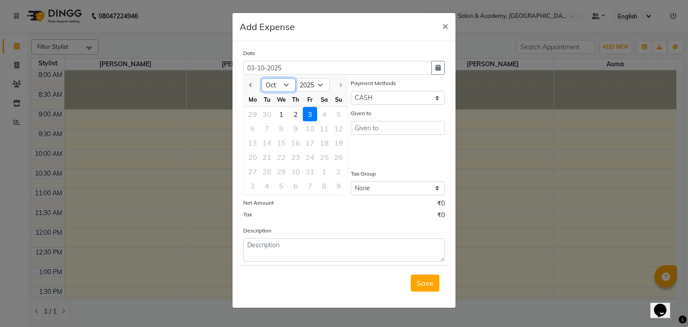
drag, startPoint x: 281, startPoint y: 90, endPoint x: 279, endPoint y: 192, distance: 102.5
click at [279, 192] on ngb-datepicker "Jan Feb Mar Apr May Jun Jul Aug Sep Oct 2015 2016 2017 2018 2019 2020 2021 2022…" at bounding box center [295, 136] width 105 height 120
select select "9"
click at [261, 78] on select "Jan Feb Mar Apr May Jun Jul Aug Sep Oct" at bounding box center [278, 84] width 34 height 13
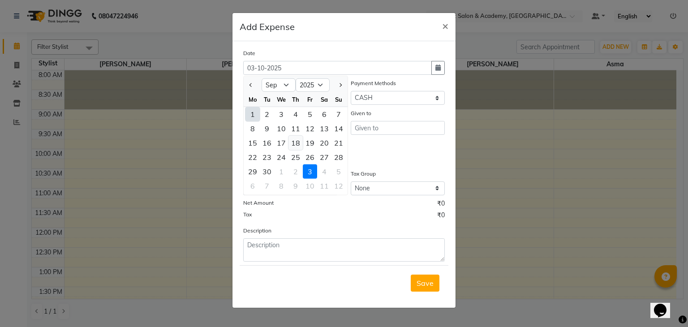
click at [296, 145] on div "18" at bounding box center [295, 143] width 14 height 14
type input "18-09-2025"
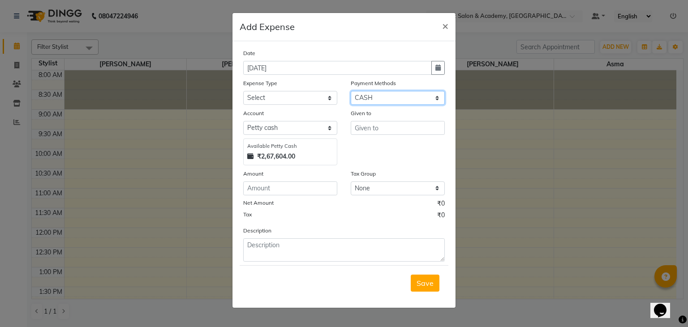
click at [369, 102] on select "Select CASH UPI CARD Wallet Razorpay Prepaid" at bounding box center [398, 98] width 94 height 14
select select "8"
click at [351, 92] on select "Select CASH UPI CARD Wallet Razorpay Prepaid" at bounding box center [398, 98] width 94 height 14
select select
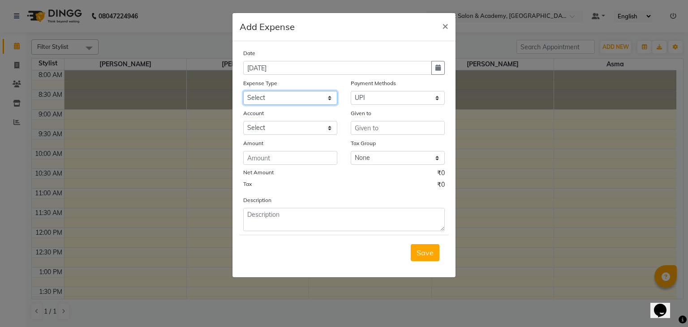
drag, startPoint x: 317, startPoint y: 99, endPoint x: 308, endPoint y: 152, distance: 53.7
click at [308, 152] on div "Date 18-09-2025 Expense Type Select Bisleri CCTV and all other client welfare C…" at bounding box center [343, 139] width 201 height 183
select select "24932"
click at [243, 92] on select "Select Bisleri CCTV and all other client welfare Conveyance Courier & Postage e…" at bounding box center [290, 98] width 94 height 14
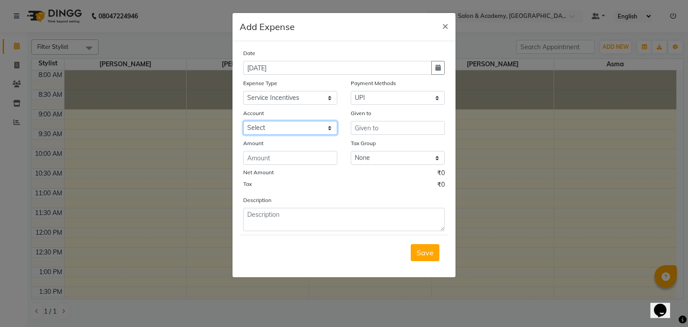
click at [304, 135] on select "Select Expenseaccount Bankaccount" at bounding box center [290, 128] width 94 height 14
select select "6584"
click at [243, 122] on select "Select Expenseaccount Bankaccount" at bounding box center [290, 128] width 94 height 14
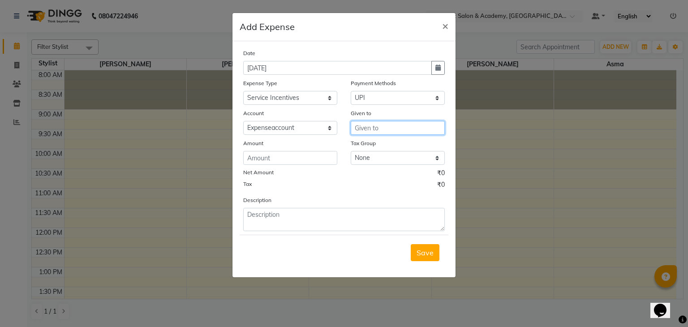
click at [368, 131] on input "text" at bounding box center [398, 128] width 94 height 14
click at [383, 160] on ngb-highlight "Va rsha Shah" at bounding box center [395, 161] width 67 height 9
type input "[PERSON_NAME]"
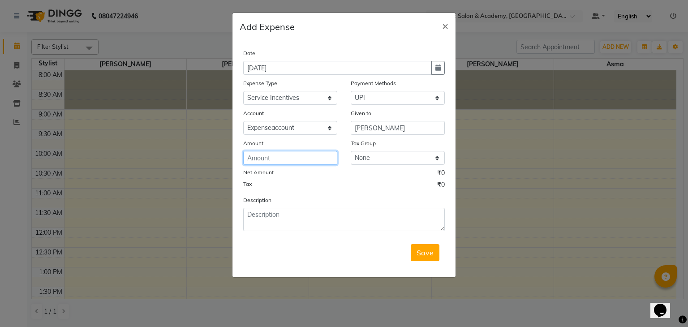
click at [272, 160] on input "number" at bounding box center [290, 158] width 94 height 14
type input "20700"
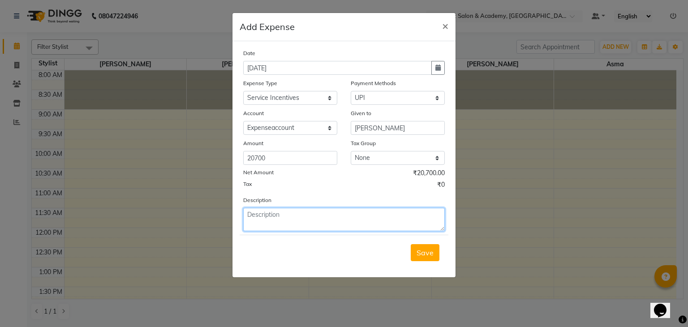
click at [261, 214] on textarea at bounding box center [343, 219] width 201 height 23
type textarea "incentive"
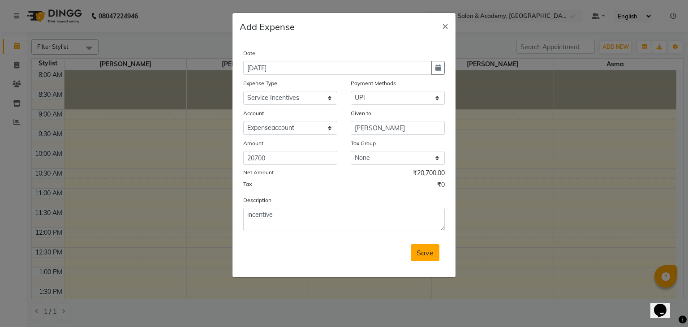
click at [419, 257] on span "Save" at bounding box center [424, 252] width 17 height 9
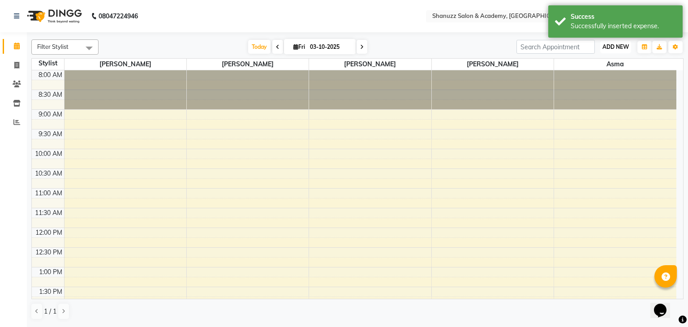
click at [609, 46] on span "ADD NEW" at bounding box center [615, 46] width 26 height 7
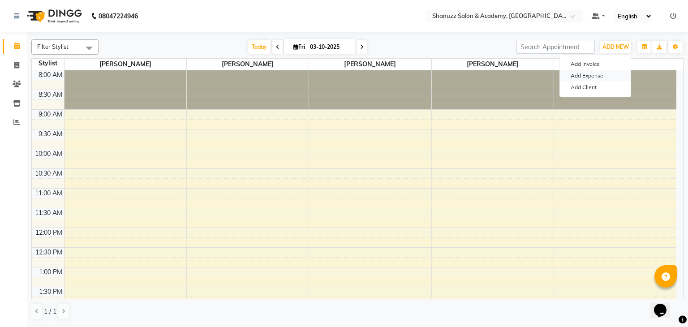
click at [607, 77] on link "Add Expense" at bounding box center [595, 76] width 71 height 12
select select "1"
select select "6496"
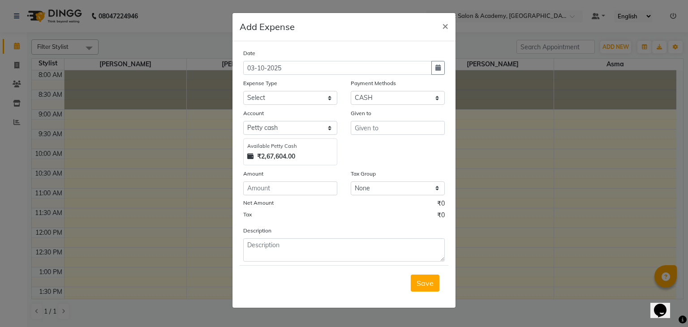
click at [445, 72] on div "Date 03-10-2025" at bounding box center [343, 61] width 215 height 26
click at [436, 69] on icon "button" at bounding box center [437, 67] width 5 height 6
select select "10"
select select "2025"
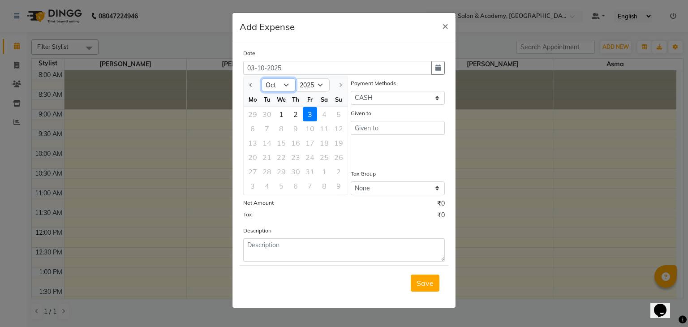
click at [288, 89] on select "Jan Feb Mar Apr May Jun Jul Aug Sep Oct" at bounding box center [278, 84] width 34 height 13
select select "9"
click at [261, 78] on select "Jan Feb Mar Apr May Jun Jul Aug Sep Oct" at bounding box center [278, 84] width 34 height 13
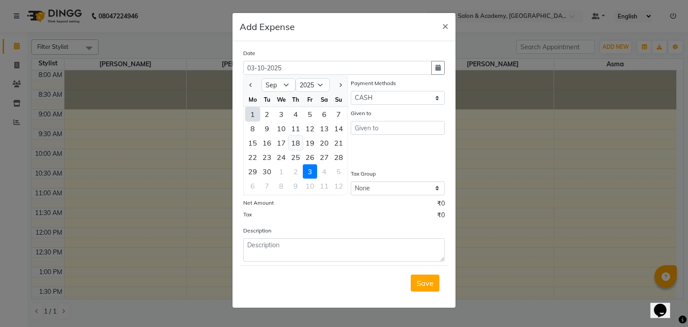
click at [291, 141] on div "18" at bounding box center [295, 143] width 14 height 14
type input "18-09-2025"
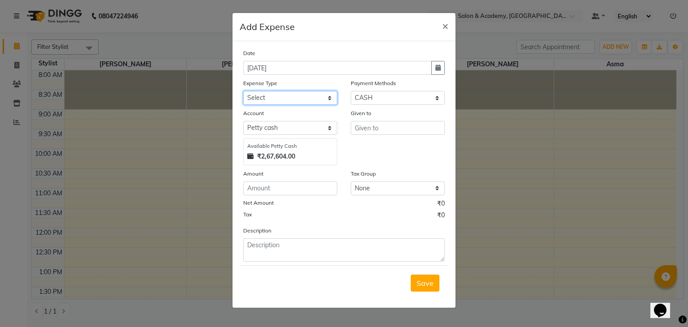
click at [303, 103] on select "Select Bisleri CCTV and all other client welfare Conveyance Courier & Postage e…" at bounding box center [290, 98] width 94 height 14
select select "18265"
click at [243, 92] on select "Select Bisleri CCTV and all other client welfare Conveyance Courier & Postage e…" at bounding box center [290, 98] width 94 height 14
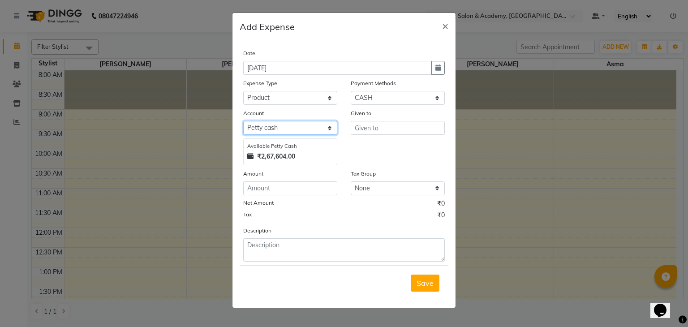
click at [297, 131] on select "Select Petty cash Expenseaccount Bankaccount" at bounding box center [290, 128] width 94 height 14
select select "6584"
click at [243, 122] on select "Select Petty cash Expenseaccount Bankaccount" at bounding box center [290, 128] width 94 height 14
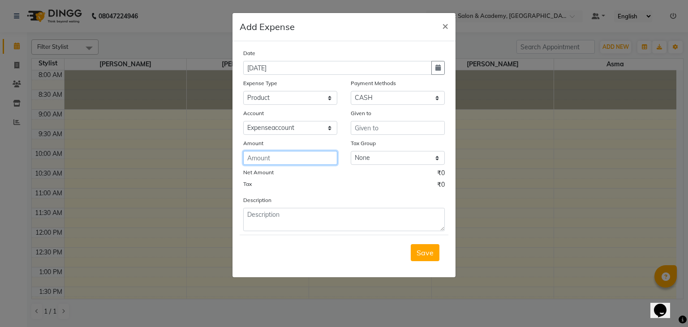
click at [291, 154] on input "number" at bounding box center [290, 158] width 94 height 14
type input "8000"
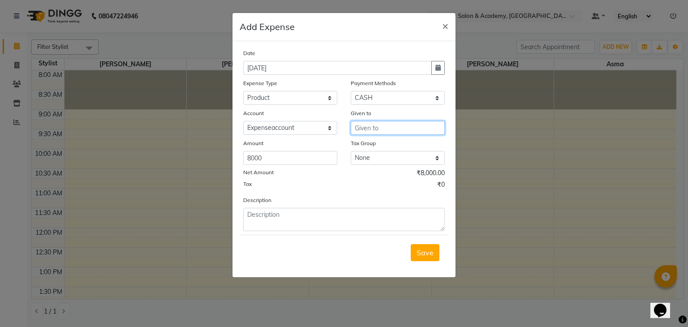
click at [384, 122] on input "text" at bounding box center [398, 128] width 94 height 14
type input "dummy payment"
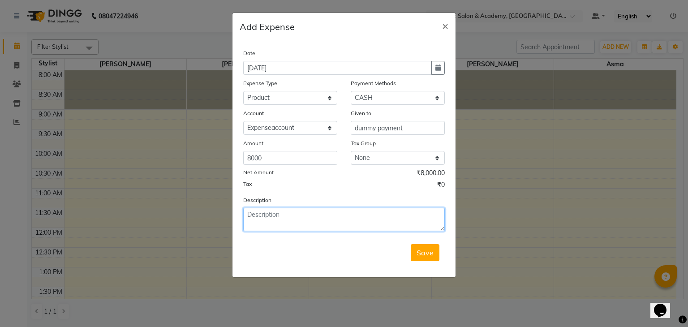
click at [287, 218] on textarea at bounding box center [343, 219] width 201 height 23
type textarea "dummy payment"
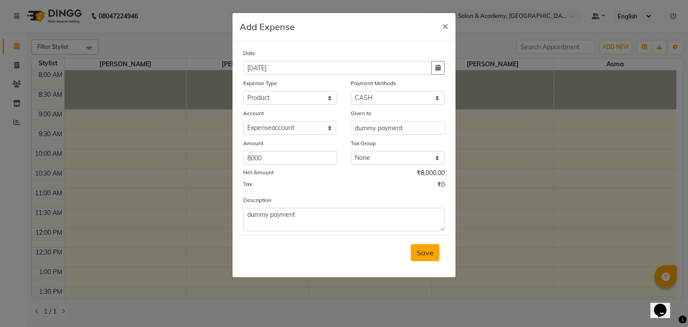
click at [421, 251] on span "Save" at bounding box center [424, 252] width 17 height 9
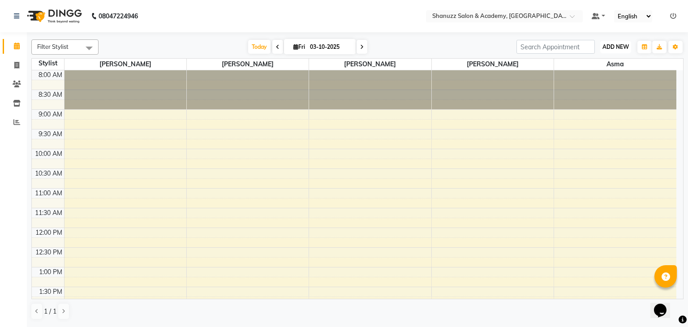
click at [611, 52] on button "ADD NEW Toggle Dropdown" at bounding box center [615, 47] width 31 height 13
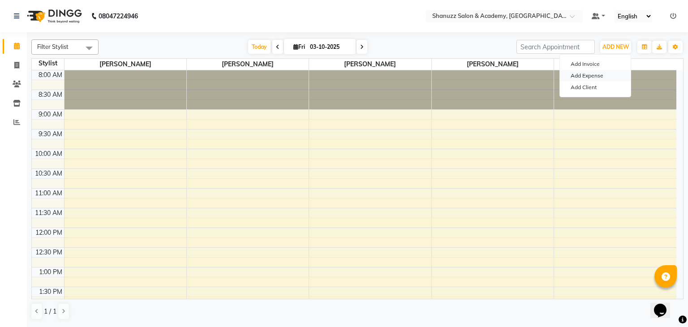
click at [600, 76] on link "Add Expense" at bounding box center [595, 76] width 71 height 12
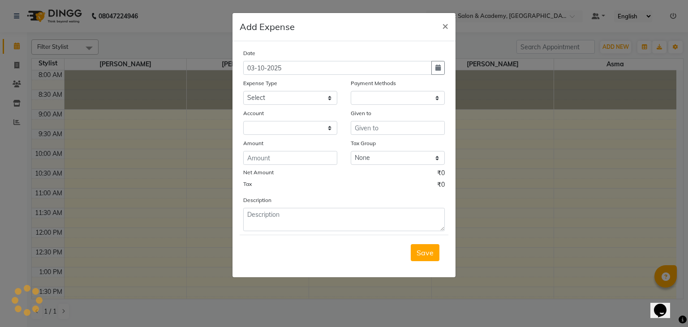
select select "1"
select select "6496"
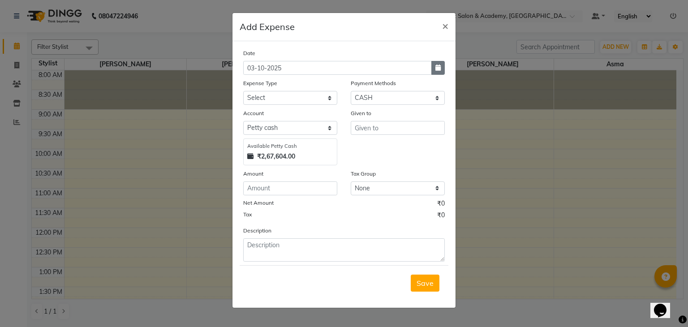
click at [437, 68] on icon "button" at bounding box center [437, 67] width 5 height 6
select select "10"
select select "2025"
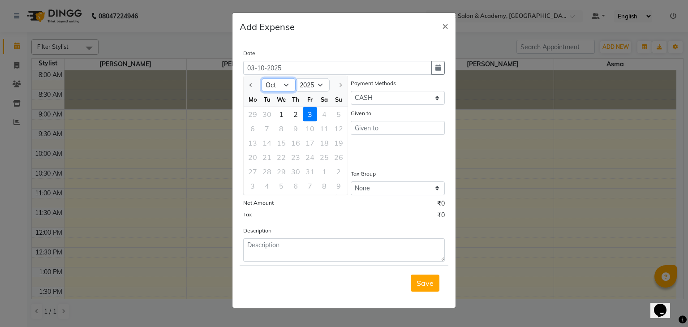
click at [265, 88] on select "Jan Feb Mar Apr May Jun Jul Aug Sep Oct" at bounding box center [278, 84] width 34 height 13
select select "9"
click at [261, 78] on select "Jan Feb Mar Apr May Jun Jul Aug Sep Oct" at bounding box center [278, 84] width 34 height 13
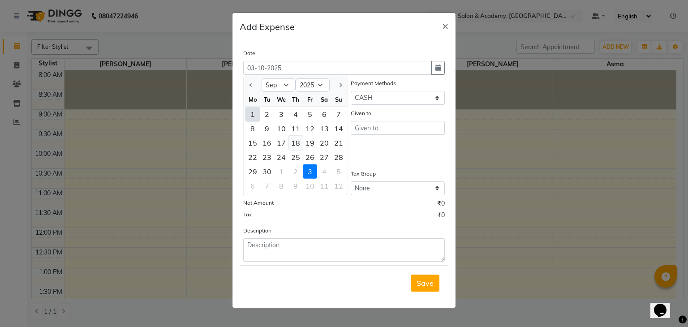
click at [295, 141] on div "18" at bounding box center [295, 143] width 14 height 14
type input "18-09-2025"
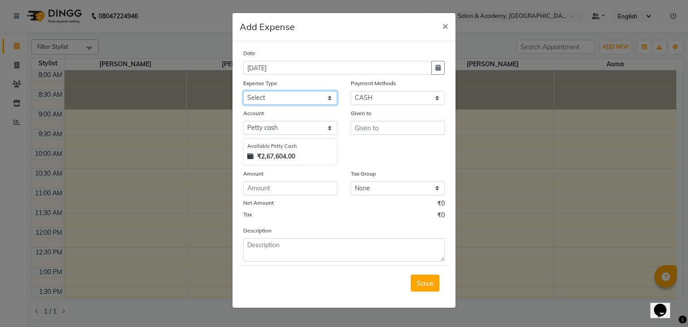
click at [321, 101] on select "Select Bisleri CCTV and all other client welfare Conveyance Courier & Postage e…" at bounding box center [290, 98] width 94 height 14
select select "18266"
click at [243, 92] on select "Select Bisleri CCTV and all other client welfare Conveyance Courier & Postage e…" at bounding box center [290, 98] width 94 height 14
drag, startPoint x: 376, startPoint y: 99, endPoint x: 371, endPoint y: 140, distance: 40.6
click at [371, 140] on div "Date 18-09-2025 Expense Type Select Bisleri CCTV and all other client welfare C…" at bounding box center [343, 154] width 201 height 213
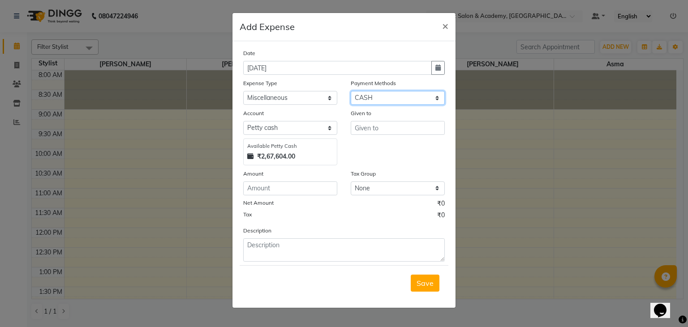
select select "8"
click at [351, 92] on select "Select CASH UPI CARD Wallet Razorpay Prepaid" at bounding box center [398, 98] width 94 height 14
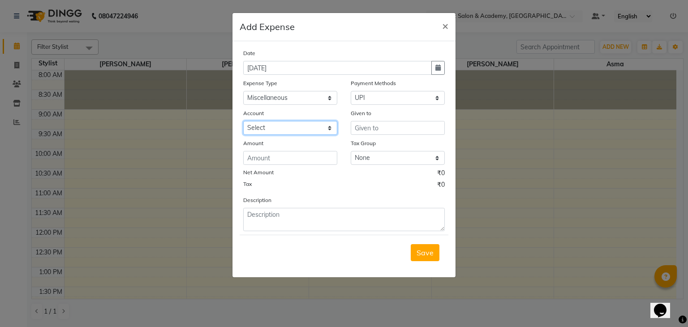
click at [280, 134] on select "Select Expenseaccount Bankaccount" at bounding box center [290, 128] width 94 height 14
select select "6584"
click at [243, 122] on select "Select Expenseaccount Bankaccount" at bounding box center [290, 128] width 94 height 14
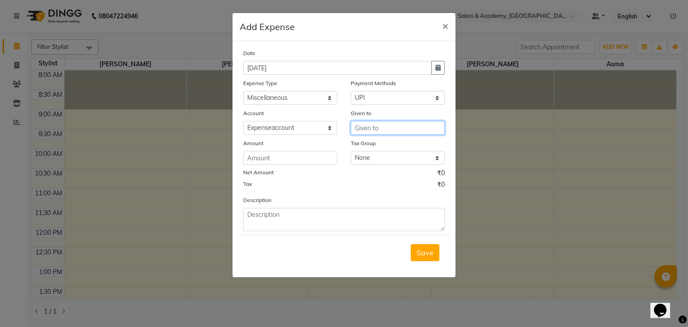
click at [378, 133] on input "text" at bounding box center [398, 128] width 94 height 14
type input "poter"
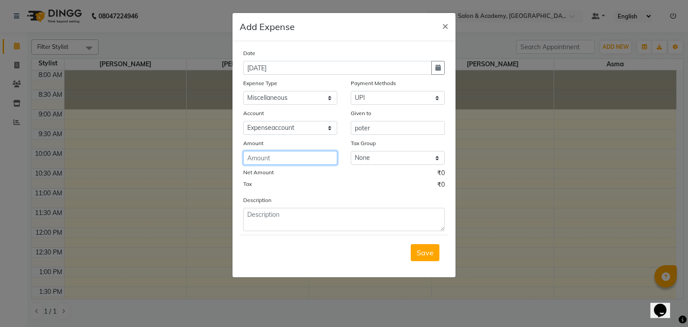
click at [289, 153] on input "number" at bounding box center [290, 158] width 94 height 14
type input "276"
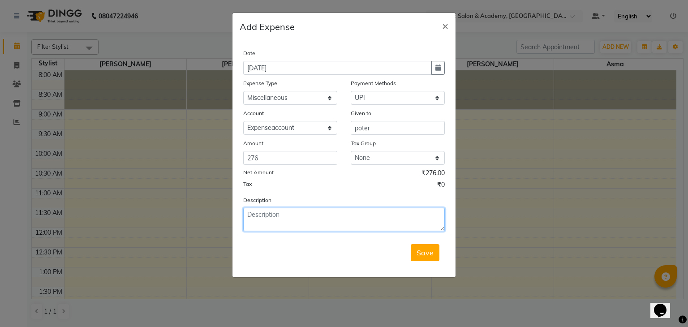
click at [314, 211] on textarea at bounding box center [343, 219] width 201 height 23
type textarea "porter"
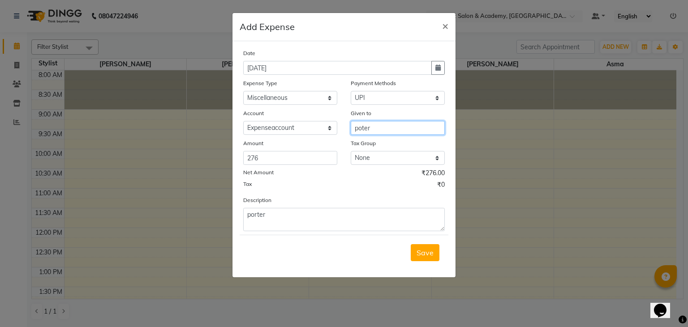
click at [374, 131] on input "poter" at bounding box center [398, 128] width 94 height 14
type input "porter"
click at [428, 252] on span "Save" at bounding box center [424, 252] width 17 height 9
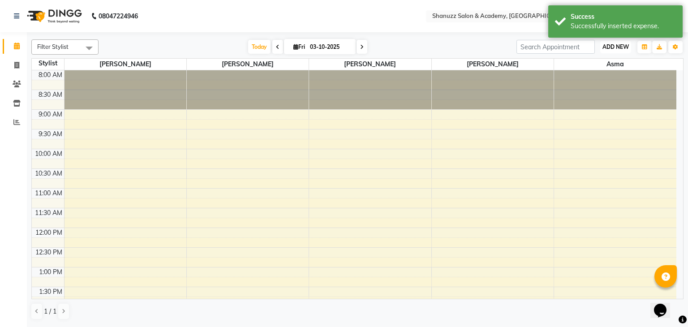
click at [619, 46] on span "ADD NEW" at bounding box center [615, 46] width 26 height 7
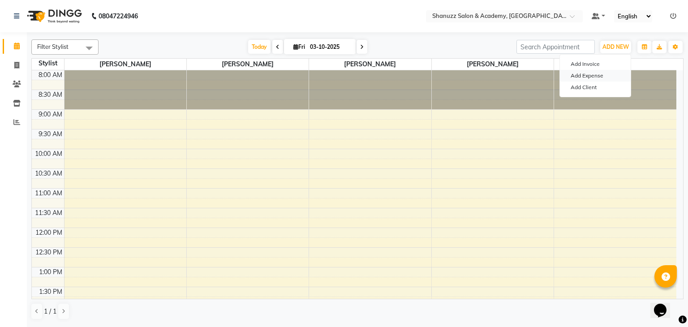
click at [596, 74] on link "Add Expense" at bounding box center [595, 76] width 71 height 12
select select "1"
select select "6496"
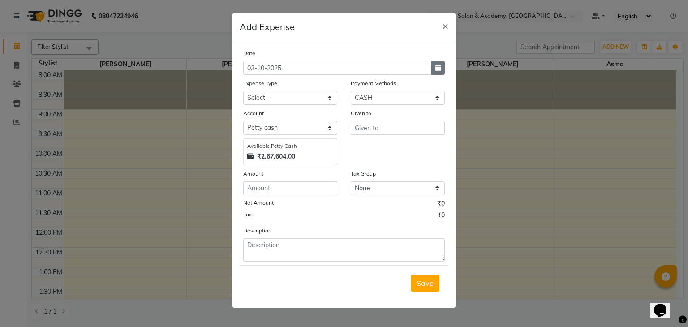
click at [444, 64] on button "button" at bounding box center [437, 68] width 13 height 14
select select "10"
select select "2025"
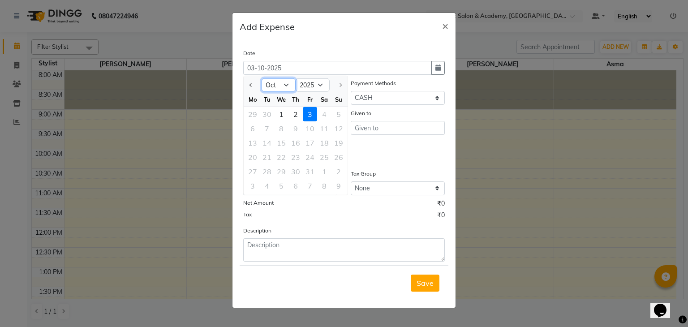
drag, startPoint x: 286, startPoint y: 86, endPoint x: 279, endPoint y: 193, distance: 106.3
click at [279, 193] on ngb-datepicker "Jan Feb Mar Apr May Jun Jul Aug Sep Oct 2015 2016 2017 2018 2019 2020 2021 2022…" at bounding box center [295, 136] width 105 height 120
select select "9"
click at [261, 78] on select "Jan Feb Mar Apr May Jun Jul Aug Sep Oct" at bounding box center [278, 84] width 34 height 13
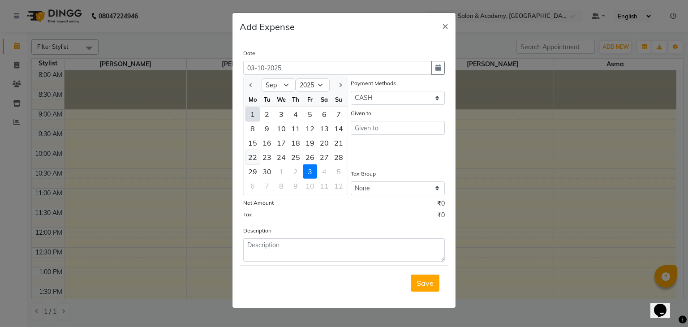
click at [250, 158] on div "22" at bounding box center [252, 157] width 14 height 14
type input "22-09-2025"
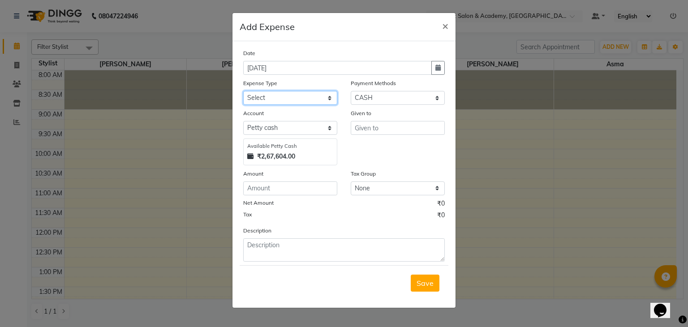
click at [311, 99] on select "Select Bisleri CCTV and all other client welfare Conveyance Courier & Postage e…" at bounding box center [290, 98] width 94 height 14
select select "25136"
click at [243, 92] on select "Select Bisleri CCTV and all other client welfare Conveyance Courier & Postage e…" at bounding box center [290, 98] width 94 height 14
drag, startPoint x: 385, startPoint y: 99, endPoint x: 374, endPoint y: 137, distance: 40.1
click at [374, 137] on div "Date 22-09-2025 Expense Type Select Bisleri CCTV and all other client welfare C…" at bounding box center [343, 154] width 201 height 213
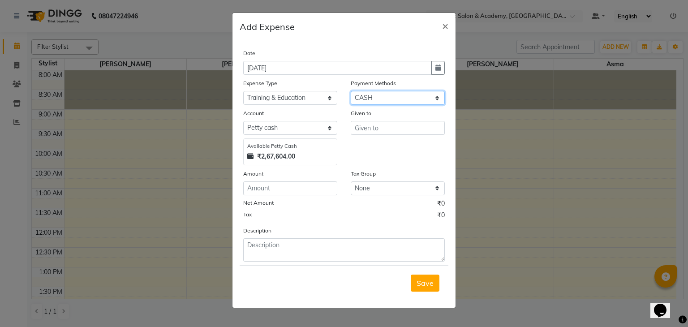
select select "8"
click at [351, 92] on select "Select CASH UPI CARD Wallet Razorpay Prepaid" at bounding box center [398, 98] width 94 height 14
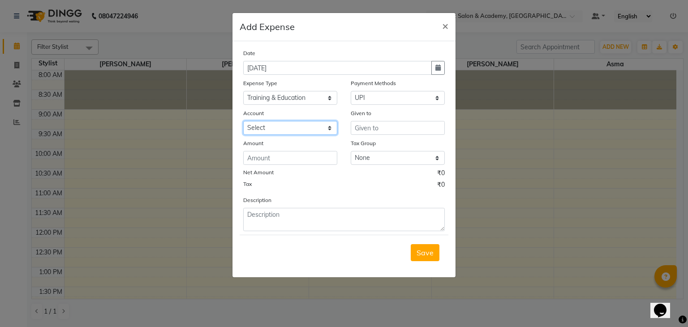
click at [321, 124] on select "Select Expenseaccount Bankaccount" at bounding box center [290, 128] width 94 height 14
select select "6584"
click at [243, 122] on select "Select Expenseaccount Bankaccount" at bounding box center [290, 128] width 94 height 14
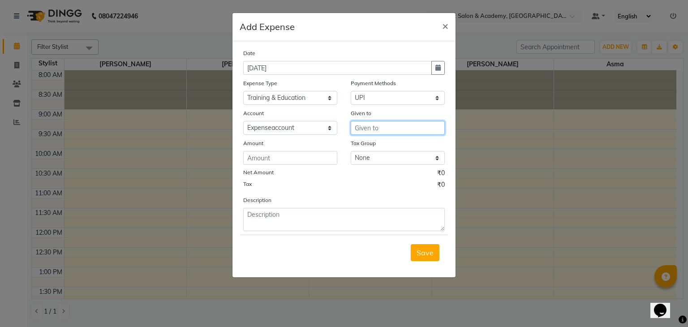
click at [376, 127] on input "text" at bounding box center [398, 128] width 94 height 14
click at [367, 129] on input "Graduation food" at bounding box center [398, 128] width 94 height 14
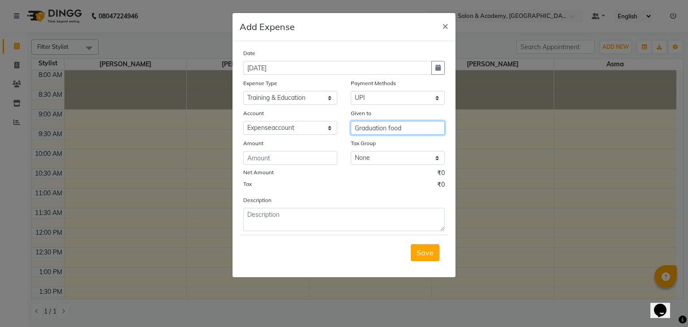
type input "Graduation food"
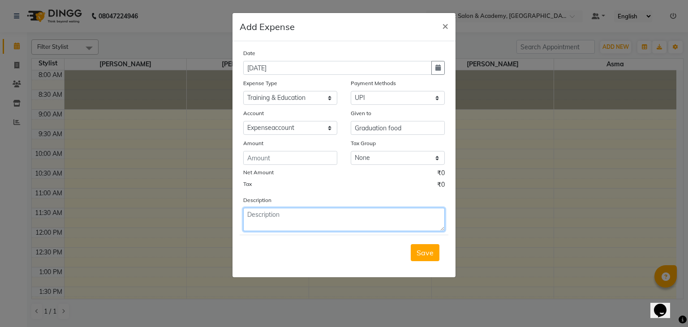
click at [264, 218] on textarea at bounding box center [343, 219] width 201 height 23
paste textarea "Graduation food"
type textarea "Graduation food"
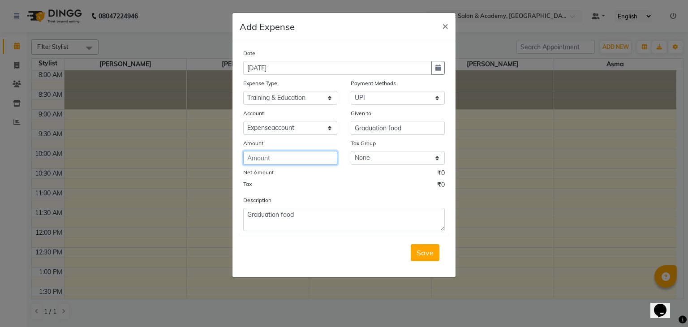
click at [292, 164] on input "number" at bounding box center [290, 158] width 94 height 14
type input "2635"
click at [417, 252] on span "Save" at bounding box center [424, 252] width 17 height 9
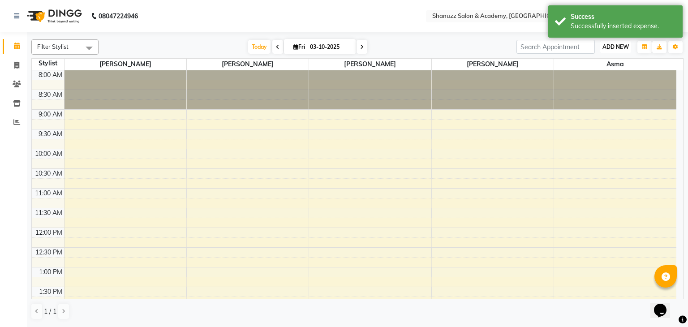
click at [609, 47] on span "ADD NEW" at bounding box center [615, 46] width 26 height 7
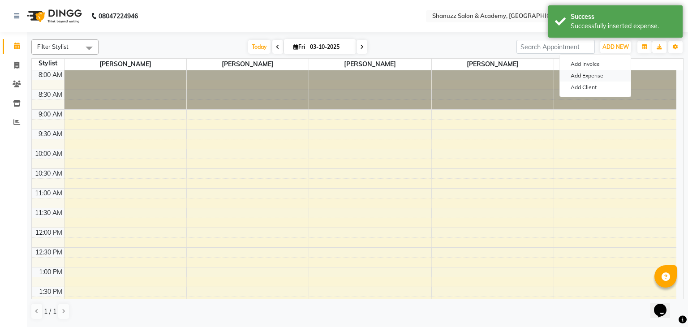
click at [598, 73] on link "Add Expense" at bounding box center [595, 76] width 71 height 12
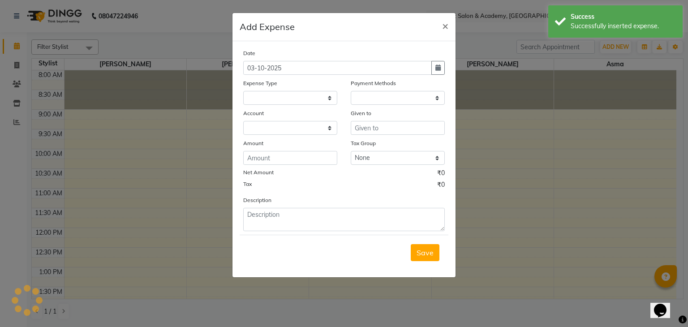
select select "1"
select select "6496"
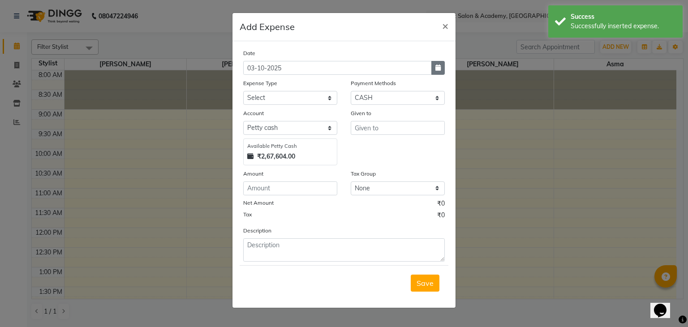
click at [442, 67] on button "button" at bounding box center [437, 68] width 13 height 14
select select "10"
select select "2025"
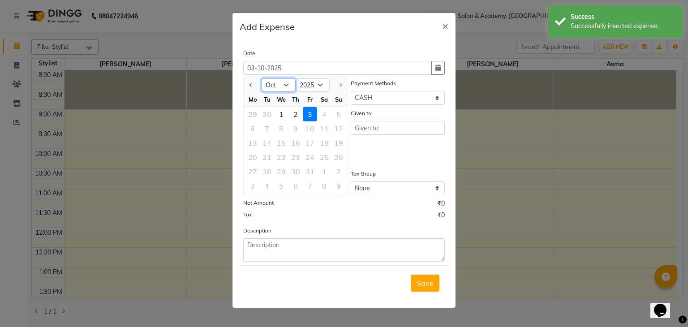
drag, startPoint x: 279, startPoint y: 86, endPoint x: 278, endPoint y: 191, distance: 104.8
click at [278, 191] on ngb-datepicker "Jan Feb Mar Apr May Jun Jul Aug Sep Oct 2015 2016 2017 2018 2019 2020 2021 2022…" at bounding box center [295, 136] width 105 height 120
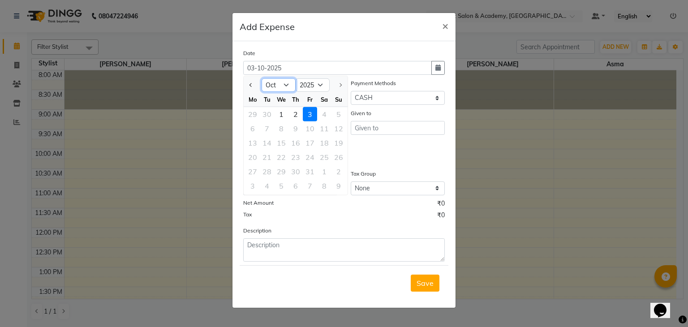
select select "9"
click at [261, 78] on select "Jan Feb Mar Apr May Jun Jul Aug Sep Oct" at bounding box center [278, 84] width 34 height 13
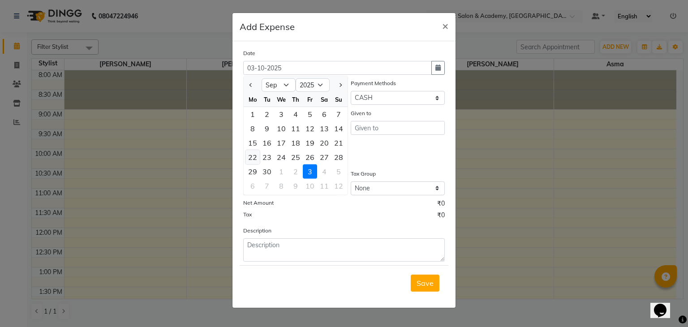
click at [249, 156] on div "22" at bounding box center [252, 157] width 14 height 14
type input "22-09-2025"
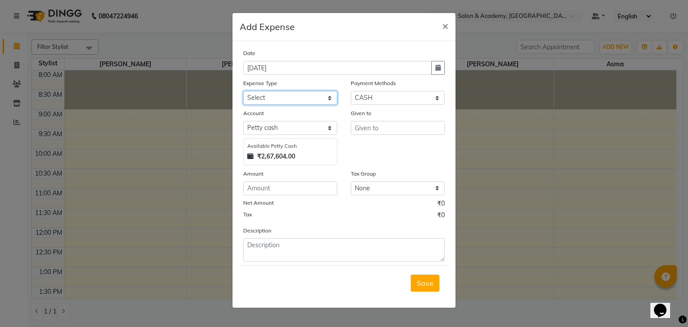
click at [324, 95] on select "Select Bisleri CCTV and all other client welfare Conveyance Courier & Postage e…" at bounding box center [290, 98] width 94 height 14
select select "24929"
click at [243, 92] on select "Select Bisleri CCTV and all other client welfare Conveyance Courier & Postage e…" at bounding box center [290, 98] width 94 height 14
drag, startPoint x: 377, startPoint y: 99, endPoint x: 364, endPoint y: 135, distance: 37.7
click at [364, 135] on div "Date 22-09-2025 Expense Type Select Bisleri CCTV and all other client welfare C…" at bounding box center [343, 154] width 201 height 213
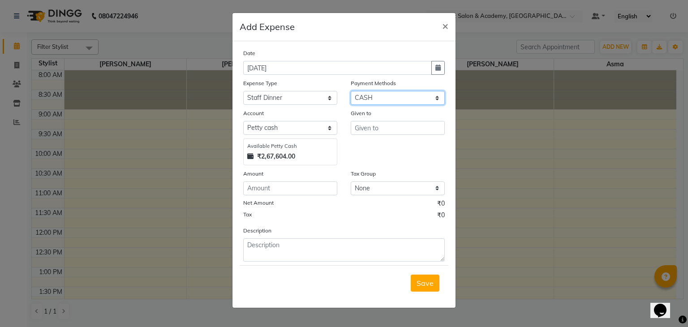
select select "8"
click at [351, 92] on select "Select CASH UPI CARD Wallet Razorpay Prepaid" at bounding box center [398, 98] width 94 height 14
select select
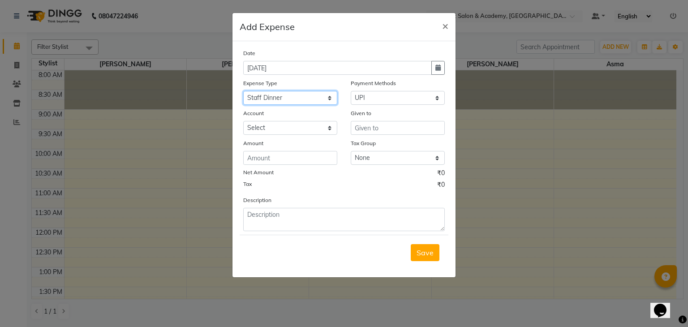
click at [317, 101] on select "Select Bisleri CCTV and all other client welfare Conveyance Courier & Postage e…" at bounding box center [290, 98] width 94 height 14
select select "18266"
click at [243, 92] on select "Select Bisleri CCTV and all other client welfare Conveyance Courier & Postage e…" at bounding box center [290, 98] width 94 height 14
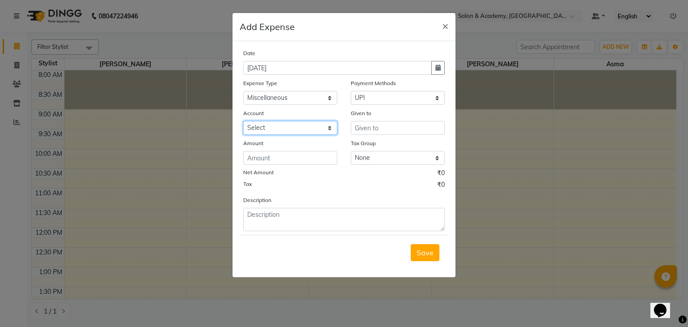
click at [305, 132] on select "Select Expenseaccount Bankaccount" at bounding box center [290, 128] width 94 height 14
select select "6584"
click at [243, 122] on select "Select Expenseaccount Bankaccount" at bounding box center [290, 128] width 94 height 14
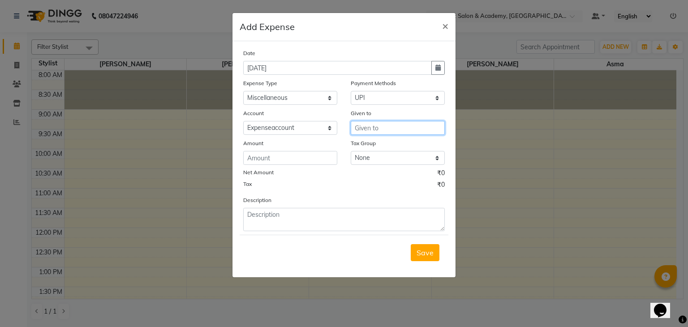
click at [361, 127] on input "text" at bounding box center [398, 128] width 94 height 14
type input "shanuzz sir and omkar sir"
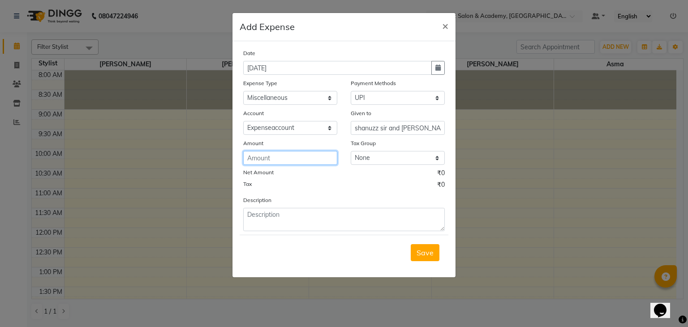
click at [274, 163] on input "number" at bounding box center [290, 158] width 94 height 14
type input "1077"
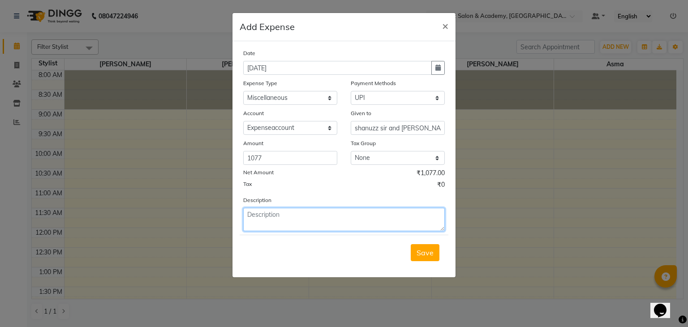
click at [277, 219] on textarea at bounding box center [343, 219] width 201 height 23
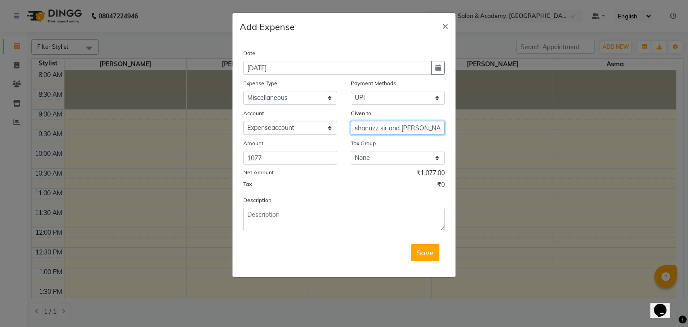
click at [364, 130] on input "shanuzz sir and omkar sir" at bounding box center [398, 128] width 94 height 14
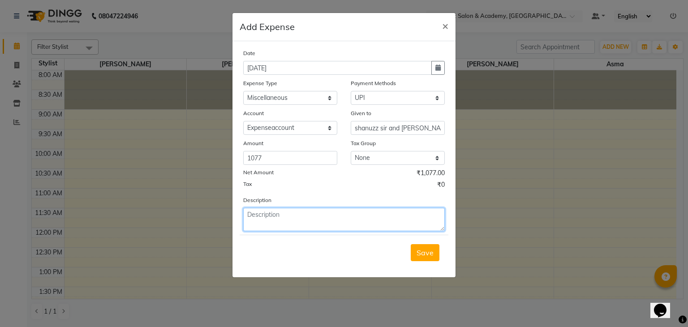
click at [323, 221] on textarea at bounding box center [343, 219] width 201 height 23
paste textarea "shanuzz sir and omkar sir"
click at [323, 221] on textarea "shanuzz sir and omkar sir" at bounding box center [343, 219] width 201 height 23
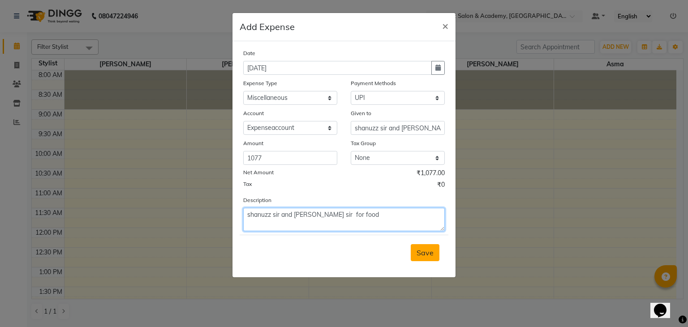
type textarea "shanuzz sir and omkar sir for food"
click at [420, 255] on span "Save" at bounding box center [424, 252] width 17 height 9
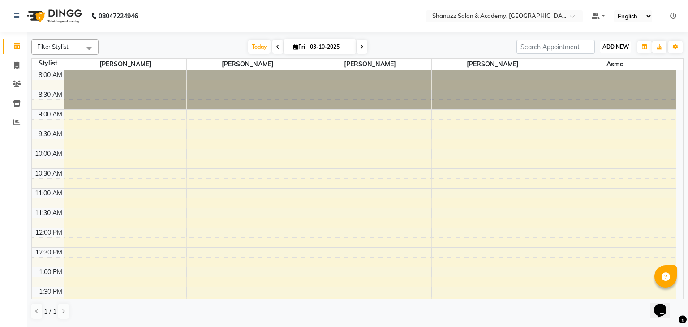
click at [614, 52] on button "ADD NEW Toggle Dropdown" at bounding box center [615, 47] width 31 height 13
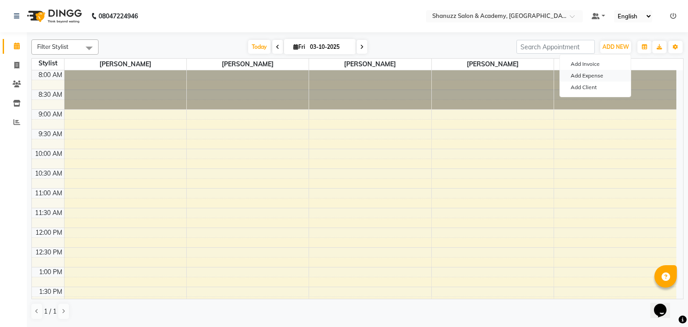
click at [601, 74] on link "Add Expense" at bounding box center [595, 76] width 71 height 12
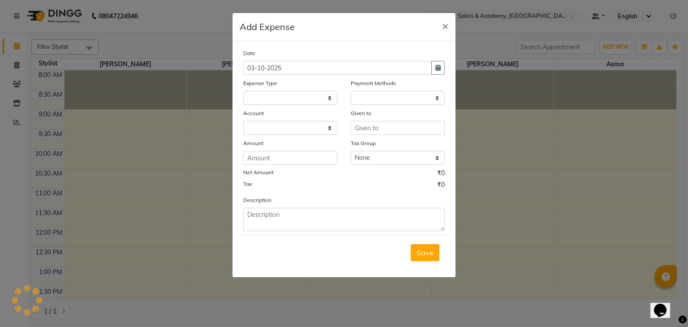
select select "1"
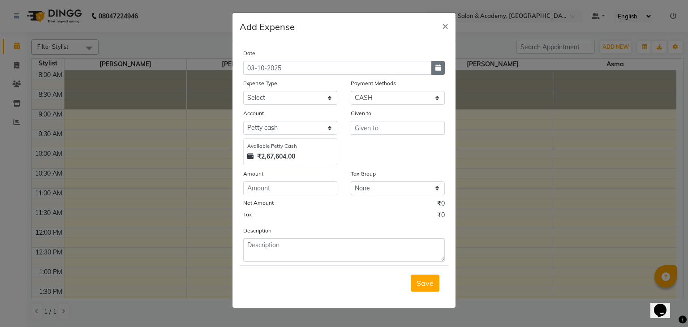
click at [439, 68] on icon "button" at bounding box center [437, 67] width 5 height 6
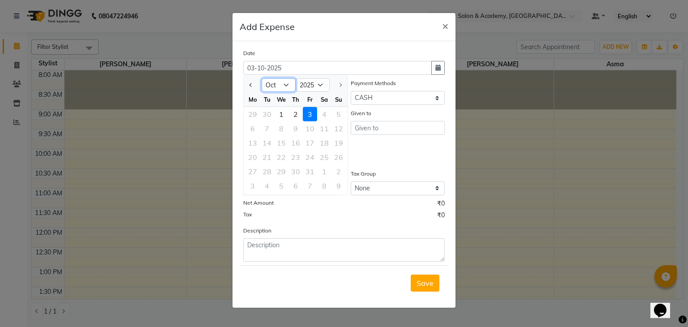
drag, startPoint x: 290, startPoint y: 86, endPoint x: 279, endPoint y: 190, distance: 104.0
click at [279, 190] on ngb-datepicker "Jan Feb Mar Apr May Jun Jul Aug Sep Oct 2015 2016 2017 2018 2019 2020 2021 2022…" at bounding box center [295, 136] width 105 height 120
click at [261, 78] on select "Jan Feb Mar Apr May Jun Jul Aug Sep Oct" at bounding box center [278, 84] width 34 height 13
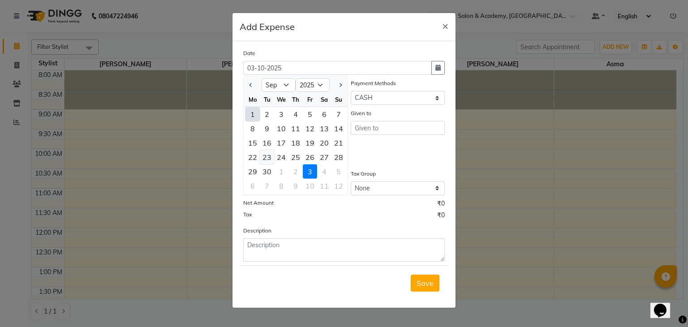
click at [271, 156] on div "23" at bounding box center [267, 157] width 14 height 14
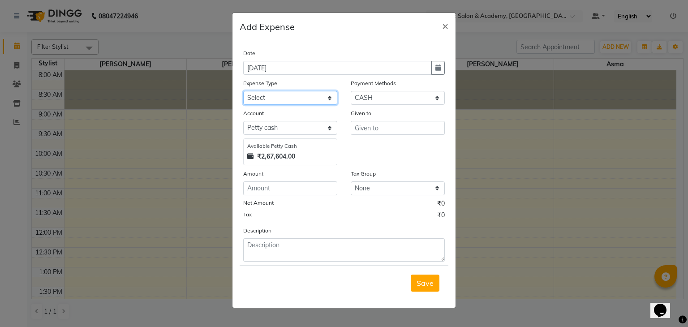
click at [315, 97] on select "Select Bisleri CCTV and all other client welfare Conveyance Courier & Postage e…" at bounding box center [290, 98] width 94 height 14
click at [318, 96] on select "Select Bisleri CCTV and all other client welfare Conveyance Courier & Postage e…" at bounding box center [290, 98] width 94 height 14
click at [243, 92] on select "Select Bisleri CCTV and all other client welfare Conveyance Courier & Postage e…" at bounding box center [290, 98] width 94 height 14
click at [377, 103] on select "Select CASH UPI CARD Wallet Razorpay Prepaid" at bounding box center [398, 98] width 94 height 14
click at [351, 92] on select "Select CASH UPI CARD Wallet Razorpay Prepaid" at bounding box center [398, 98] width 94 height 14
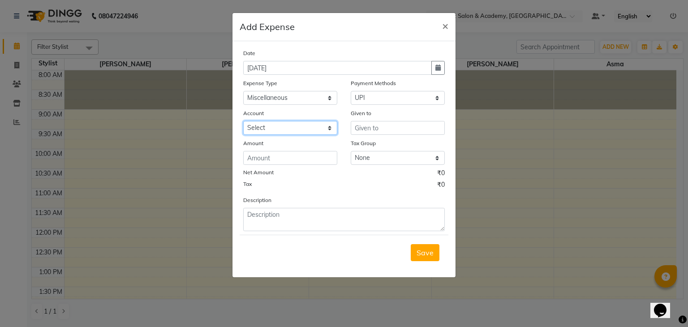
click at [309, 129] on select "Select Expenseaccount Bankaccount" at bounding box center [290, 128] width 94 height 14
click at [243, 122] on select "Select Expenseaccount Bankaccount" at bounding box center [290, 128] width 94 height 14
click at [358, 136] on div "Date 23-09-2025 Expense Type Select Bisleri CCTV and all other client welfare C…" at bounding box center [343, 139] width 201 height 183
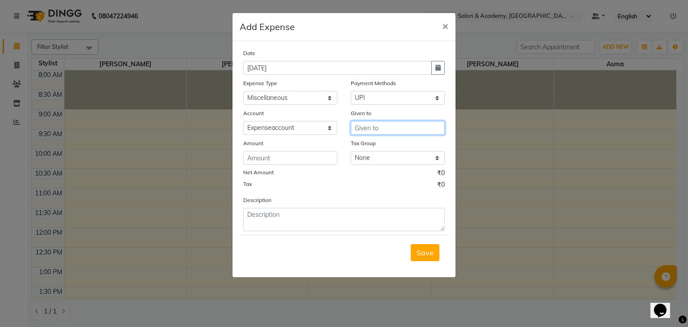
click at [366, 132] on input "text" at bounding box center [398, 128] width 94 height 14
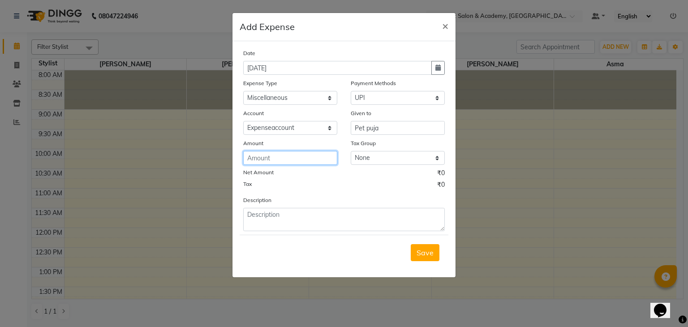
click at [268, 161] on input "number" at bounding box center [290, 158] width 94 height 14
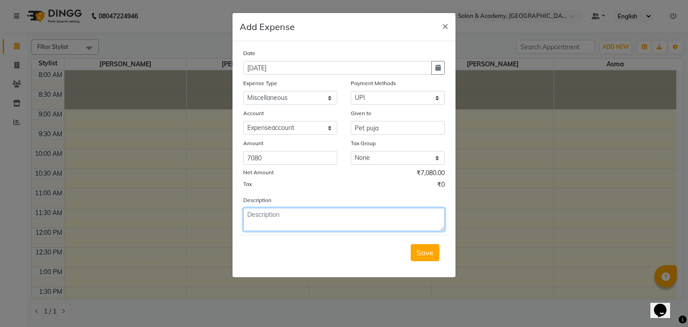
click at [303, 230] on textarea at bounding box center [343, 219] width 201 height 23
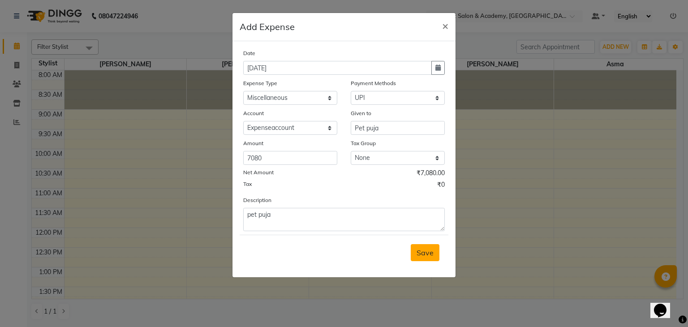
click at [426, 252] on span "Save" at bounding box center [424, 252] width 17 height 9
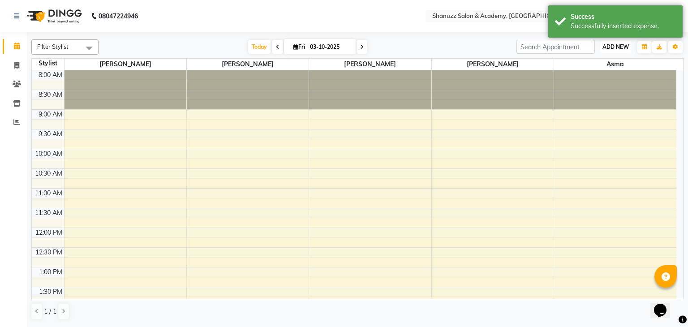
click at [607, 48] on span "ADD NEW" at bounding box center [615, 46] width 26 height 7
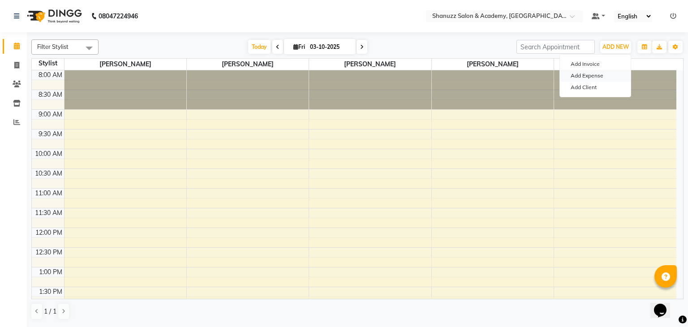
click at [582, 72] on link "Add Expense" at bounding box center [595, 76] width 71 height 12
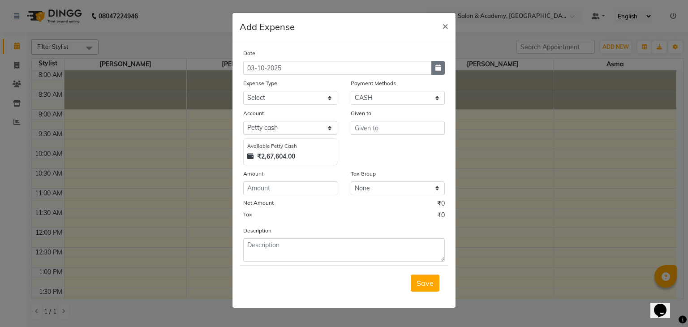
click at [435, 69] on icon "button" at bounding box center [437, 67] width 5 height 6
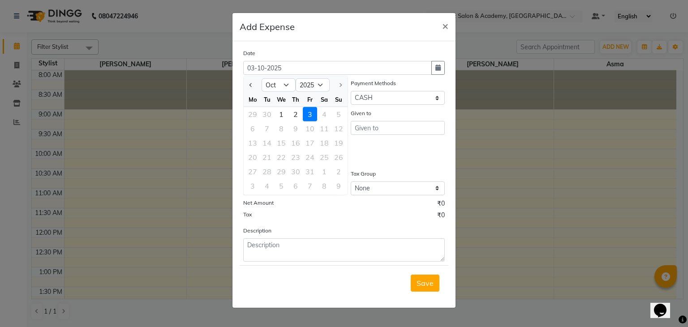
drag, startPoint x: 279, startPoint y: 92, endPoint x: 281, endPoint y: 86, distance: 6.1
click at [281, 86] on ngb-datepicker "Jan Feb Mar Apr May Jun Jul Aug Sep Oct 2015 2016 2017 2018 2019 2020 2021 2022…" at bounding box center [295, 136] width 105 height 120
drag, startPoint x: 281, startPoint y: 86, endPoint x: 278, endPoint y: 192, distance: 106.1
click at [278, 192] on ngb-datepicker "Jan Feb Mar Apr May Jun Jul Aug Sep Oct 2015 2016 2017 2018 2019 2020 2021 2022…" at bounding box center [295, 136] width 105 height 120
click at [261, 78] on select "Jan Feb Mar Apr May Jun Jul Aug Sep Oct" at bounding box center [278, 84] width 34 height 13
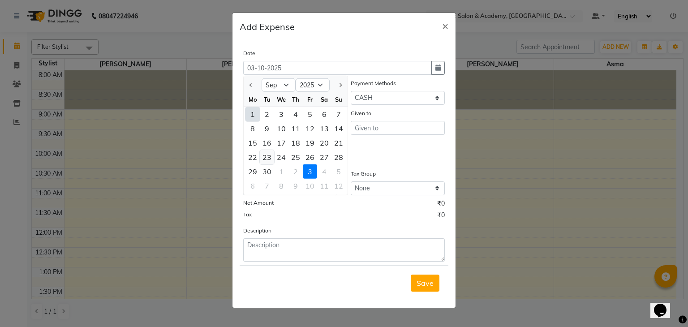
click at [270, 154] on div "23" at bounding box center [267, 157] width 14 height 14
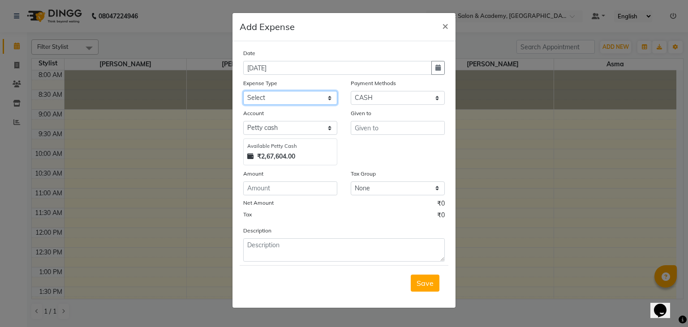
drag, startPoint x: 309, startPoint y: 95, endPoint x: 288, endPoint y: 191, distance: 98.5
click at [288, 191] on div "Date 23-09-2025 Expense Type Select Bisleri CCTV and all other client welfare C…" at bounding box center [343, 154] width 201 height 213
click at [503, 210] on ngb-modal-window "Add Expense × Date 23-09-2025 Expense Type Select Bisleri CCTV and all other cl…" at bounding box center [344, 163] width 688 height 327
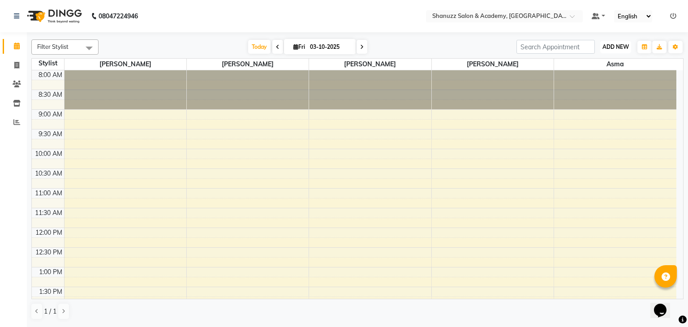
click at [610, 52] on button "ADD NEW Toggle Dropdown" at bounding box center [615, 47] width 31 height 13
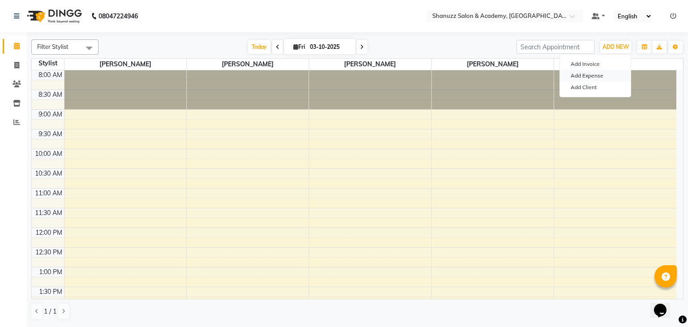
click at [592, 77] on link "Add Expense" at bounding box center [595, 76] width 71 height 12
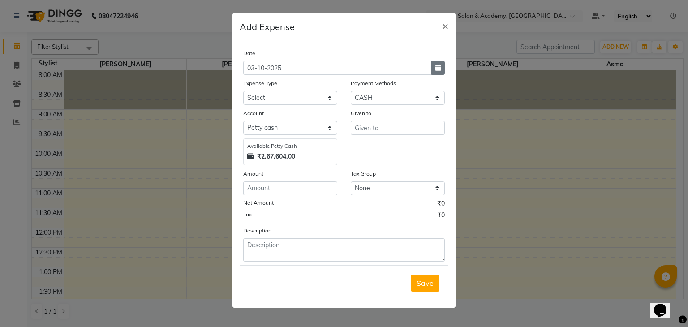
click at [437, 61] on button "button" at bounding box center [437, 68] width 13 height 14
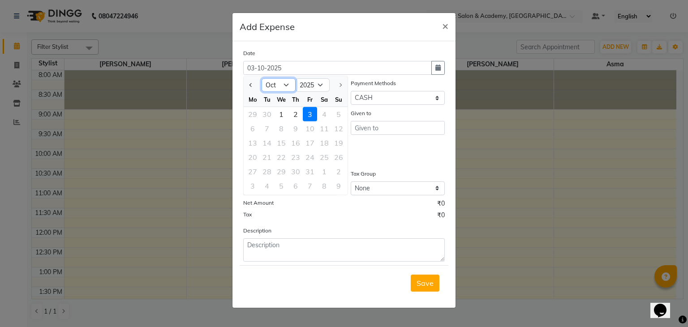
drag, startPoint x: 290, startPoint y: 84, endPoint x: 281, endPoint y: 193, distance: 109.2
click at [281, 193] on ngb-datepicker "Jan Feb Mar Apr May Jun Jul Aug Sep Oct 2015 2016 2017 2018 2019 2020 2021 2022…" at bounding box center [295, 136] width 105 height 120
click at [261, 78] on select "Jan Feb Mar Apr May Jun Jul Aug Sep Oct" at bounding box center [278, 84] width 34 height 13
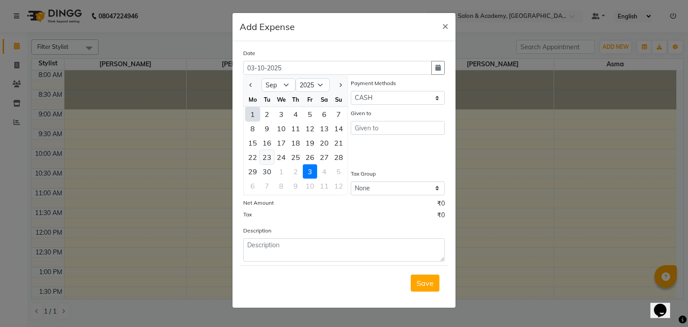
click at [272, 157] on div "23" at bounding box center [267, 157] width 14 height 14
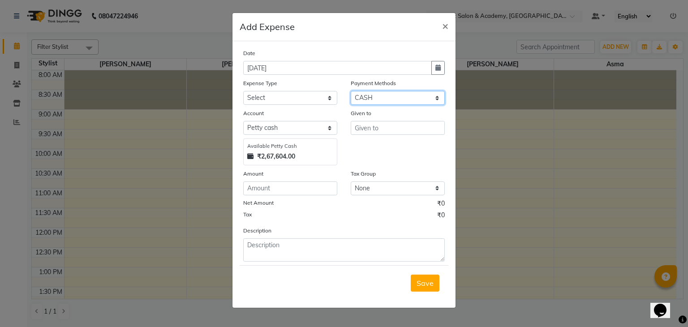
drag, startPoint x: 394, startPoint y: 93, endPoint x: 366, endPoint y: 138, distance: 53.5
click at [366, 138] on div "Date 23-09-2025 Expense Type Select Bisleri CCTV and all other client welfare C…" at bounding box center [343, 154] width 201 height 213
click at [351, 92] on select "Select CASH UPI CARD Wallet Razorpay Prepaid" at bounding box center [398, 98] width 94 height 14
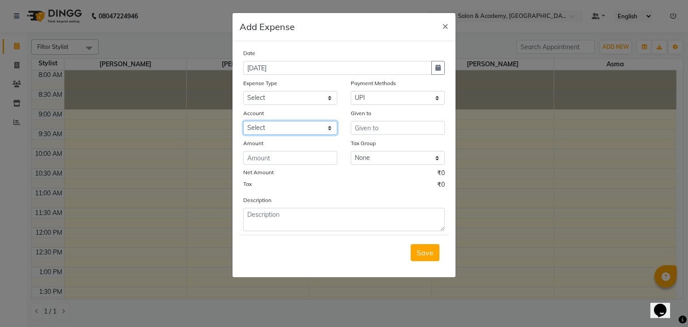
click at [289, 126] on select "Select Expenseaccount Bankaccount" at bounding box center [290, 128] width 94 height 14
click at [243, 122] on select "Select Expenseaccount Bankaccount" at bounding box center [290, 128] width 94 height 14
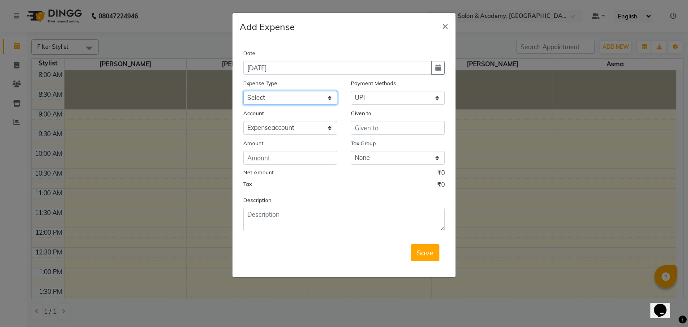
click at [301, 103] on select "Select Bisleri CCTV and all other client welfare Conveyance Courier & Postage e…" at bounding box center [290, 98] width 94 height 14
click at [441, 25] on button "×" at bounding box center [445, 25] width 21 height 25
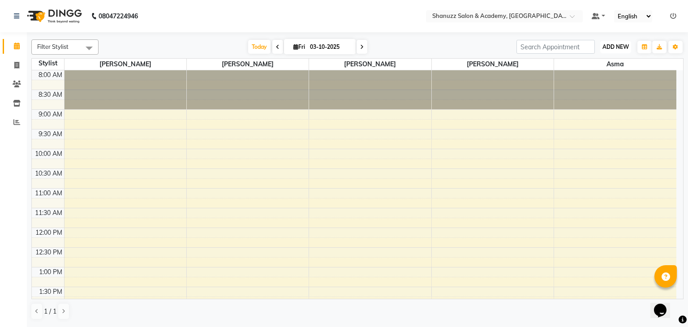
click at [611, 49] on span "ADD NEW" at bounding box center [615, 46] width 26 height 7
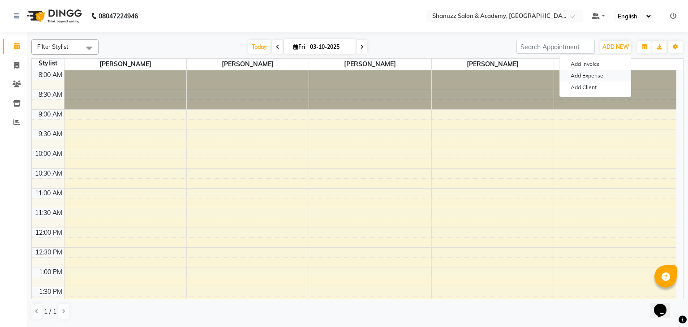
click at [592, 79] on link "Add Expense" at bounding box center [595, 76] width 71 height 12
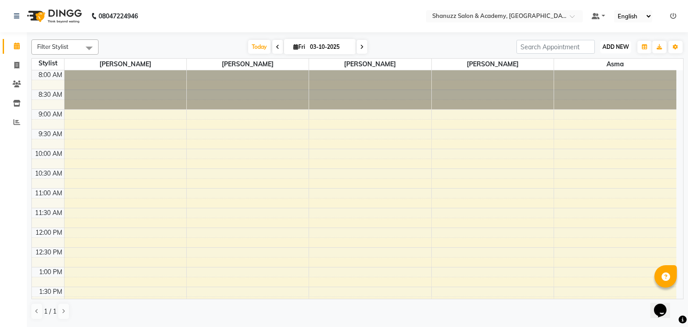
click at [611, 45] on span "ADD NEW" at bounding box center [615, 46] width 26 height 7
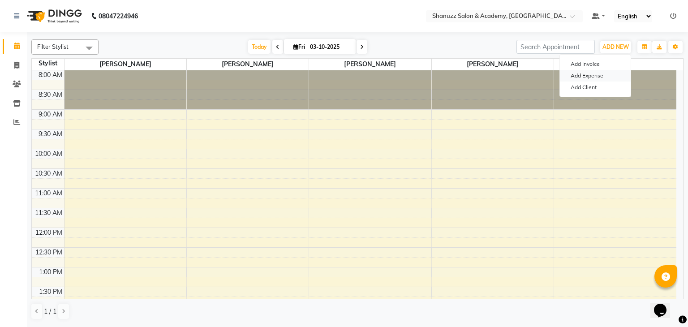
click at [588, 76] on link "Add Expense" at bounding box center [595, 76] width 71 height 12
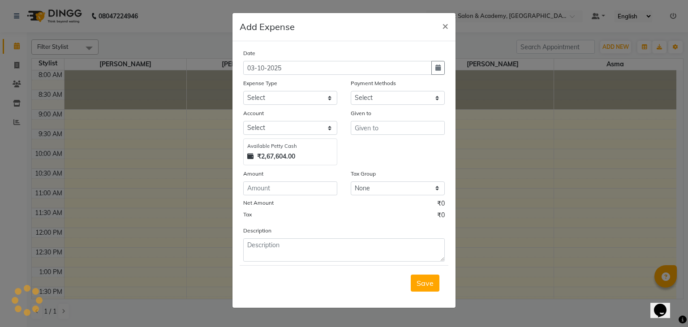
select select "1"
select select "6496"
click at [444, 68] on button "button" at bounding box center [437, 68] width 13 height 14
select select "10"
select select "2025"
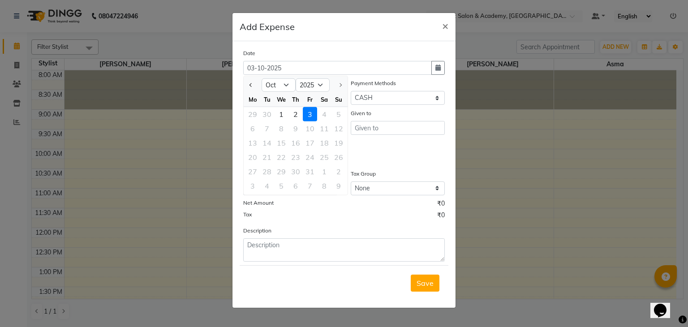
click at [283, 94] on div "We" at bounding box center [281, 99] width 14 height 14
drag, startPoint x: 285, startPoint y: 84, endPoint x: 283, endPoint y: 193, distance: 109.2
click at [283, 193] on ngb-datepicker "Jan Feb Mar Apr May Jun [DATE] Aug Sep [DATE] 2016 2017 2018 2019 2020 2021 202…" at bounding box center [295, 136] width 105 height 120
select select "9"
click at [261, 78] on select "Jan Feb Mar Apr May Jun [DATE] Aug Sep Oct" at bounding box center [278, 84] width 34 height 13
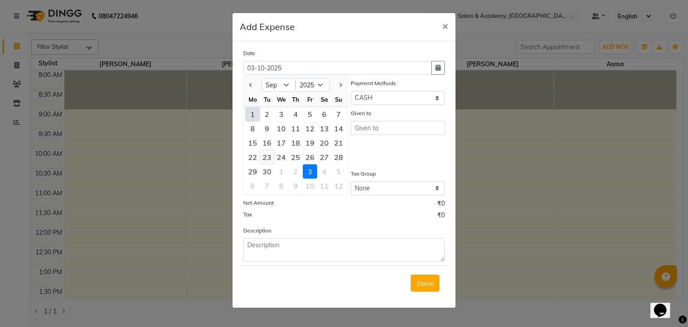
click at [265, 156] on div "23" at bounding box center [267, 157] width 14 height 14
type input "[DATE]"
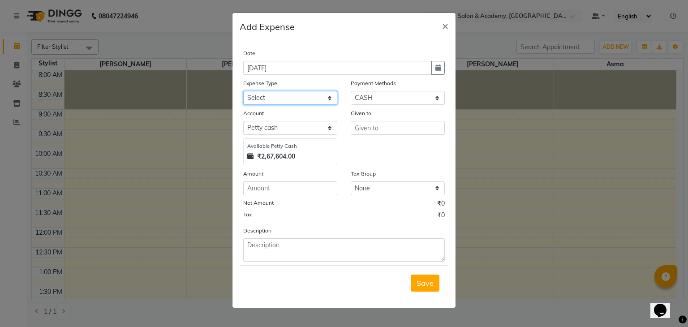
drag, startPoint x: 299, startPoint y: 100, endPoint x: 296, endPoint y: 193, distance: 93.2
click at [296, 193] on div "Date [DATE] Expense Type Select Bisleri CCTV and all other client welfare Conve…" at bounding box center [343, 154] width 201 height 213
select select "25165"
click at [243, 92] on select "Select Bisleri CCTV and all other client welfare Conveyance Courier & Postage e…" at bounding box center [290, 98] width 94 height 14
click at [389, 92] on select "Select CASH UPI CARD Wallet Razorpay Prepaid" at bounding box center [398, 98] width 94 height 14
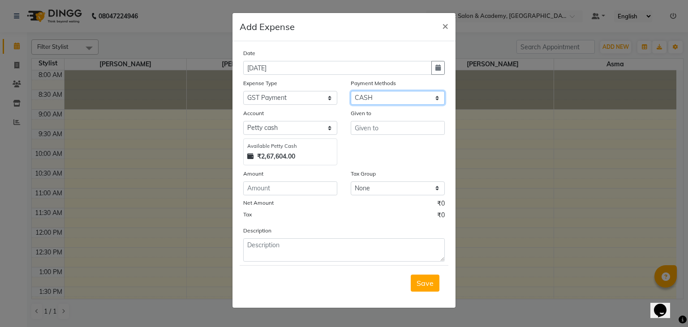
select select "8"
click at [351, 92] on select "Select CASH UPI CARD Wallet Razorpay Prepaid" at bounding box center [398, 98] width 94 height 14
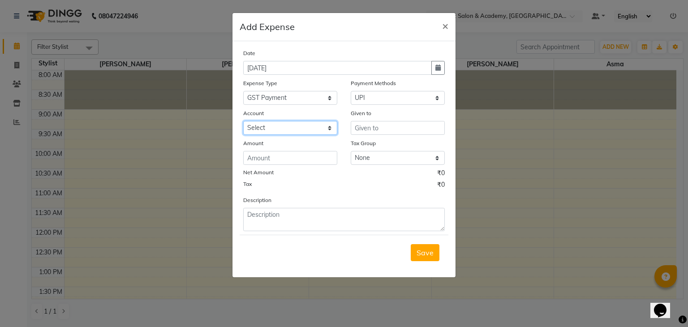
drag, startPoint x: 305, startPoint y: 127, endPoint x: 301, endPoint y: 157, distance: 30.7
click at [301, 157] on div "Date [DATE] Expense Type Select Bisleri CCTV and all other client welfare Conve…" at bounding box center [343, 139] width 201 height 183
select select "6584"
click at [243, 122] on select "Select Expenseaccount Bankaccount" at bounding box center [290, 128] width 94 height 14
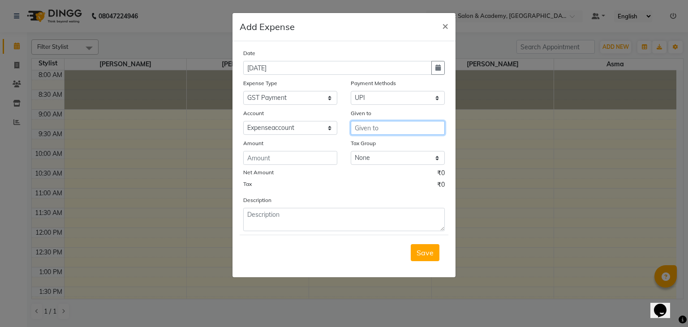
click at [373, 127] on input "text" at bounding box center [398, 128] width 94 height 14
type input "1"
type input "g"
type input "GST"
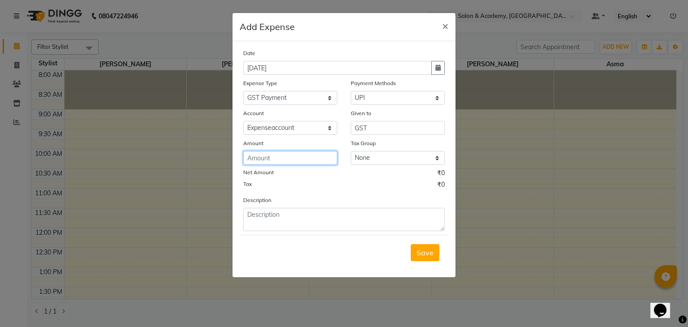
click at [296, 161] on input "number" at bounding box center [290, 158] width 94 height 14
type input "110000"
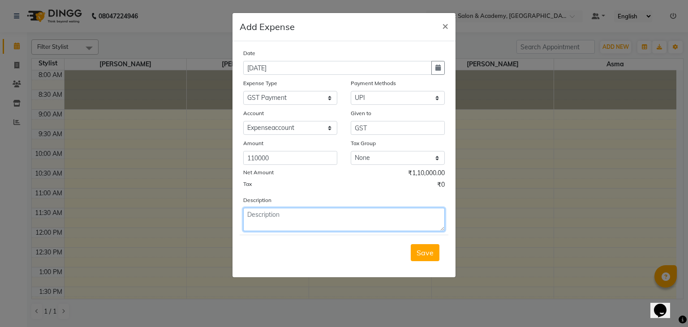
click at [293, 222] on textarea at bounding box center [343, 219] width 201 height 23
type textarea "Gst"
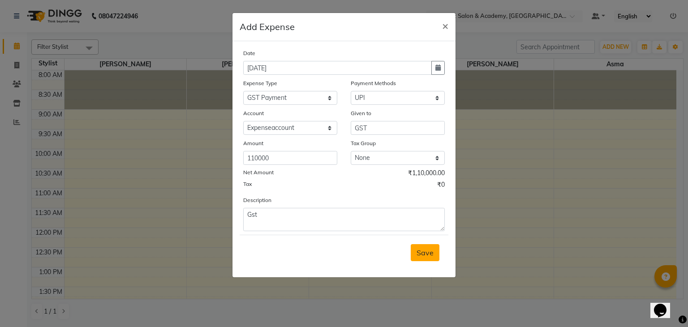
click at [416, 261] on button "Save" at bounding box center [425, 252] width 29 height 17
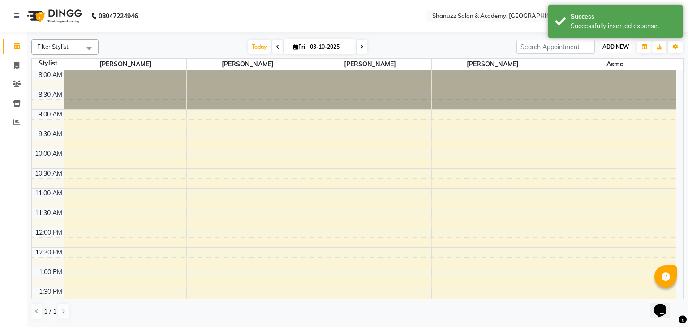
click at [613, 51] on button "ADD NEW Toggle Dropdown" at bounding box center [615, 47] width 31 height 13
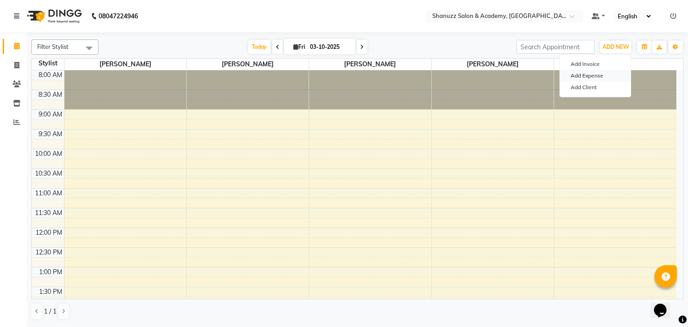
click at [602, 78] on link "Add Expense" at bounding box center [595, 76] width 71 height 12
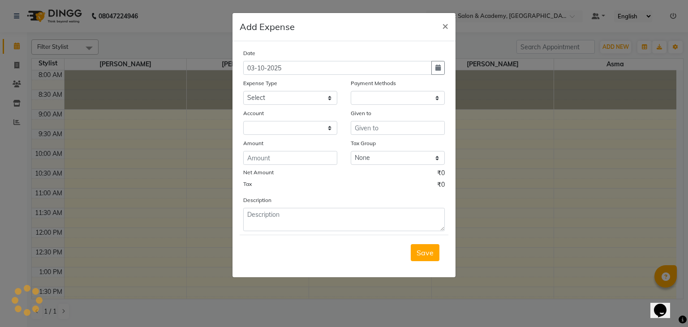
select select "1"
select select "6496"
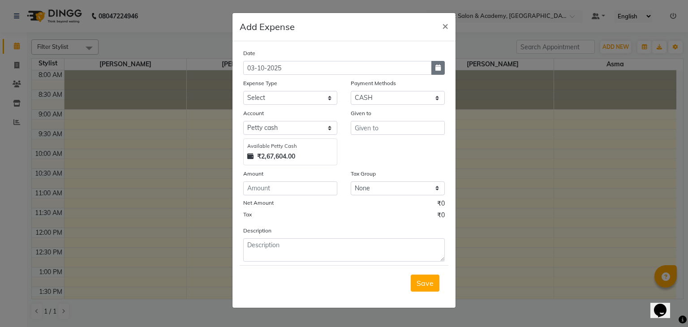
click at [439, 68] on icon "button" at bounding box center [437, 67] width 5 height 6
select select "10"
select select "2025"
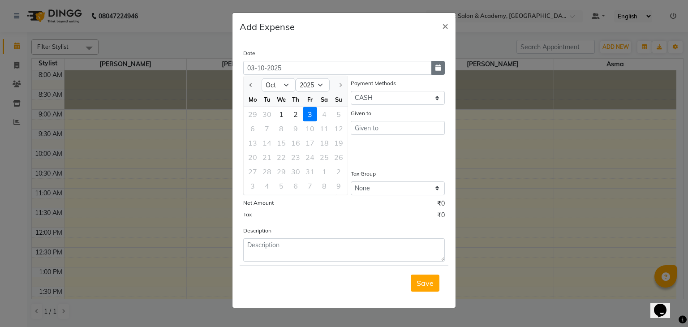
click at [433, 68] on button "button" at bounding box center [437, 68] width 13 height 14
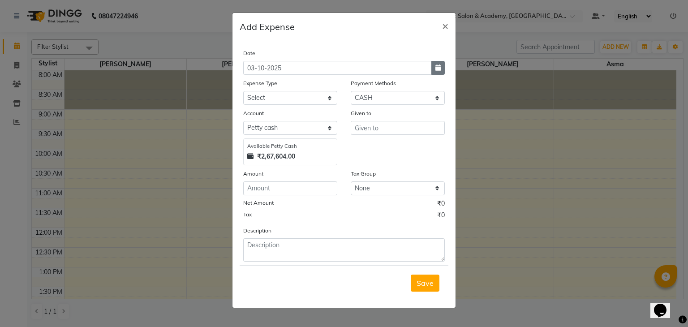
click at [432, 69] on button "button" at bounding box center [437, 68] width 13 height 14
select select "10"
select select "2025"
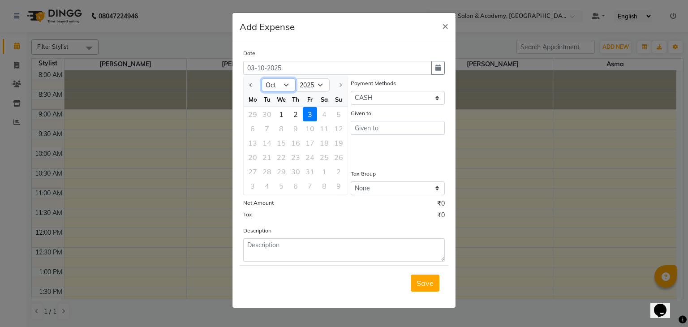
click at [282, 81] on select "Jan Feb Mar Apr May Jun Jul Aug Sep Oct" at bounding box center [278, 84] width 34 height 13
select select "9"
click at [261, 78] on select "Jan Feb Mar Apr May Jun Jul Aug Sep Oct" at bounding box center [278, 84] width 34 height 13
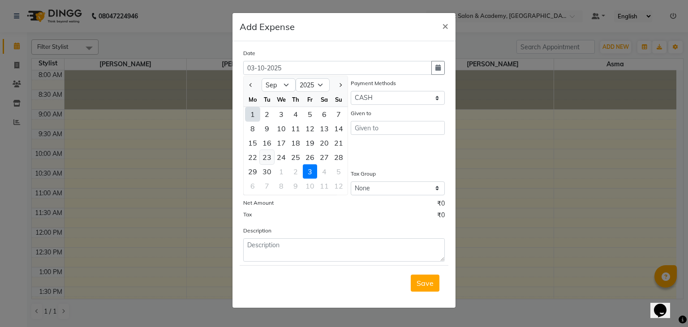
click at [269, 161] on div "23" at bounding box center [267, 157] width 14 height 14
type input "23-09-2025"
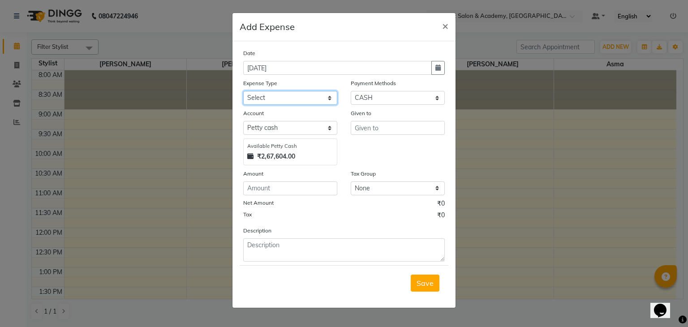
click at [297, 105] on select "Select Bisleri CCTV and all other client welfare Conveyance Courier & Postage e…" at bounding box center [290, 98] width 94 height 14
click at [383, 94] on select "Select CASH UPI CARD Wallet Razorpay Prepaid" at bounding box center [398, 98] width 94 height 14
select select "8"
click at [351, 92] on select "Select CASH UPI CARD Wallet Razorpay Prepaid" at bounding box center [398, 98] width 94 height 14
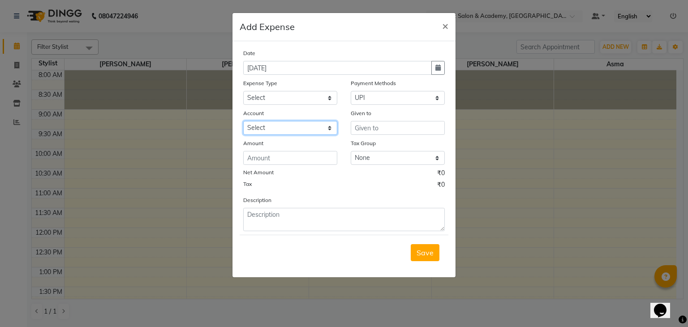
click at [321, 126] on select "Select Expenseaccount Bankaccount" at bounding box center [290, 128] width 94 height 14
select select "6584"
click at [243, 122] on select "Select Expenseaccount Bankaccount" at bounding box center [290, 128] width 94 height 14
click at [448, 27] on button "×" at bounding box center [445, 25] width 21 height 25
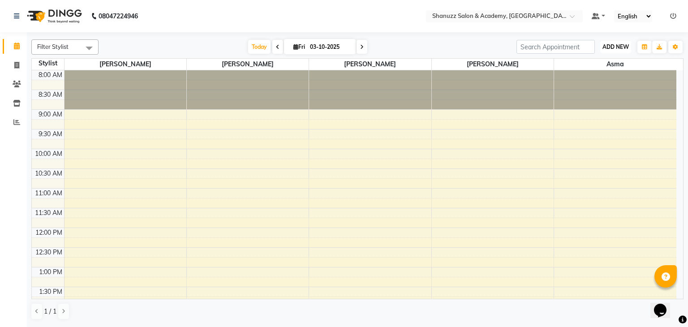
click at [612, 42] on button "ADD NEW Toggle Dropdown" at bounding box center [615, 47] width 31 height 13
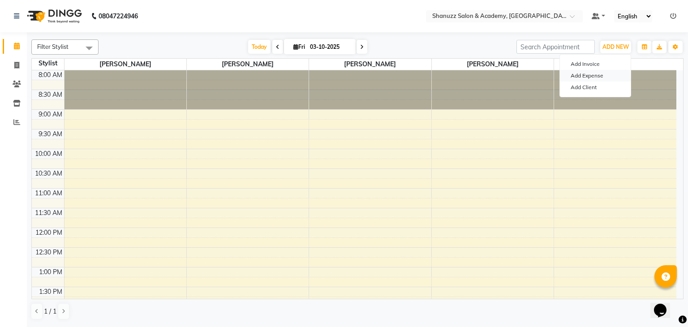
click at [590, 75] on link "Add Expense" at bounding box center [595, 76] width 71 height 12
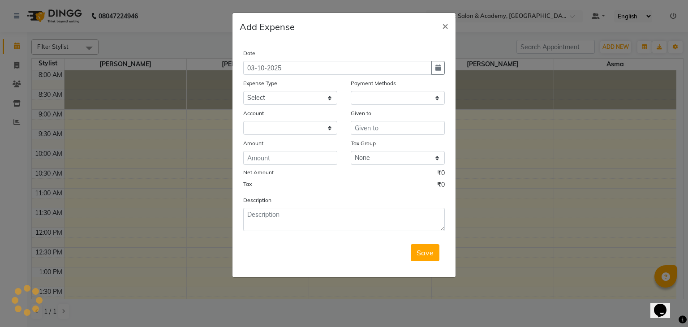
select select "1"
select select "6496"
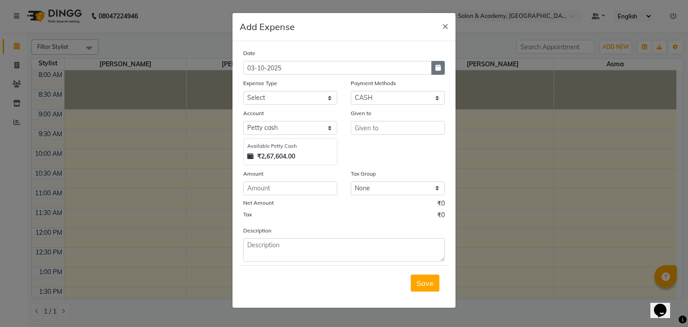
click at [441, 68] on icon "button" at bounding box center [437, 67] width 5 height 6
select select "10"
select select "2025"
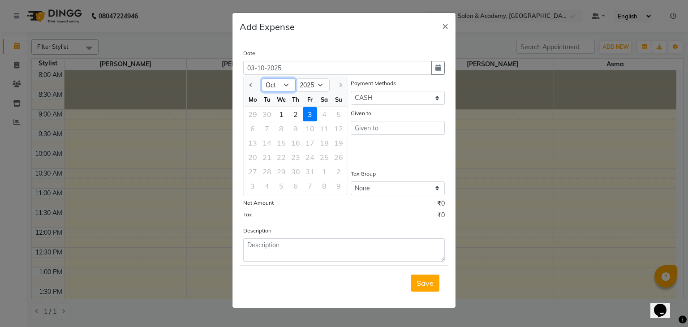
drag, startPoint x: 284, startPoint y: 86, endPoint x: 278, endPoint y: 192, distance: 105.8
click at [278, 192] on ngb-datepicker "Jan Feb Mar Apr May Jun [DATE] Aug Sep [DATE] 2016 2017 2018 2019 2020 2021 202…" at bounding box center [295, 136] width 105 height 120
select select "9"
click at [261, 78] on select "Jan Feb Mar Apr May Jun [DATE] Aug Sep Oct" at bounding box center [278, 84] width 34 height 13
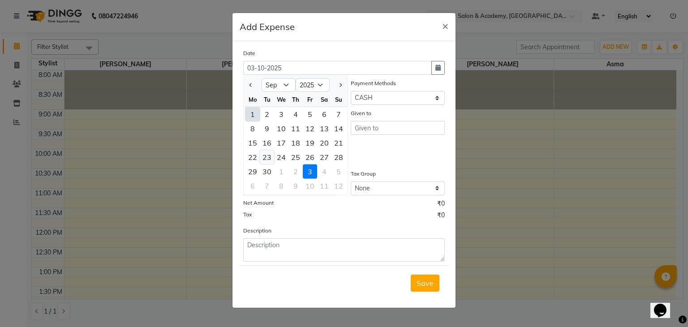
click at [265, 160] on div "23" at bounding box center [267, 157] width 14 height 14
type input "[DATE]"
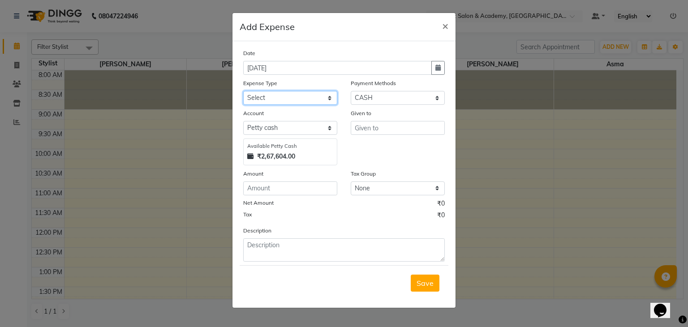
click at [302, 94] on select "Select Bisleri CCTV and all other client welfare Conveyance Courier & Postage e…" at bounding box center [290, 98] width 94 height 14
select select "25166"
click at [243, 92] on select "Select Bisleri CCTV and all other client welfare Conveyance Courier & Postage e…" at bounding box center [290, 98] width 94 height 14
drag, startPoint x: 372, startPoint y: 97, endPoint x: 400, endPoint y: 138, distance: 49.5
click at [400, 138] on div "Date 23-09-2025 Expense Type Select Bisleri CCTV and all other client welfare C…" at bounding box center [343, 154] width 201 height 213
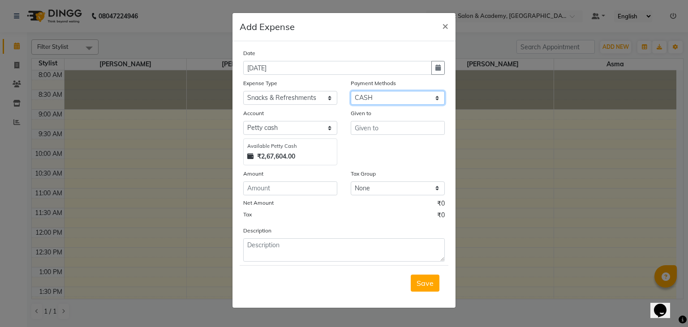
select select "8"
click at [351, 92] on select "Select CASH UPI CARD Wallet Razorpay Prepaid" at bounding box center [398, 98] width 94 height 14
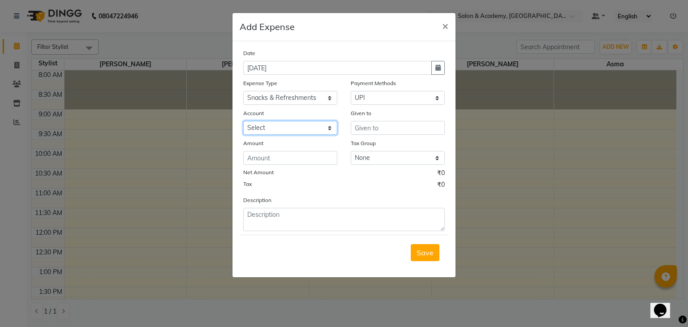
drag, startPoint x: 307, startPoint y: 123, endPoint x: 299, endPoint y: 152, distance: 29.6
click at [299, 152] on div "Date 23-09-2025 Expense Type Select Bisleri CCTV and all other client welfare C…" at bounding box center [343, 139] width 201 height 183
select select "6584"
click at [243, 122] on select "Select Expenseaccount Bankaccount" at bounding box center [290, 128] width 94 height 14
click at [313, 151] on div "Amount" at bounding box center [290, 144] width 94 height 13
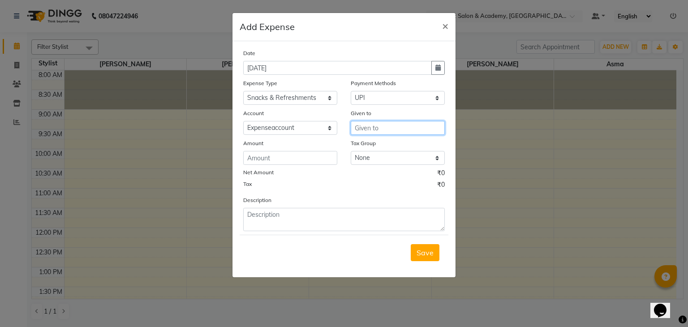
click at [383, 126] on input "text" at bounding box center [398, 128] width 94 height 14
type input "tea"
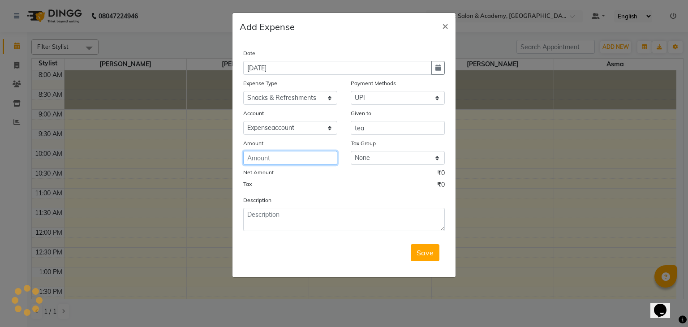
click at [292, 158] on input "number" at bounding box center [290, 158] width 94 height 14
type input "600"
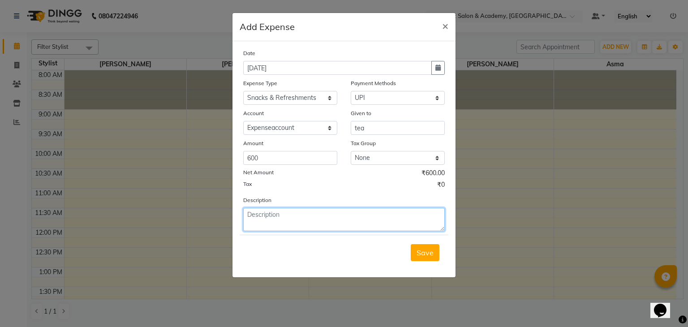
click at [282, 220] on textarea at bounding box center [343, 219] width 201 height 23
type textarea "tea for staff"
click at [420, 249] on button "Save" at bounding box center [425, 252] width 29 height 17
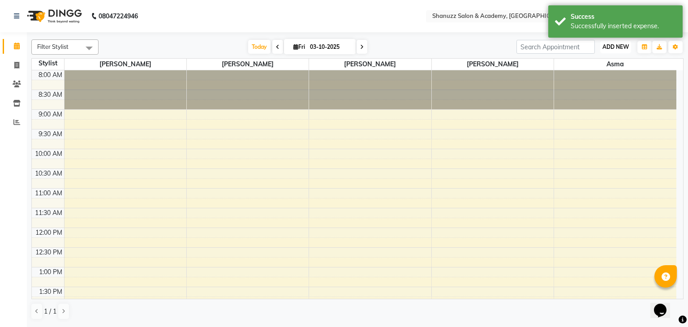
click at [616, 47] on span "ADD NEW" at bounding box center [615, 46] width 26 height 7
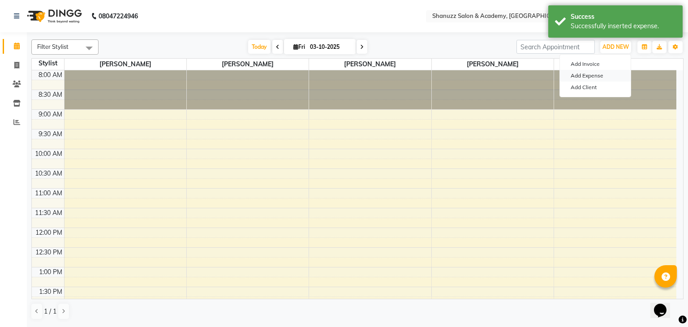
click at [596, 73] on link "Add Expense" at bounding box center [595, 76] width 71 height 12
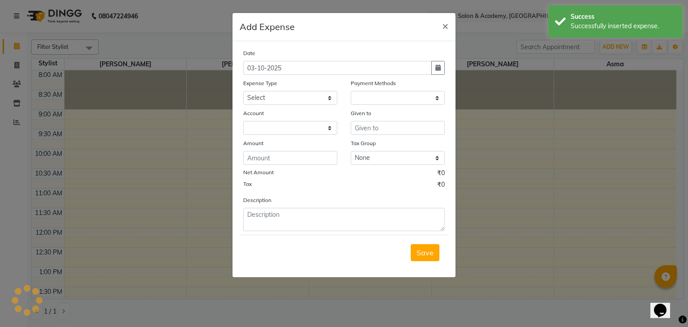
select select "1"
select select "6496"
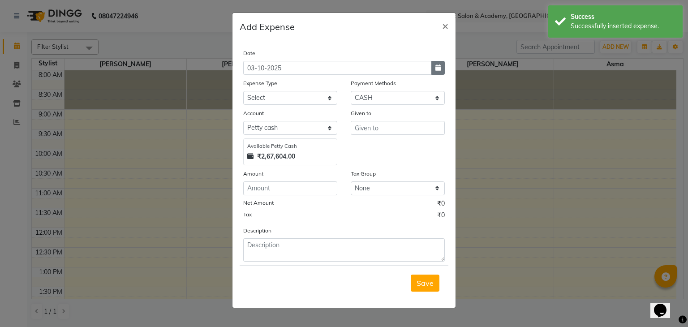
click at [441, 68] on icon "button" at bounding box center [437, 67] width 5 height 6
select select "10"
select select "2025"
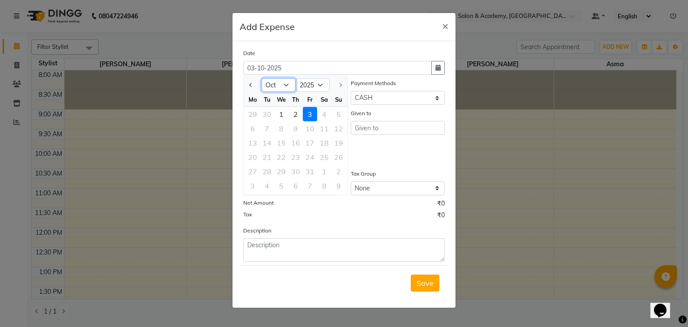
drag, startPoint x: 282, startPoint y: 83, endPoint x: 278, endPoint y: 188, distance: 105.3
click at [278, 188] on ngb-datepicker "Jan Feb Mar Apr May Jun [DATE] Aug Sep [DATE] 2016 2017 2018 2019 2020 2021 202…" at bounding box center [295, 136] width 105 height 120
select select "9"
click at [261, 78] on select "Jan Feb Mar Apr May Jun [DATE] Aug Sep Oct" at bounding box center [278, 84] width 34 height 13
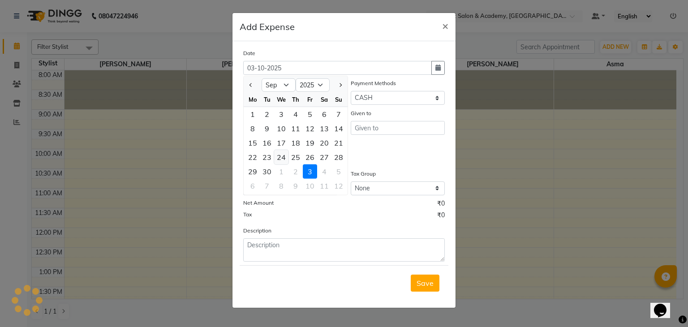
click at [280, 158] on div "24" at bounding box center [281, 157] width 14 height 14
type input "24-09-2025"
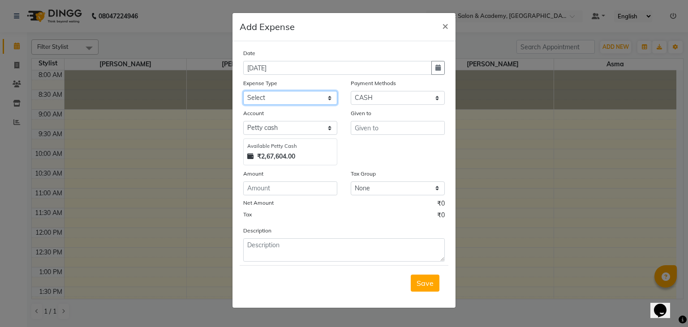
drag, startPoint x: 292, startPoint y: 99, endPoint x: 296, endPoint y: 227, distance: 128.1
click at [296, 227] on div "Date 24-09-2025 Expense Type Select Bisleri CCTV and all other client welfare C…" at bounding box center [343, 154] width 201 height 213
select select "18261"
click at [243, 92] on select "Select Bisleri CCTV and all other client welfare Conveyance Courier & Postage e…" at bounding box center [290, 98] width 94 height 14
click at [378, 103] on select "Select CASH UPI CARD Wallet Razorpay Prepaid" at bounding box center [398, 98] width 94 height 14
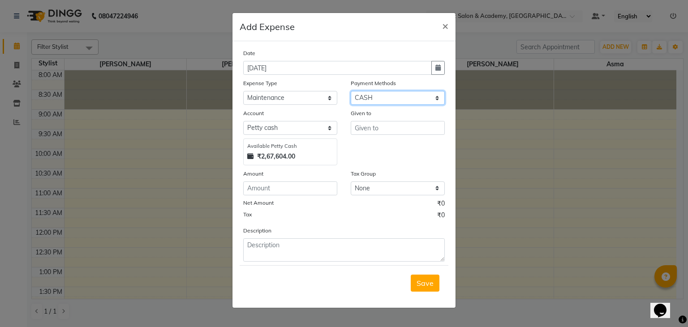
select select "8"
click at [351, 92] on select "Select CASH UPI CARD Wallet Razorpay Prepaid" at bounding box center [398, 98] width 94 height 14
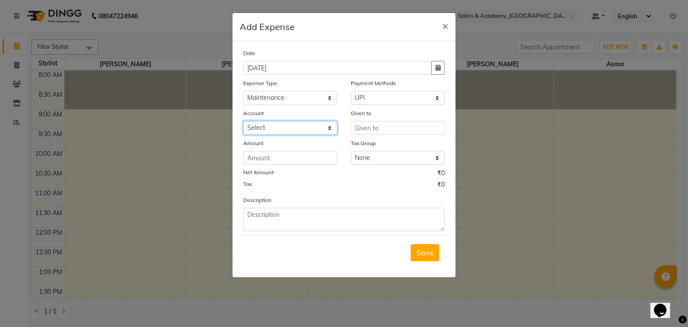
click at [309, 124] on select "Select Expenseaccount Bankaccount" at bounding box center [290, 128] width 94 height 14
select select "6584"
click at [243, 122] on select "Select Expenseaccount Bankaccount" at bounding box center [290, 128] width 94 height 14
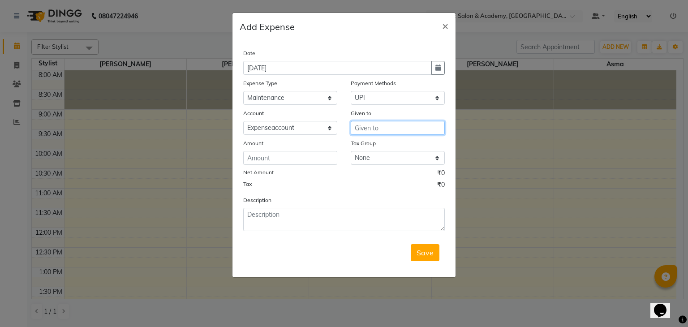
click at [369, 129] on input "text" at bounding box center [398, 128] width 94 height 14
type input "c"
type input "Raj Ram"
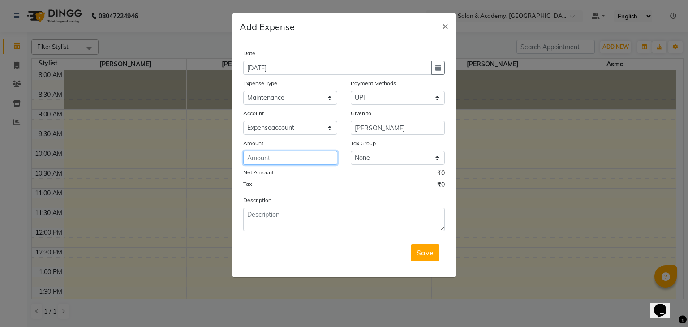
click at [286, 158] on input "number" at bounding box center [290, 158] width 94 height 14
type input "10000"
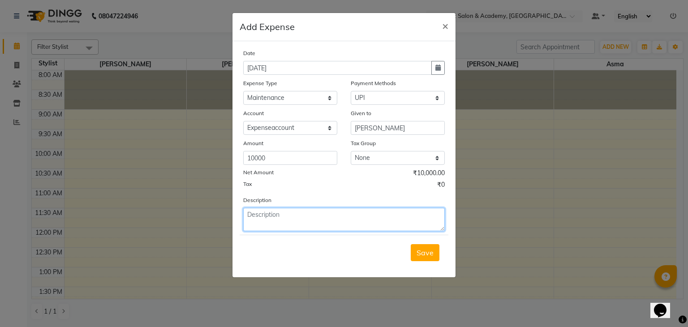
click at [308, 226] on textarea at bounding box center [343, 219] width 201 height 23
type textarea "carpainter pending payment"
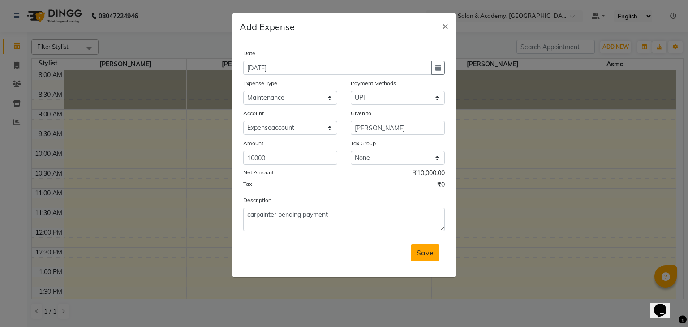
click at [423, 250] on span "Save" at bounding box center [424, 252] width 17 height 9
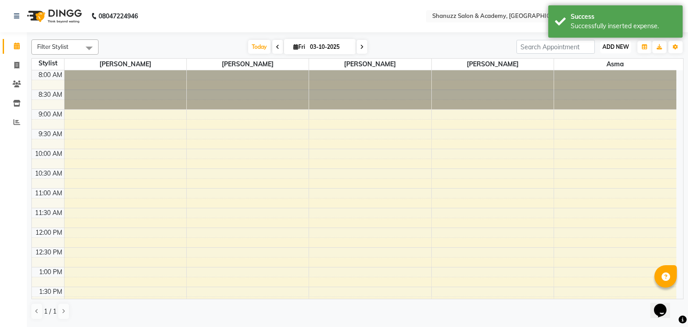
click at [611, 46] on span "ADD NEW" at bounding box center [615, 46] width 26 height 7
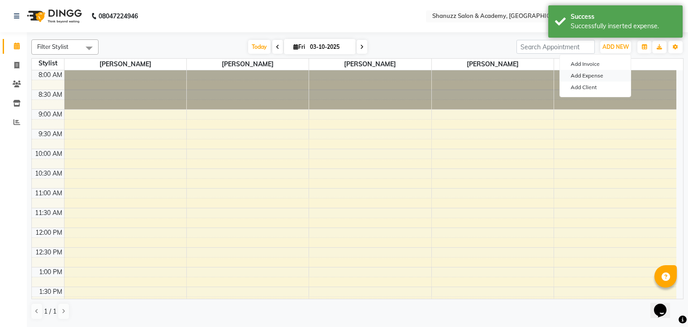
click at [590, 72] on link "Add Expense" at bounding box center [595, 76] width 71 height 12
select select "1"
select select "6496"
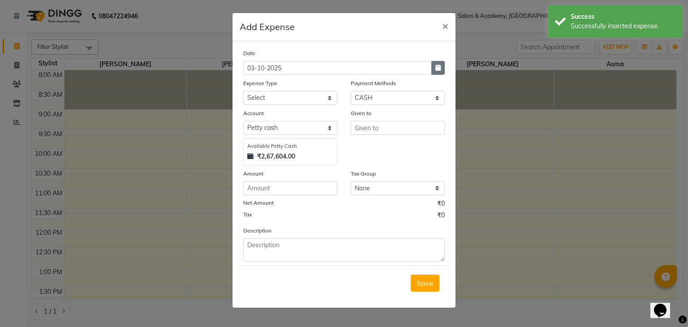
click at [436, 68] on icon "button" at bounding box center [437, 67] width 5 height 6
select select "10"
select select "2025"
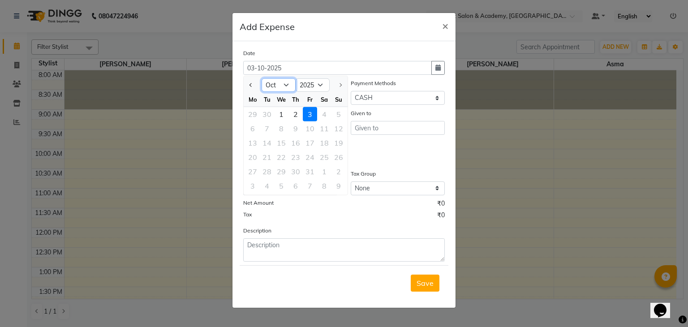
click at [294, 86] on select "Jan Feb Mar Apr May Jun [DATE] Aug Sep Oct" at bounding box center [278, 84] width 34 height 13
select select "9"
click at [261, 78] on select "Jan Feb Mar Apr May Jun [DATE] Aug Sep Oct" at bounding box center [278, 84] width 34 height 13
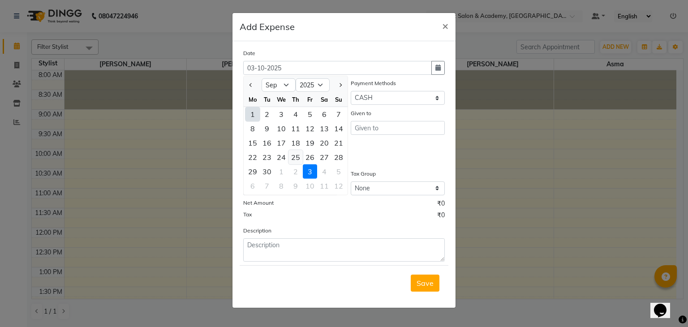
click at [300, 154] on div "25" at bounding box center [295, 157] width 14 height 14
type input "25-09-2025"
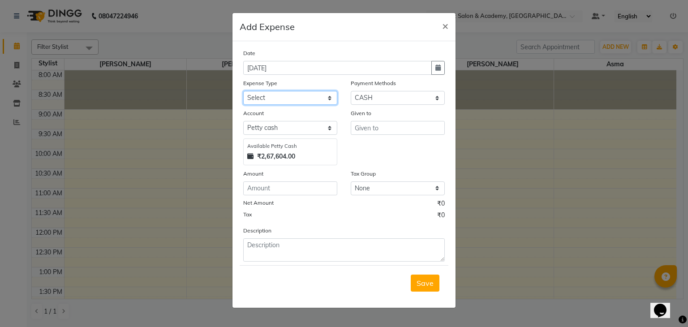
click at [305, 102] on select "Select Bisleri CCTV and all other client welfare Conveyance Courier & Postage e…" at bounding box center [290, 98] width 94 height 14
select select "18265"
click at [243, 92] on select "Select Bisleri CCTV and all other client welfare Conveyance Courier & Postage e…" at bounding box center [290, 98] width 94 height 14
click at [382, 95] on select "Select CASH UPI CARD Wallet Razorpay Prepaid" at bounding box center [398, 98] width 94 height 14
select select "8"
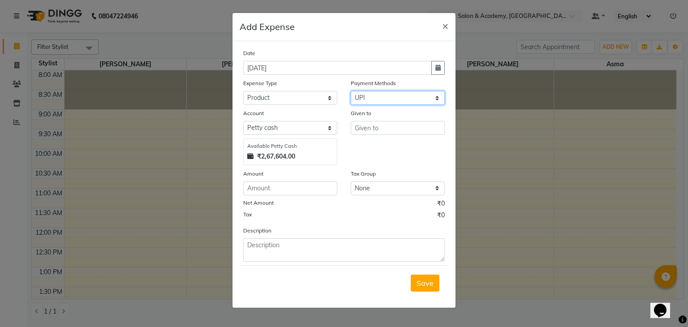
click at [351, 92] on select "Select CASH UPI CARD Wallet Razorpay Prepaid" at bounding box center [398, 98] width 94 height 14
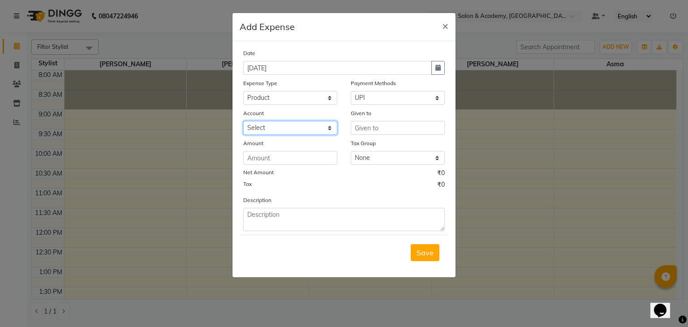
click at [286, 134] on select "Select Expenseaccount Bankaccount" at bounding box center [290, 128] width 94 height 14
select select "6584"
click at [243, 122] on select "Select Expenseaccount Bankaccount" at bounding box center [290, 128] width 94 height 14
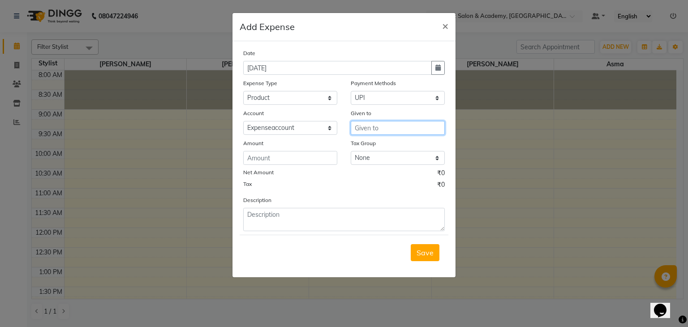
click at [367, 122] on input "text" at bounding box center [398, 128] width 94 height 14
type input "p"
click at [365, 131] on input "mic for academy" at bounding box center [398, 128] width 94 height 14
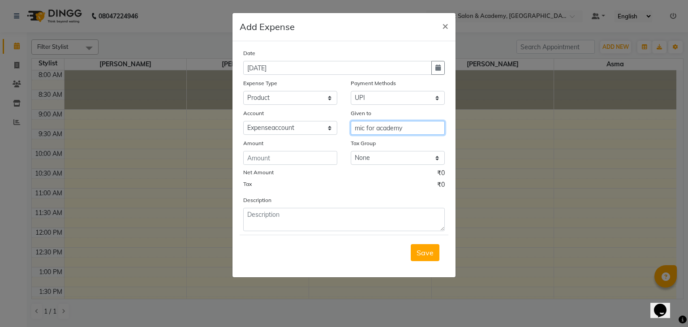
click at [365, 131] on input "mic for academy" at bounding box center [398, 128] width 94 height 14
type input "mic for academy"
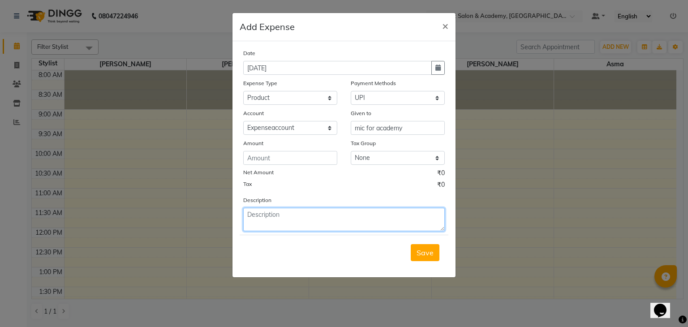
click at [295, 211] on textarea at bounding box center [343, 219] width 201 height 23
paste textarea "mic for academy"
type textarea "mic for academy"
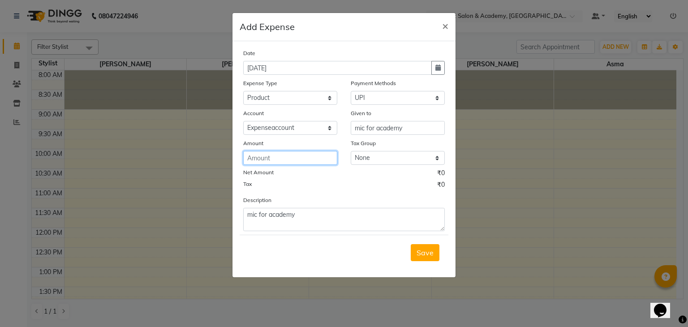
click at [287, 153] on input "number" at bounding box center [290, 158] width 94 height 14
type input "3800"
click at [421, 256] on span "Save" at bounding box center [424, 252] width 17 height 9
